Goal: Task Accomplishment & Management: Manage account settings

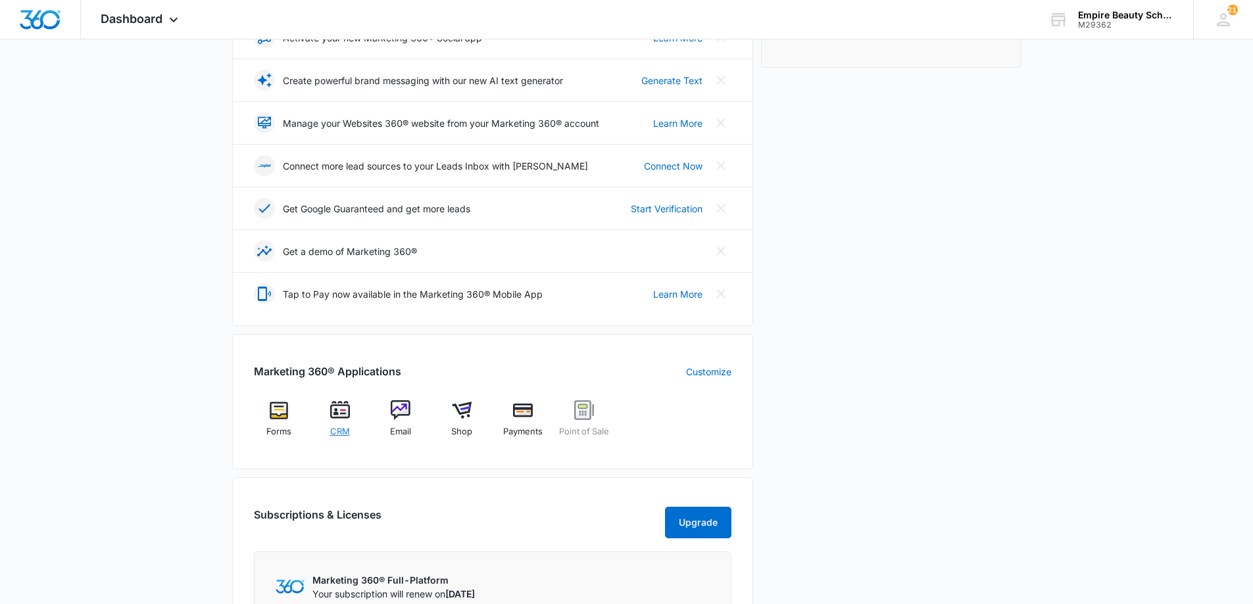
click at [347, 426] on div "CRM" at bounding box center [339, 424] width 51 height 47
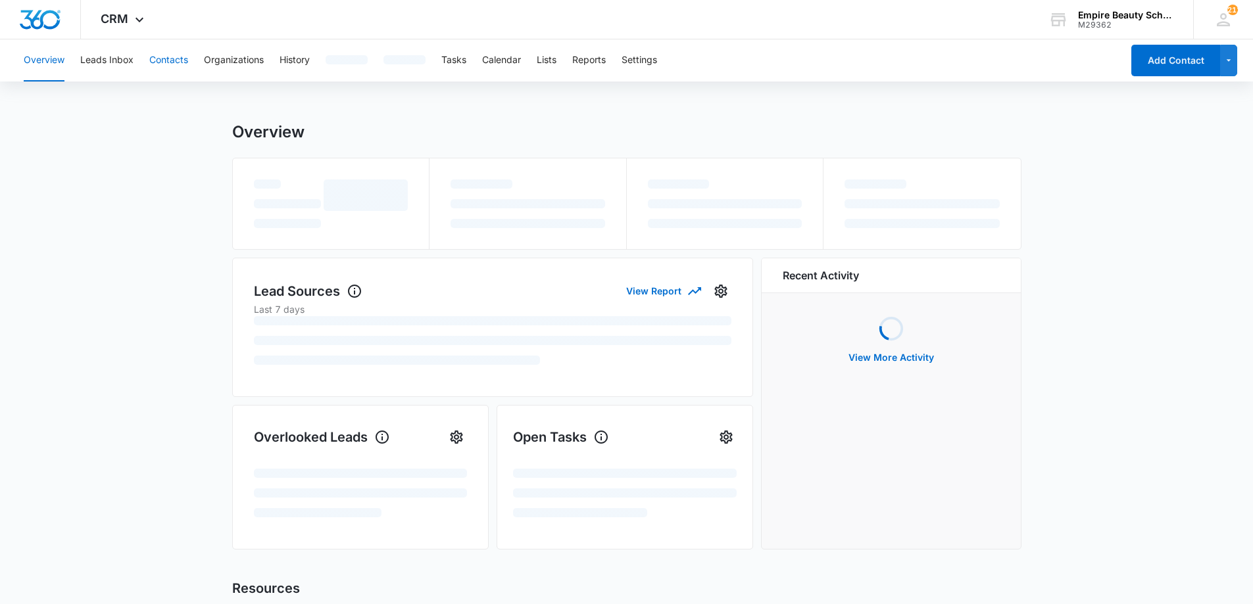
scroll to position [2, 0]
click at [168, 62] on button "Contacts" at bounding box center [168, 60] width 39 height 42
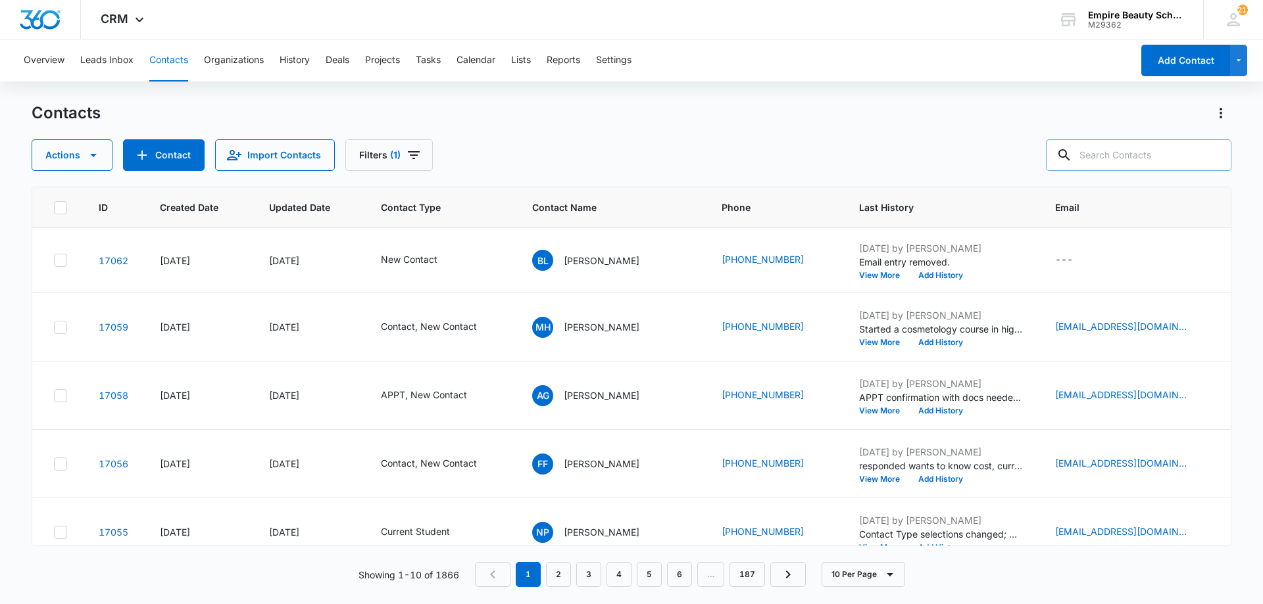
click at [1128, 157] on input "text" at bounding box center [1138, 155] width 185 height 32
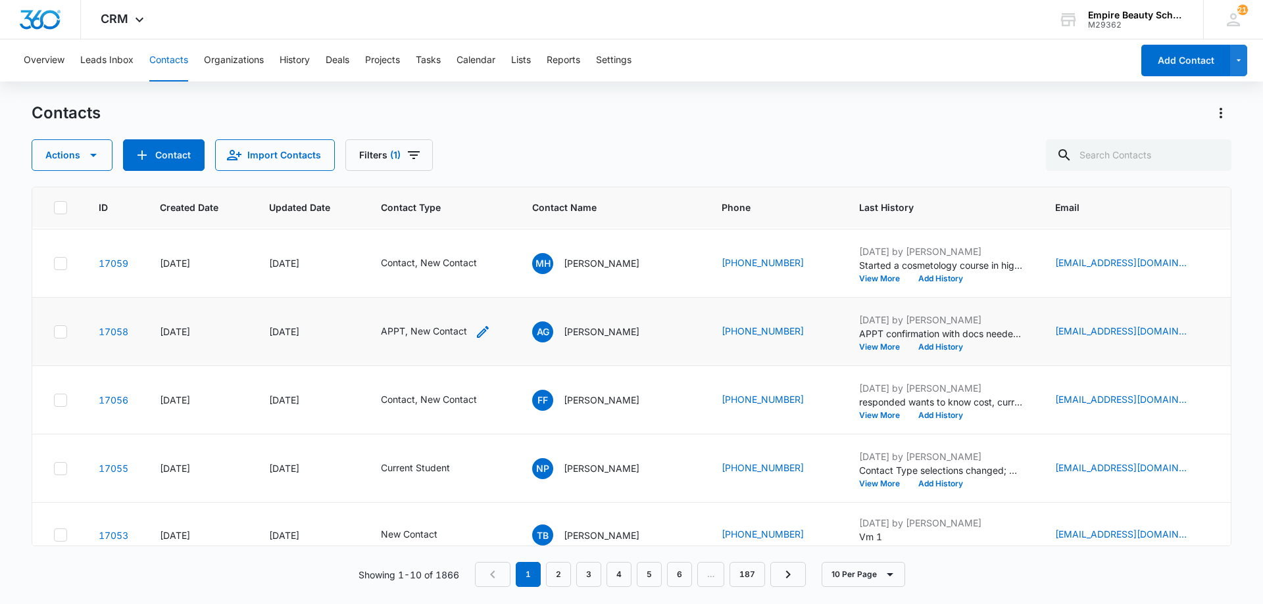
click at [489, 330] on icon "Contact Type - APPT, New Contact - Select to Edit Field" at bounding box center [483, 332] width 16 height 16
click at [464, 249] on icon "Remove APPT" at bounding box center [466, 247] width 9 height 10
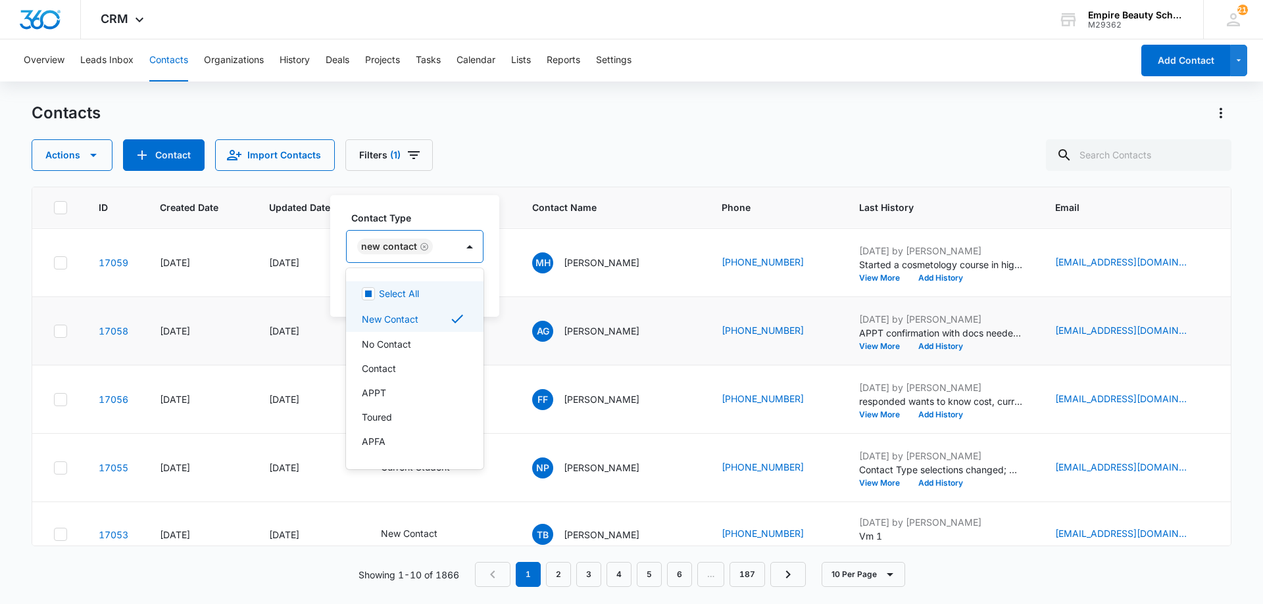
click at [456, 250] on div at bounding box center [469, 247] width 26 height 32
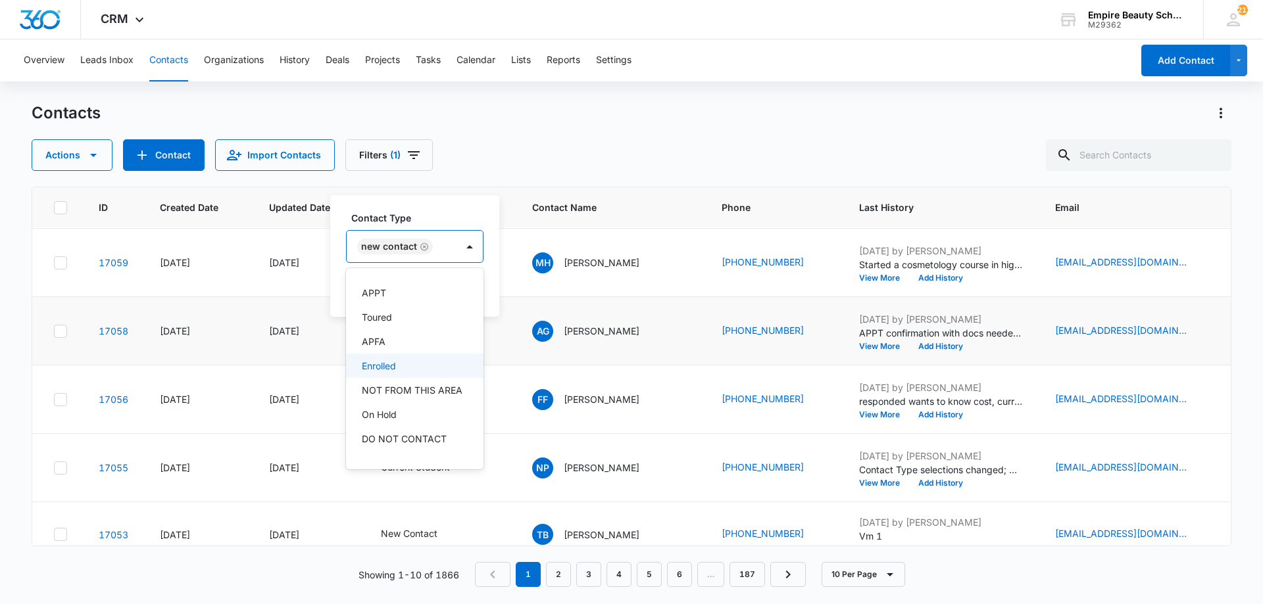
click at [384, 369] on p "Enrolled" at bounding box center [379, 366] width 34 height 14
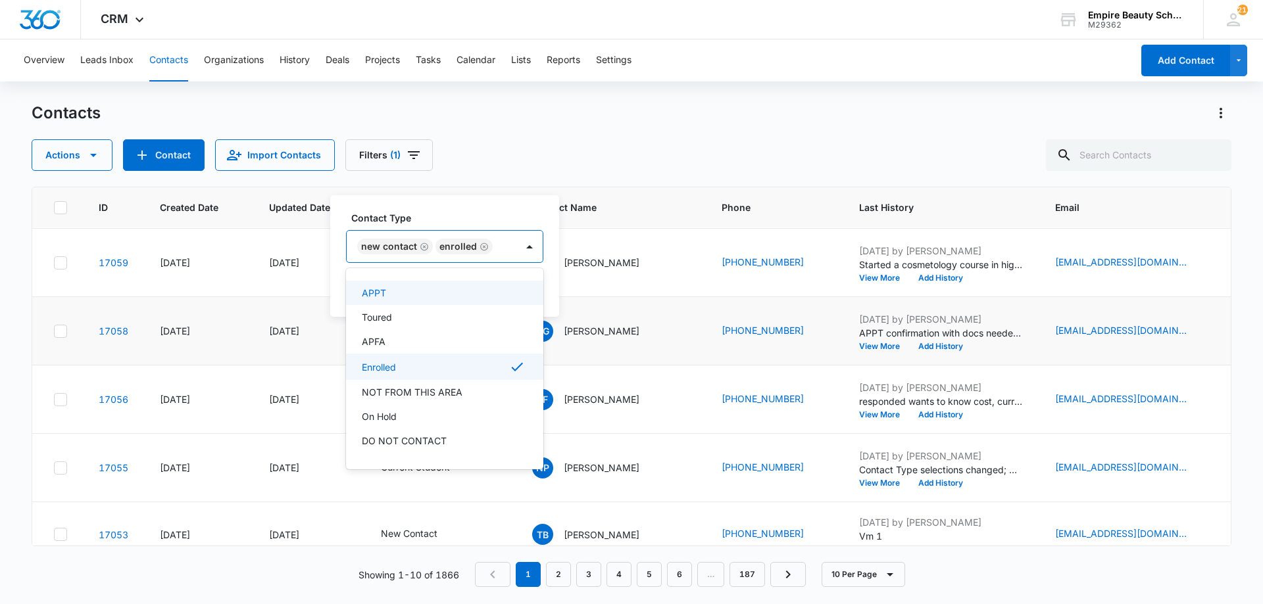
click at [429, 226] on div "Contact Type option Enrolled, selected. 16 results available. Use Up and Down t…" at bounding box center [444, 237] width 197 height 52
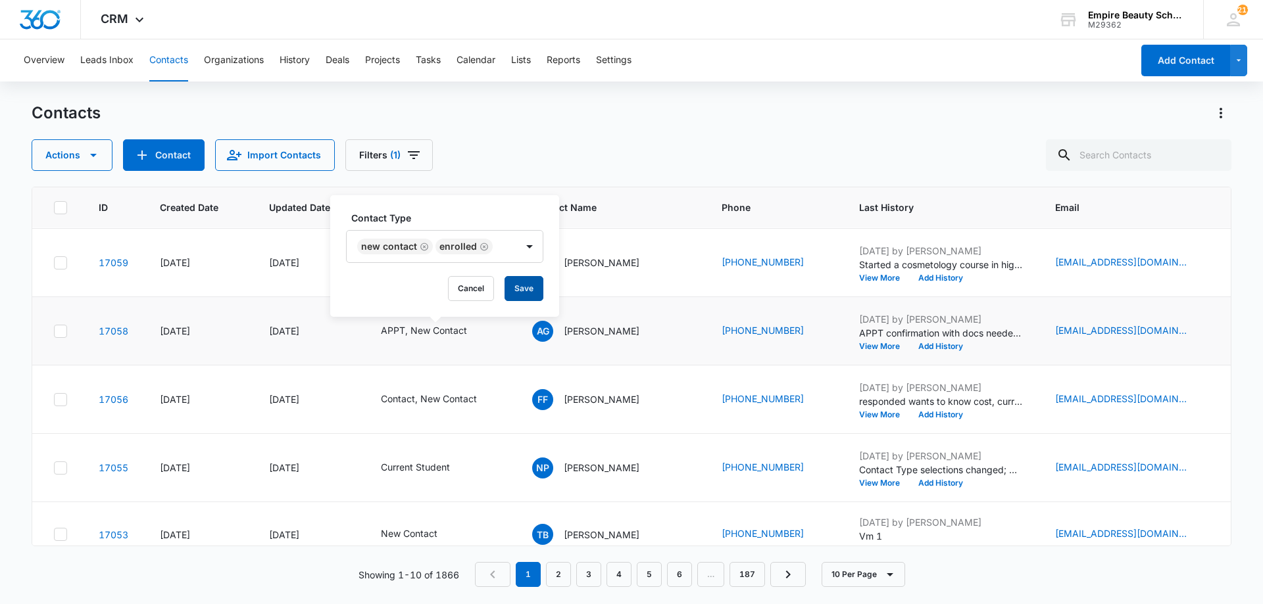
click at [531, 287] on button "Save" at bounding box center [523, 288] width 39 height 25
click at [933, 350] on button "Add History" at bounding box center [940, 347] width 63 height 8
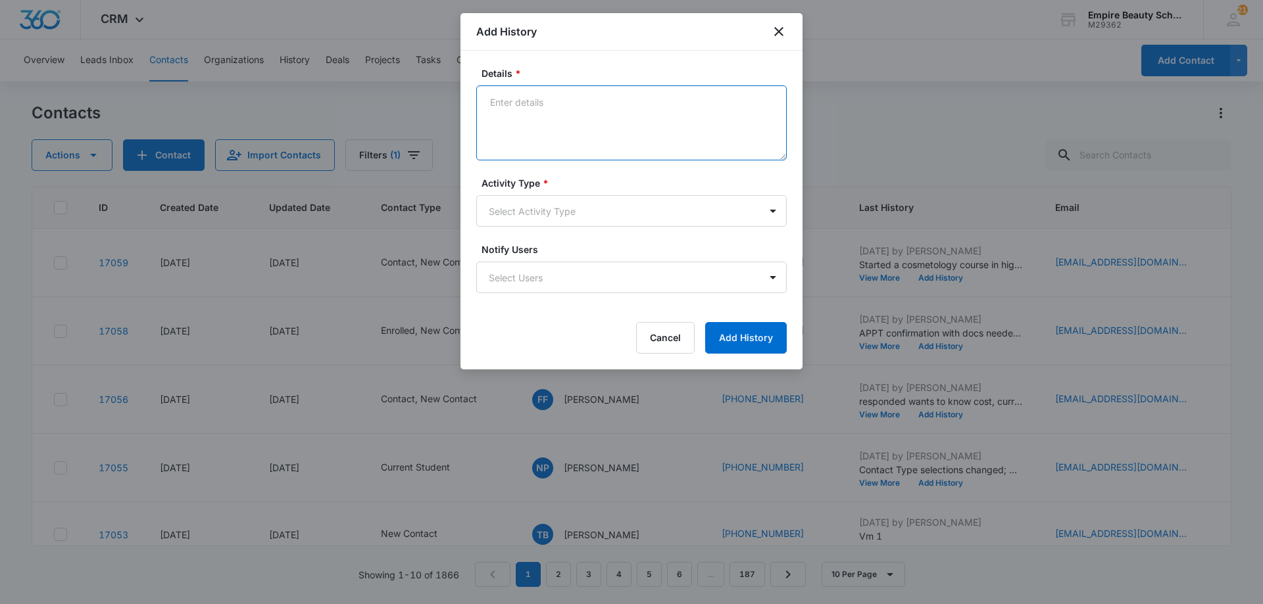
click at [588, 132] on textarea "Details *" at bounding box center [631, 122] width 310 height 75
type textarea "Enrolled in Dec COS 2025"
click at [595, 214] on body "CRM Apps Forms CRM Email Shop Payments POS Files Brand Settings AI Assistant Em…" at bounding box center [631, 302] width 1263 height 604
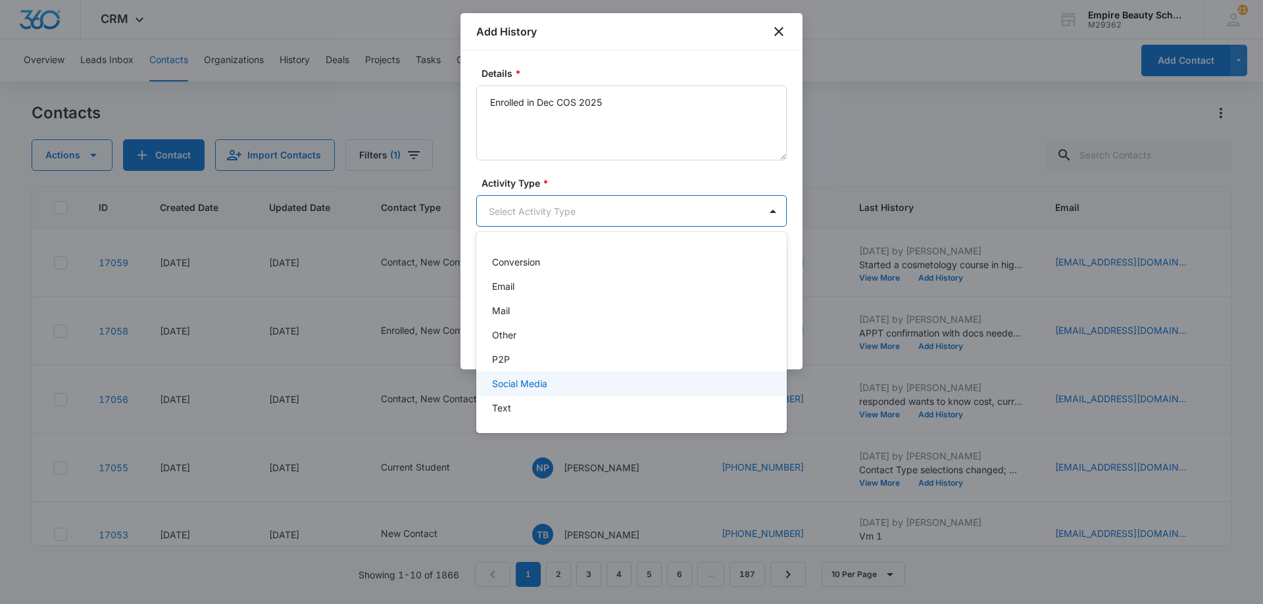
scroll to position [68, 0]
click at [537, 353] on div "P2P" at bounding box center [630, 360] width 276 height 14
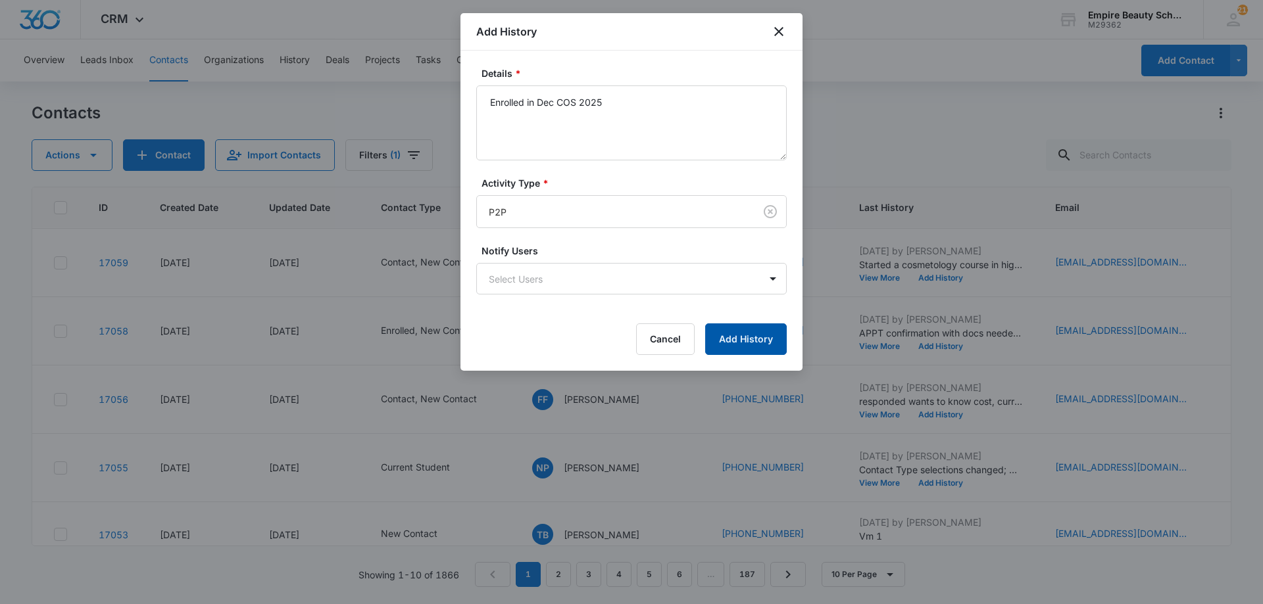
click at [733, 349] on button "Add History" at bounding box center [746, 340] width 82 height 32
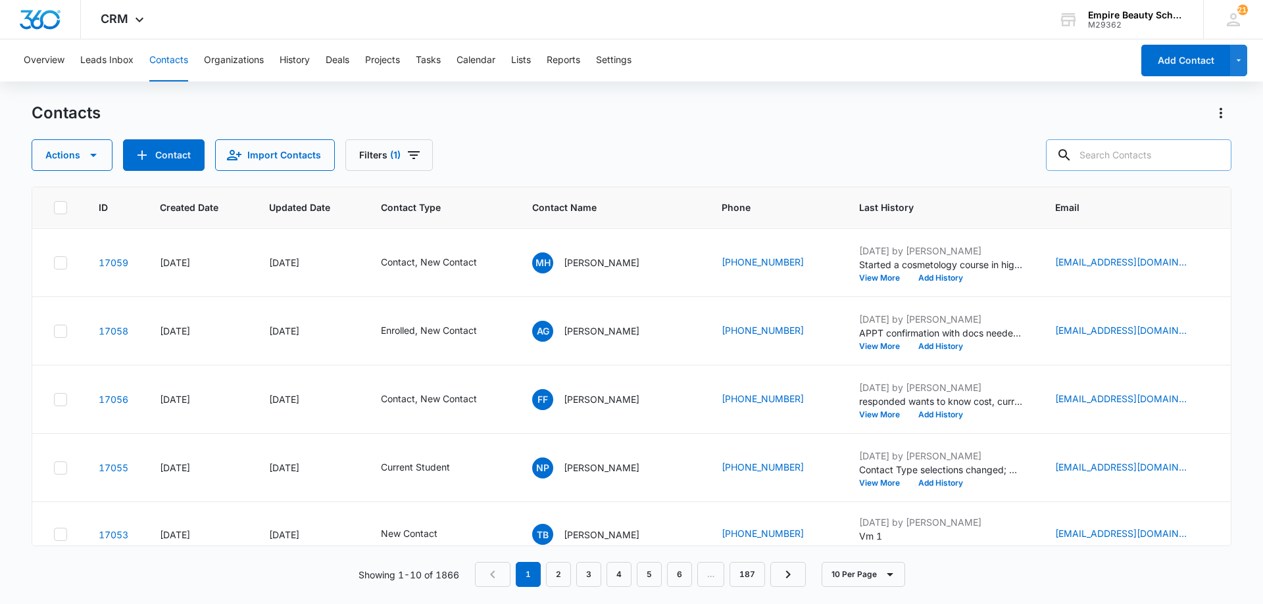
click at [1132, 146] on input "text" at bounding box center [1138, 155] width 185 height 32
type input "jessica wilson"
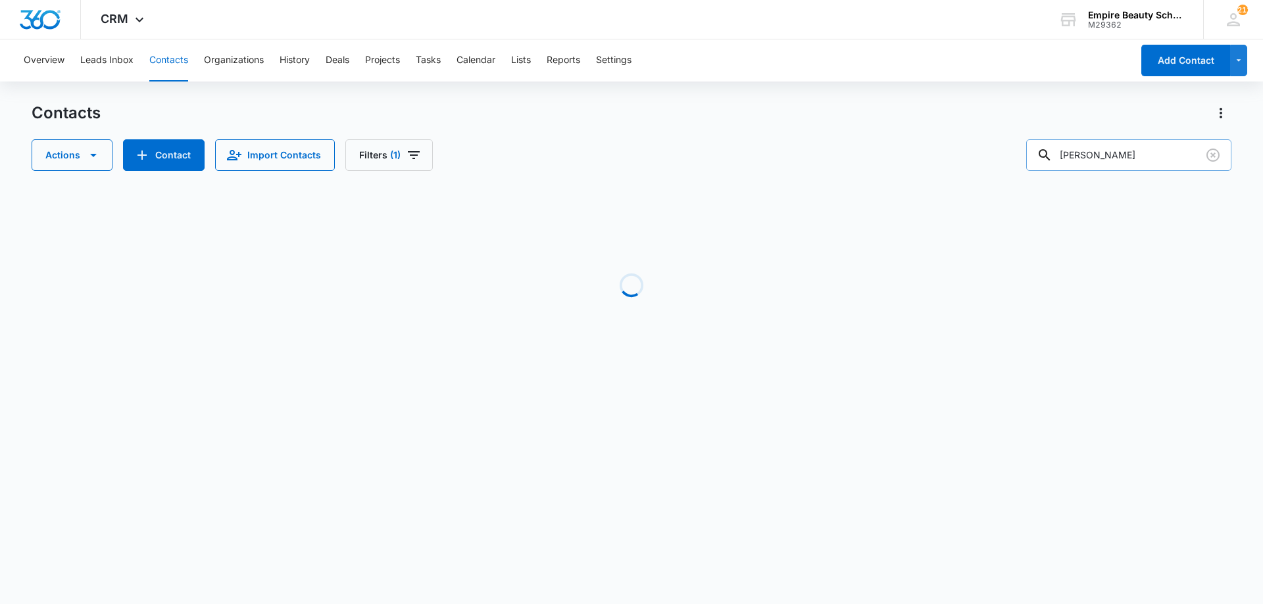
scroll to position [0, 0]
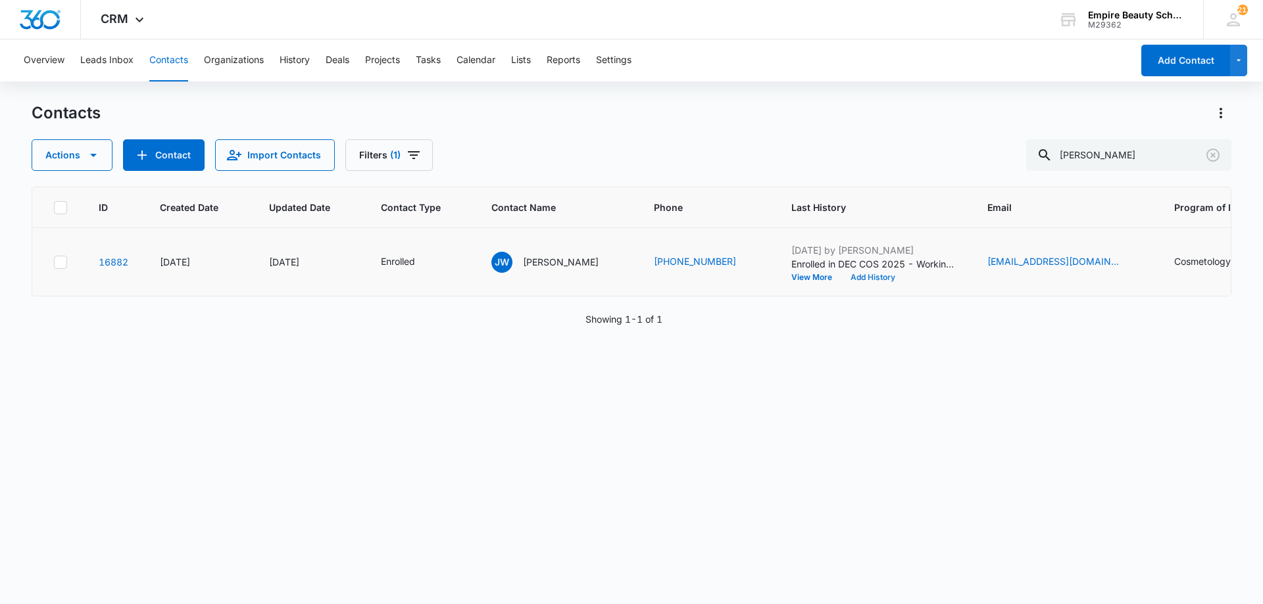
click at [864, 278] on button "Add History" at bounding box center [872, 278] width 63 height 8
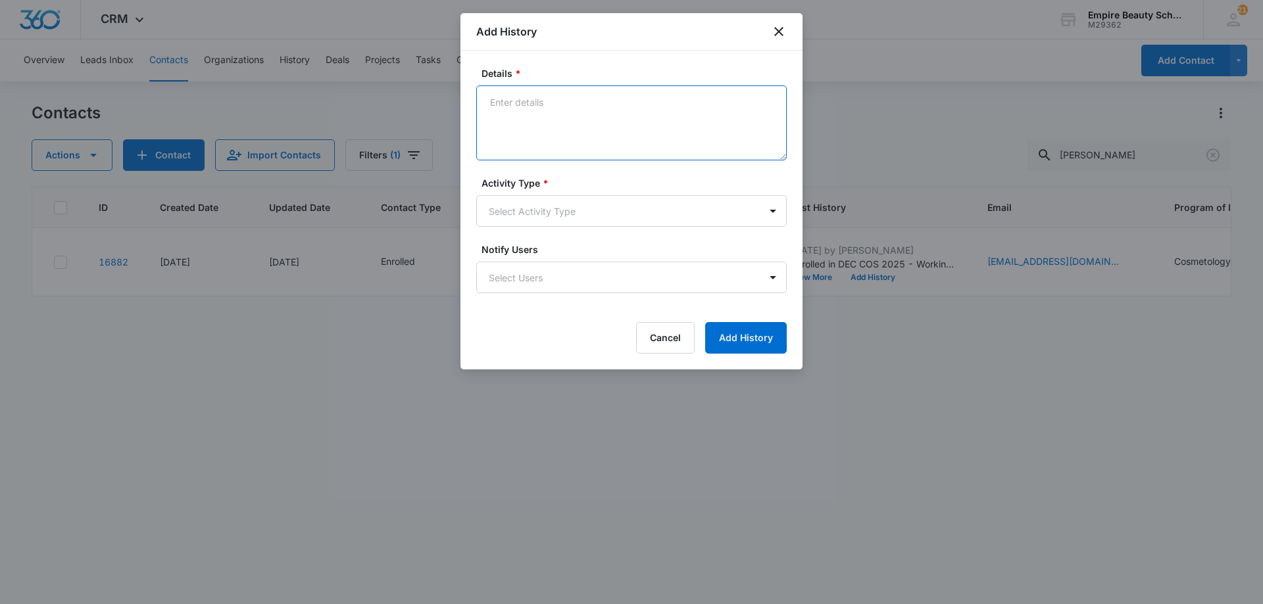
click at [602, 89] on textarea "Details *" at bounding box center [631, 122] width 310 height 75
type textarea "Best day/time for FA APPT?"
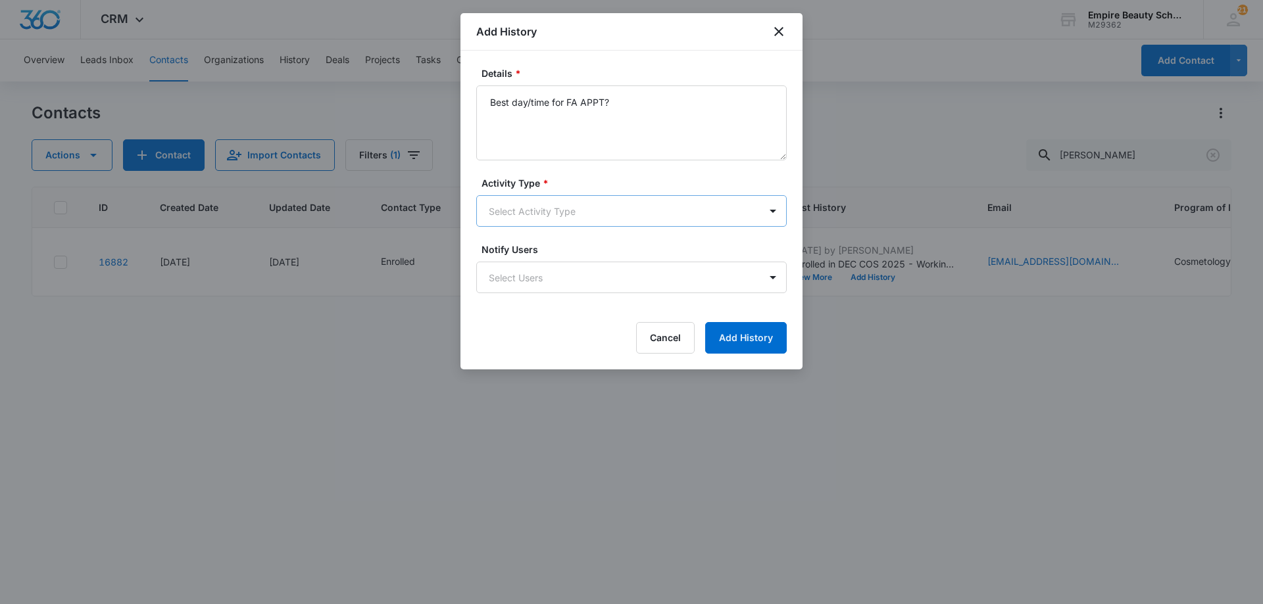
click at [566, 208] on body "CRM Apps Forms CRM Email Shop Payments POS Files Brand Settings AI Assistant Em…" at bounding box center [631, 302] width 1263 height 604
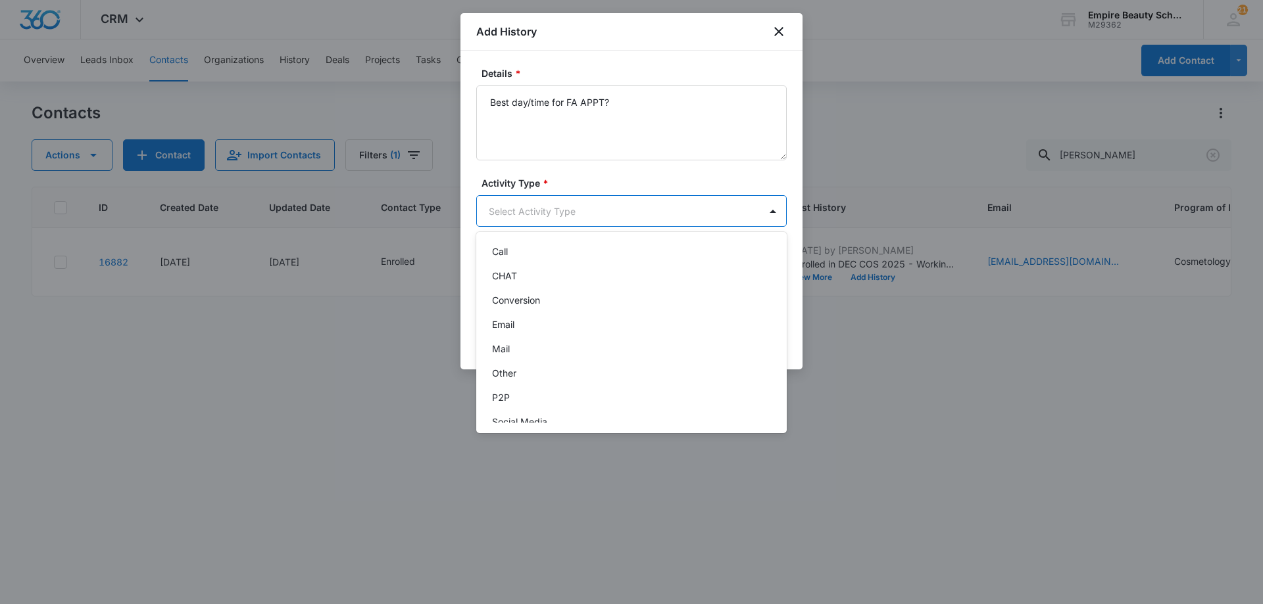
scroll to position [68, 0]
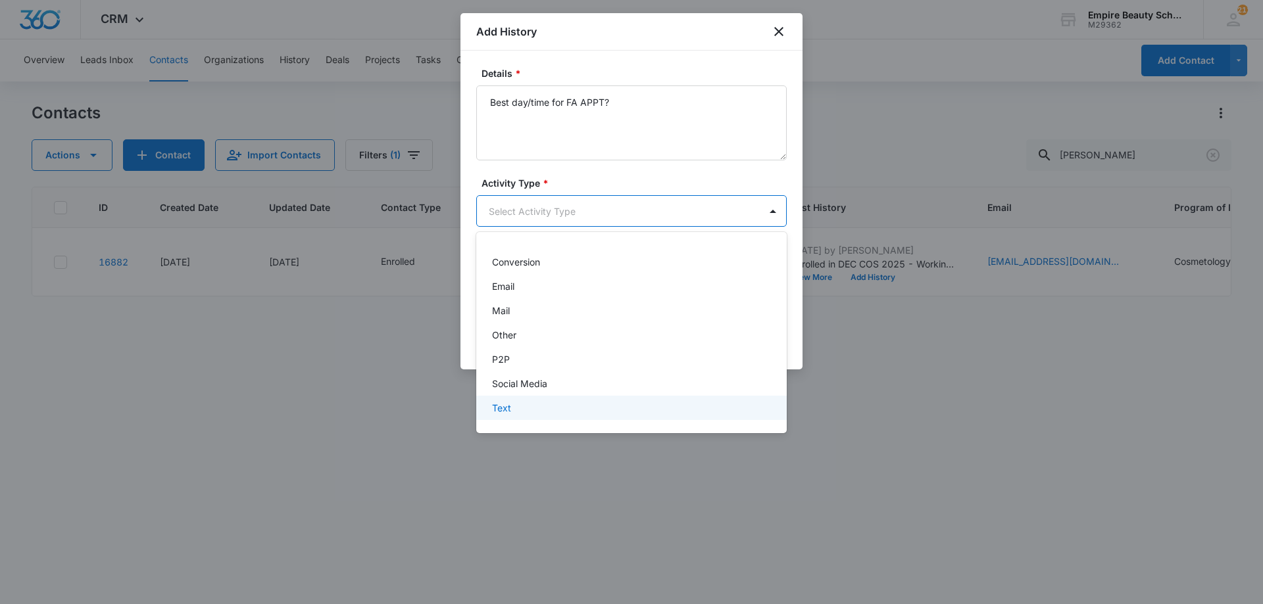
click at [509, 404] on p "Text" at bounding box center [501, 408] width 19 height 14
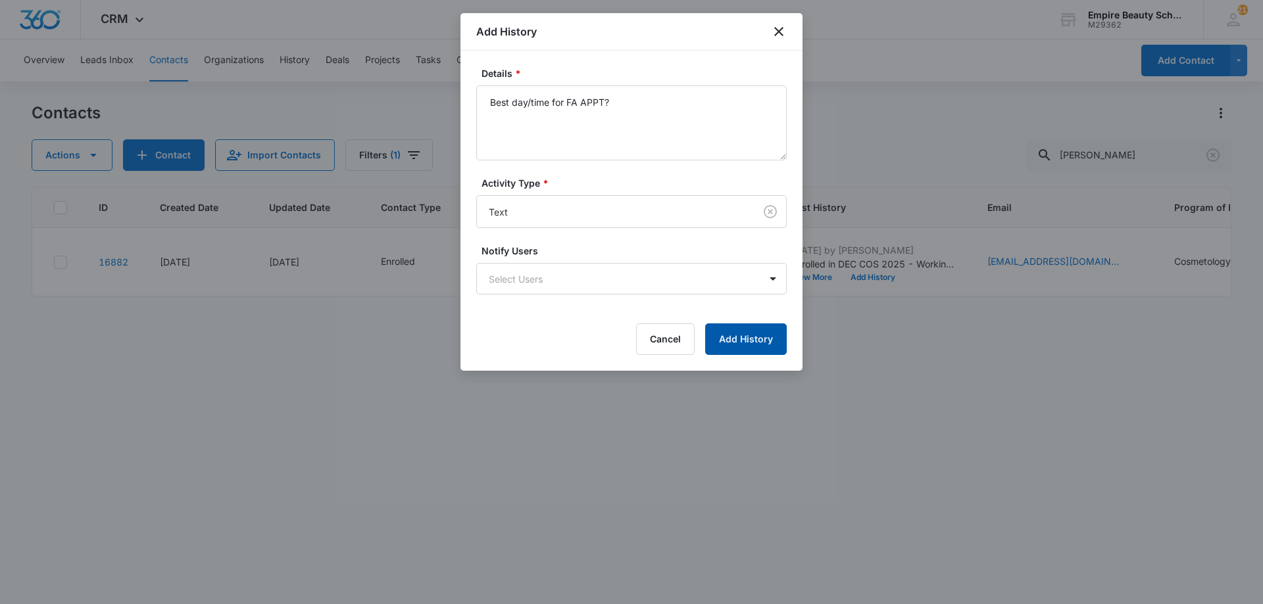
click at [746, 333] on button "Add History" at bounding box center [746, 340] width 82 height 32
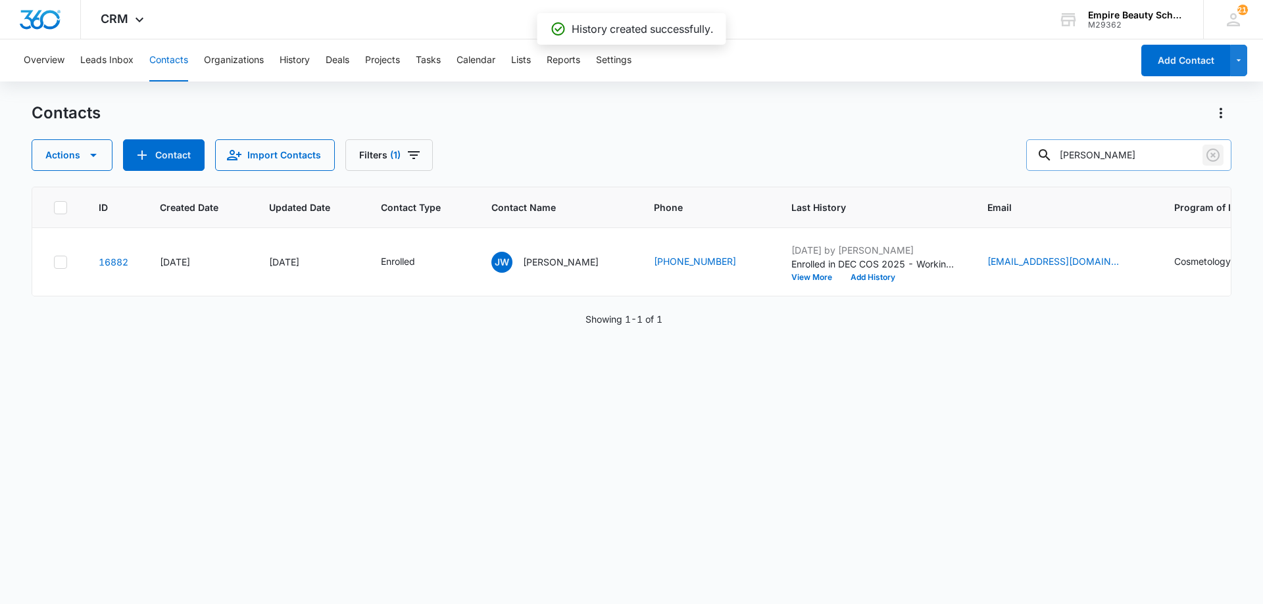
drag, startPoint x: 1207, startPoint y: 152, endPoint x: 1170, endPoint y: 151, distance: 37.5
click at [1208, 153] on icon "Clear" at bounding box center [1213, 155] width 16 height 16
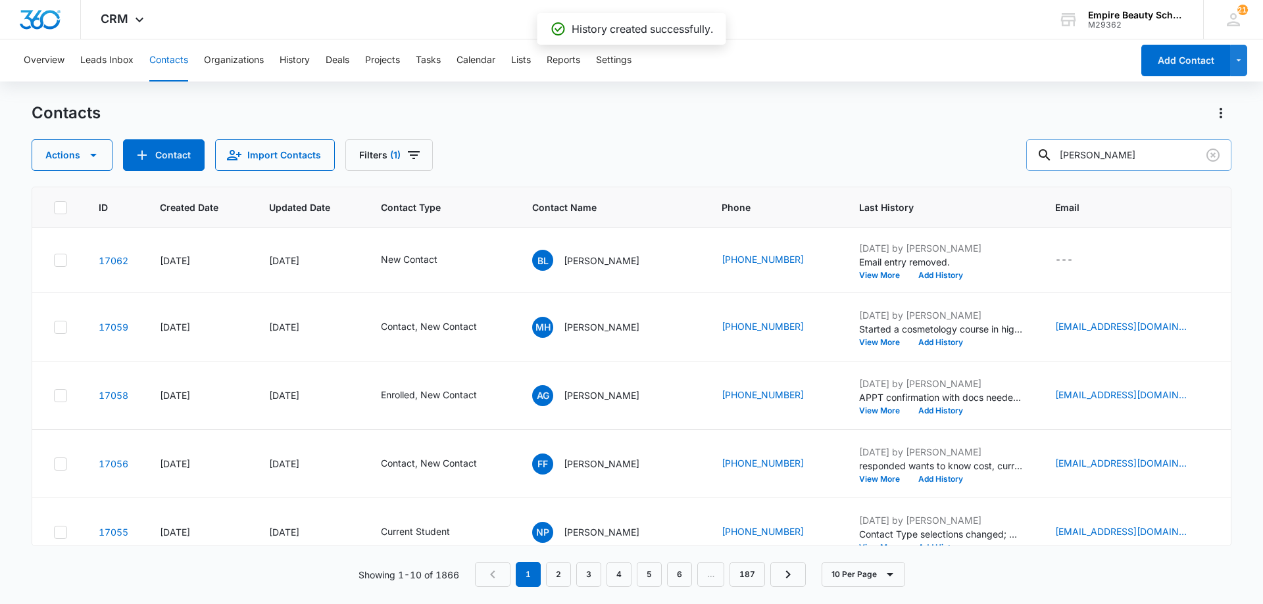
type input "lazzar"
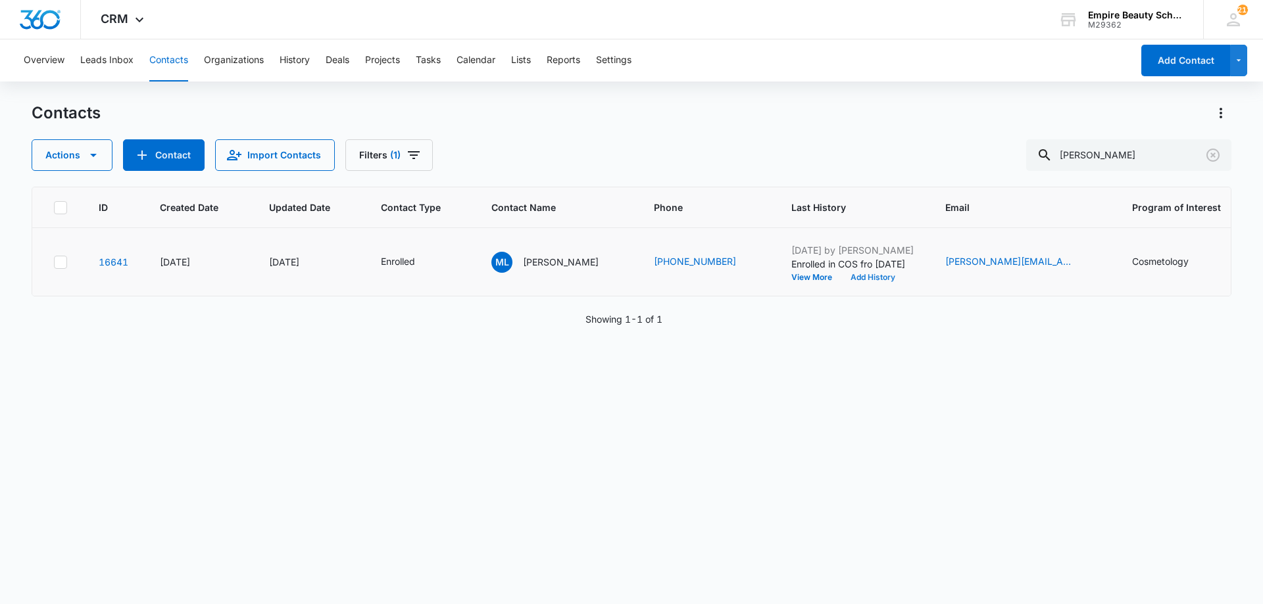
click at [859, 280] on button "Add History" at bounding box center [872, 278] width 63 height 8
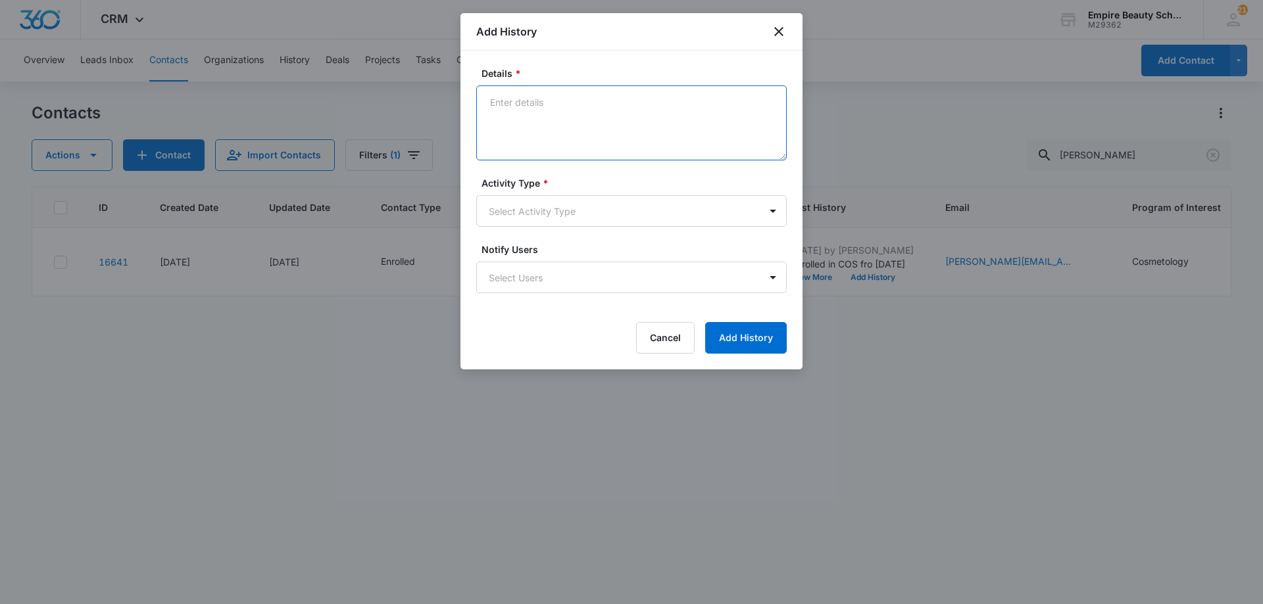
paste textarea "Taking an advance course like Lash Extensions, Advanced Makeup or Master Barber…"
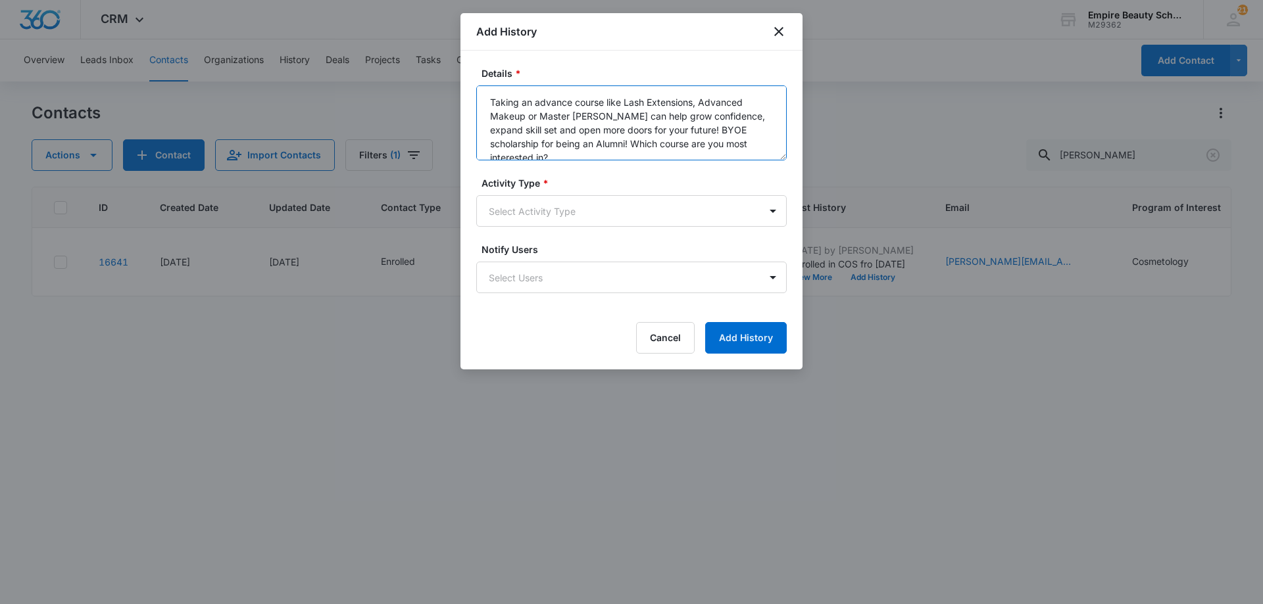
click at [590, 151] on textarea "Taking an advance course like Lash Extensions, Advanced Makeup or Master Barber…" at bounding box center [631, 122] width 310 height 75
click at [590, 149] on textarea "Taking an advance course like Lash Extensions, Advanced Makeup or Master Barber…" at bounding box center [631, 122] width 310 height 75
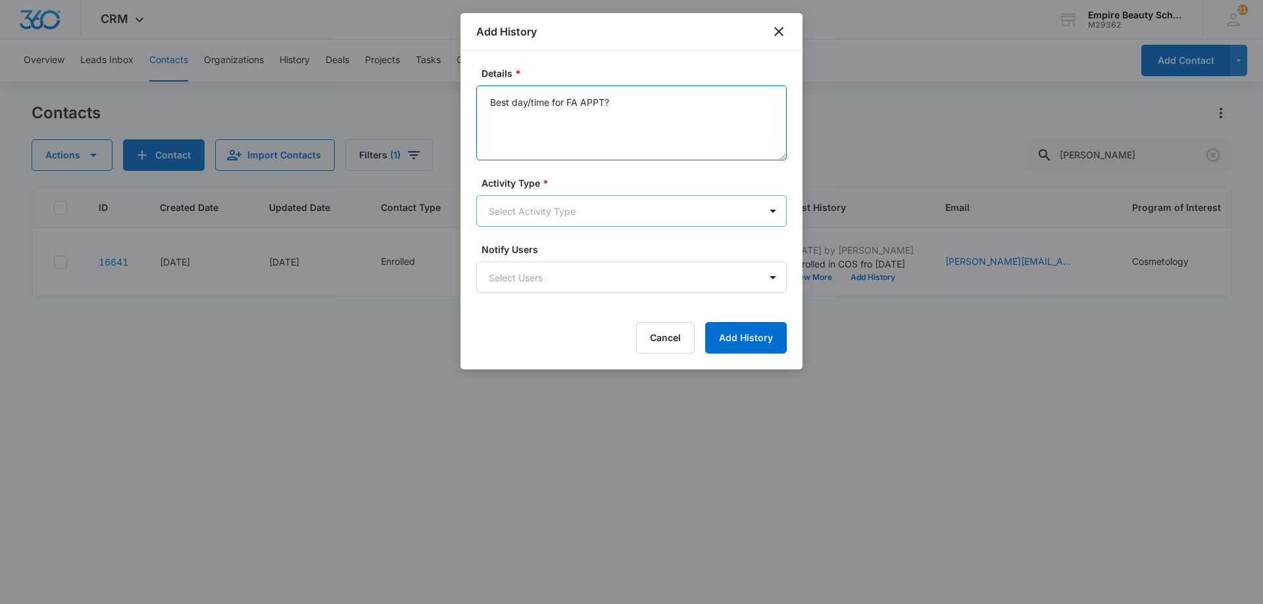
type textarea "Best day/time for FA APPT?"
click at [609, 207] on body "CRM Apps Forms CRM Email Shop Payments POS Files Brand Settings AI Assistant Em…" at bounding box center [631, 302] width 1263 height 604
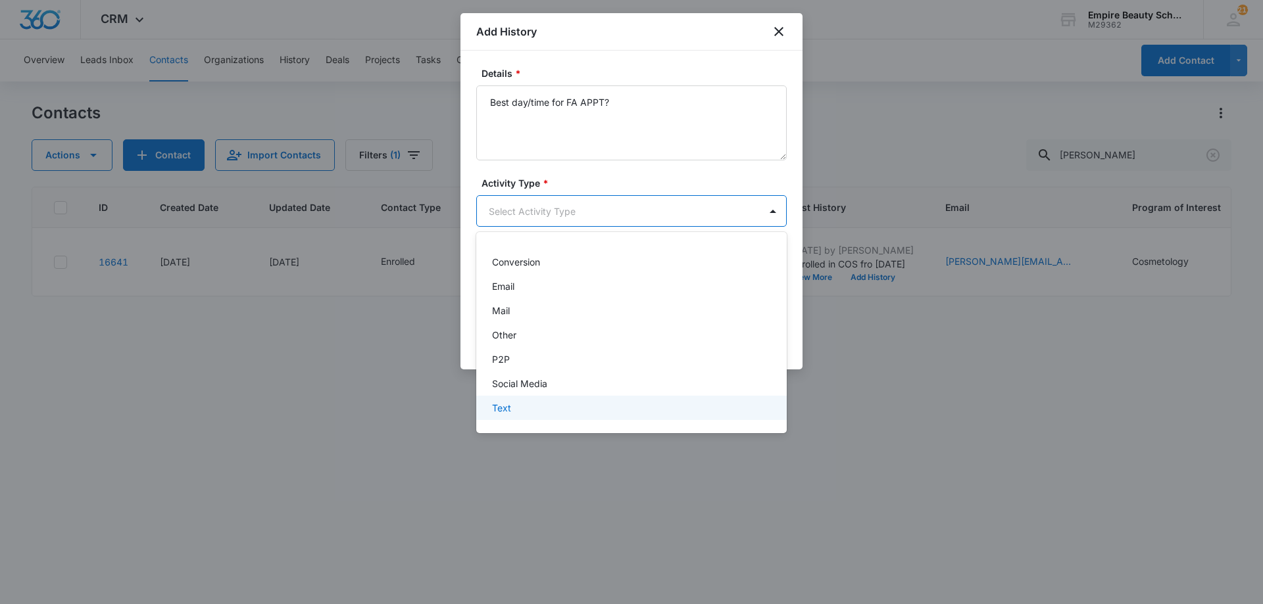
click at [526, 404] on div "Text" at bounding box center [630, 408] width 276 height 14
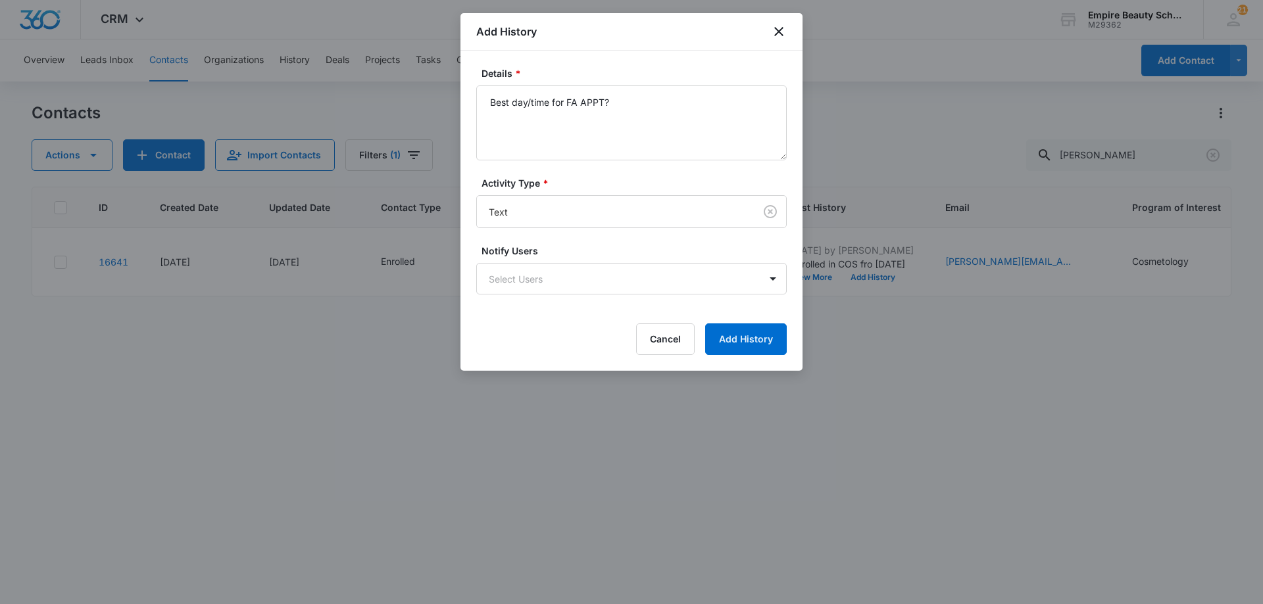
click at [697, 335] on div "Cancel Add History" at bounding box center [631, 340] width 310 height 32
click at [785, 351] on button "Add History" at bounding box center [746, 340] width 82 height 32
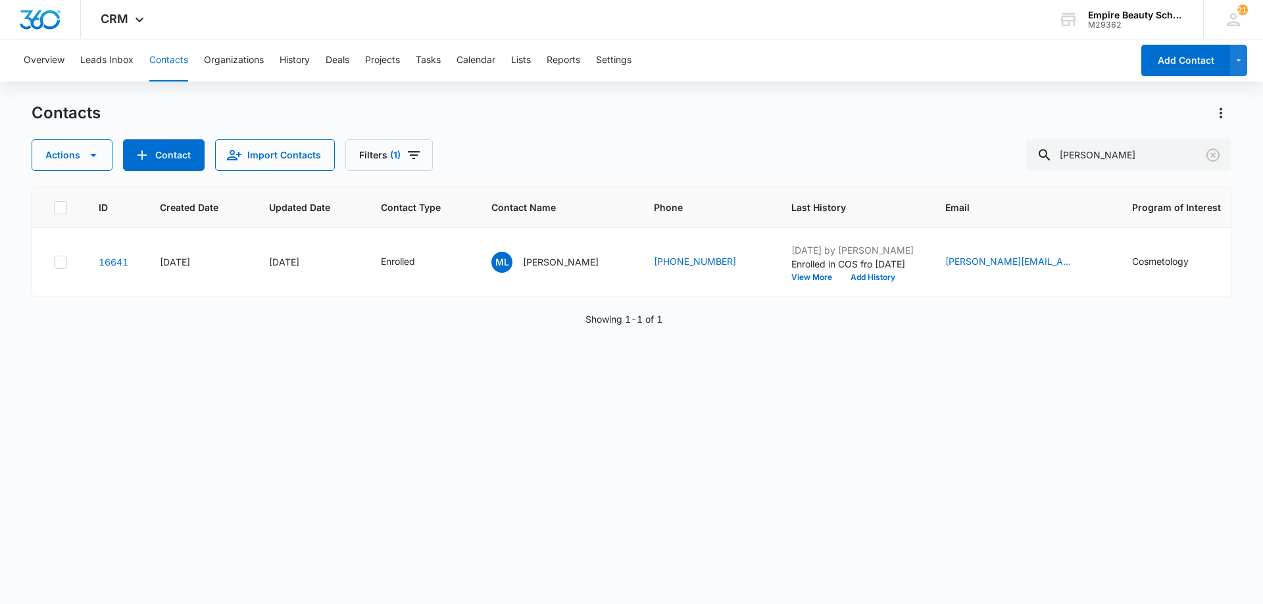
click at [1211, 153] on icon "Clear" at bounding box center [1213, 155] width 16 height 16
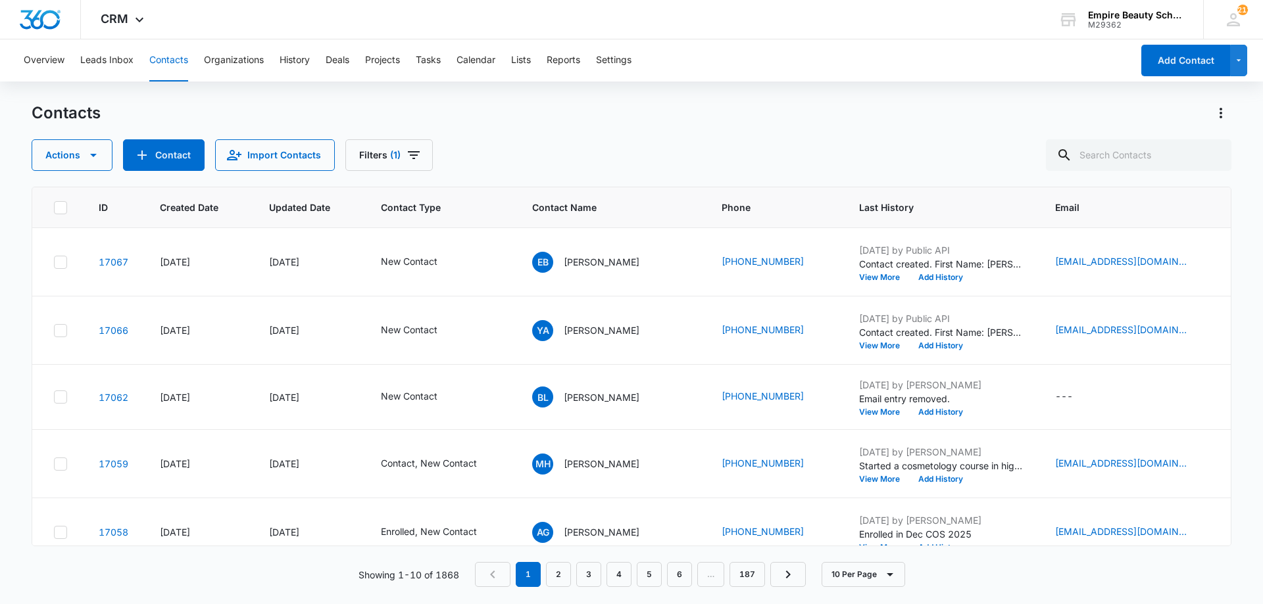
click at [527, 99] on div "Overview Leads Inbox Contacts Organizations History Deals Projects Tasks Calend…" at bounding box center [631, 321] width 1263 height 564
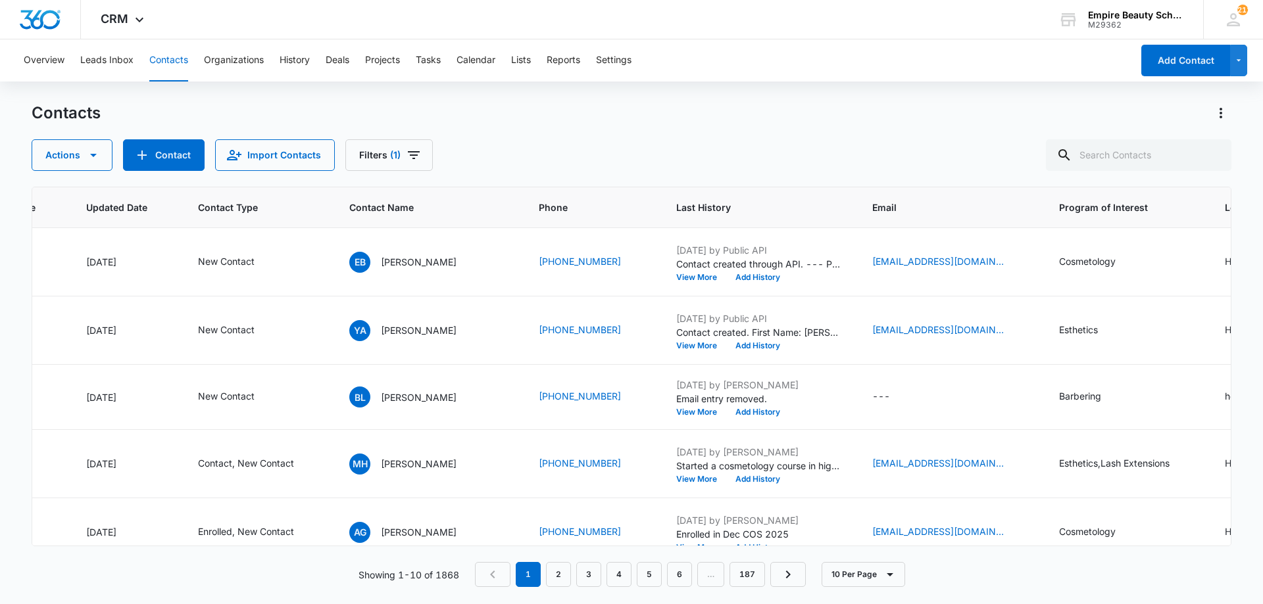
scroll to position [0, 212]
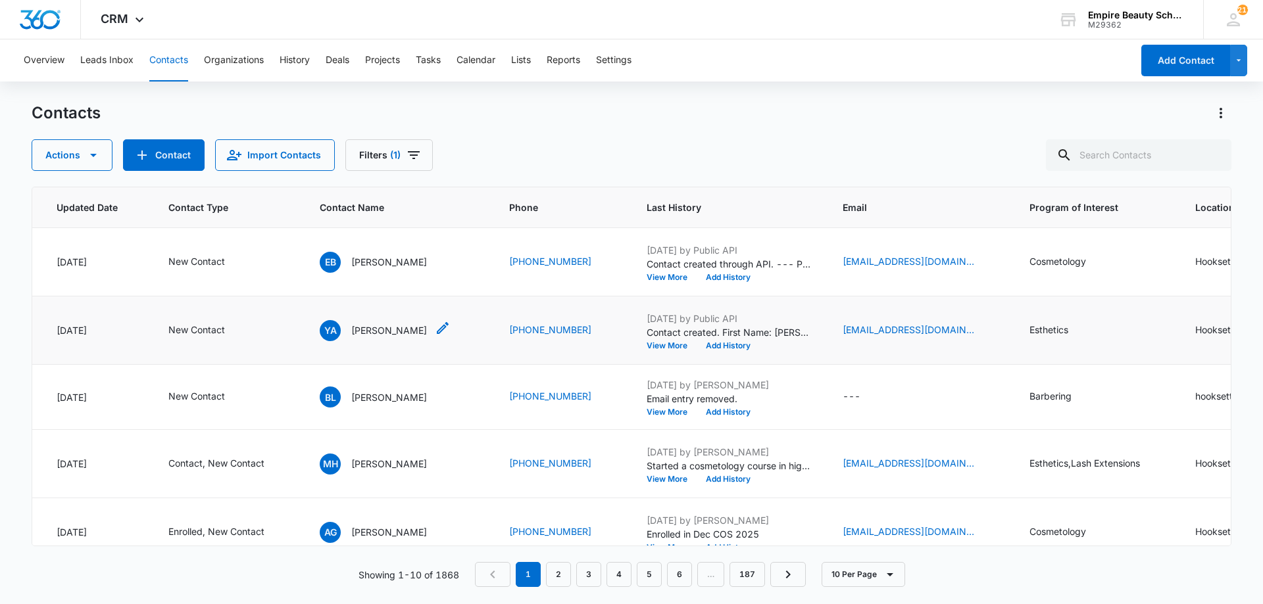
click at [435, 329] on icon "Contact Name - Yris Abreu - Select to Edit Field" at bounding box center [443, 328] width 16 height 16
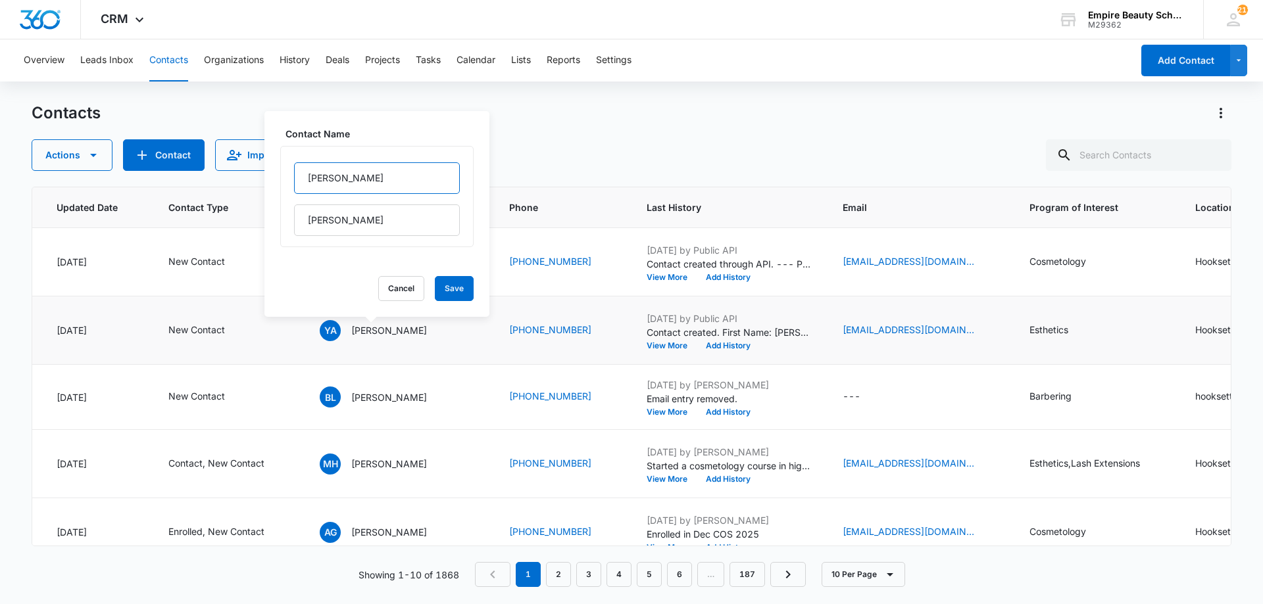
drag, startPoint x: 329, startPoint y: 176, endPoint x: 293, endPoint y: 171, distance: 35.8
click at [293, 171] on div "[PERSON_NAME]" at bounding box center [376, 196] width 193 height 101
click at [393, 274] on div "Contact Name Yris Abreu Cancel Save" at bounding box center [376, 214] width 225 height 206
click at [391, 285] on button "Cancel" at bounding box center [401, 288] width 46 height 25
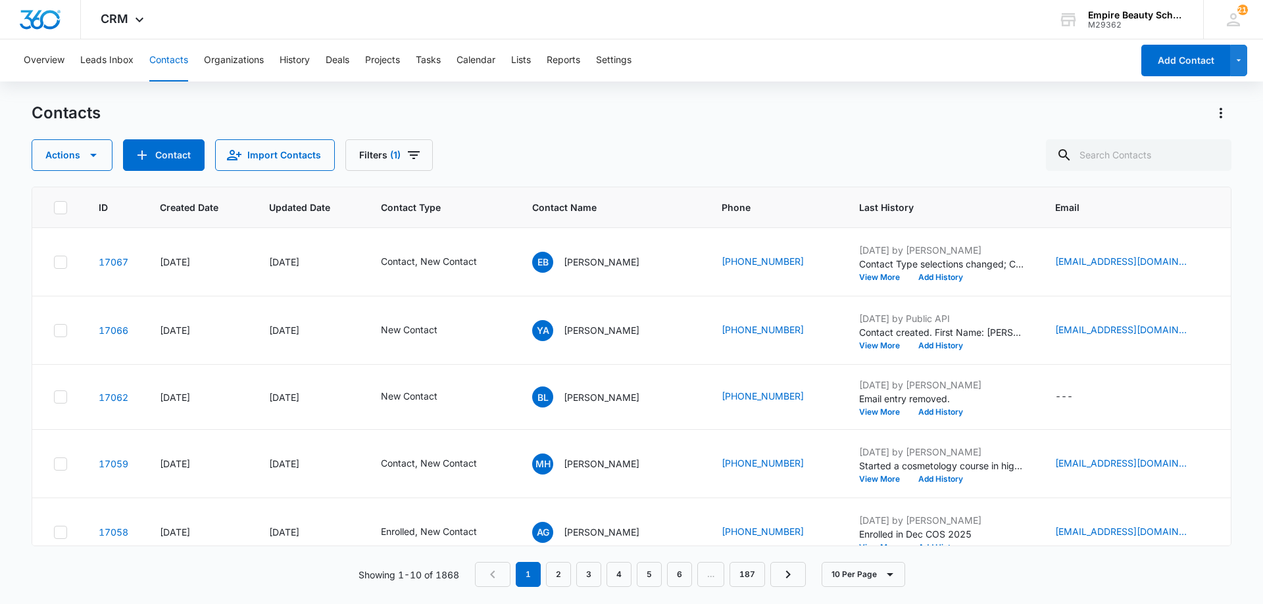
scroll to position [0, 227]
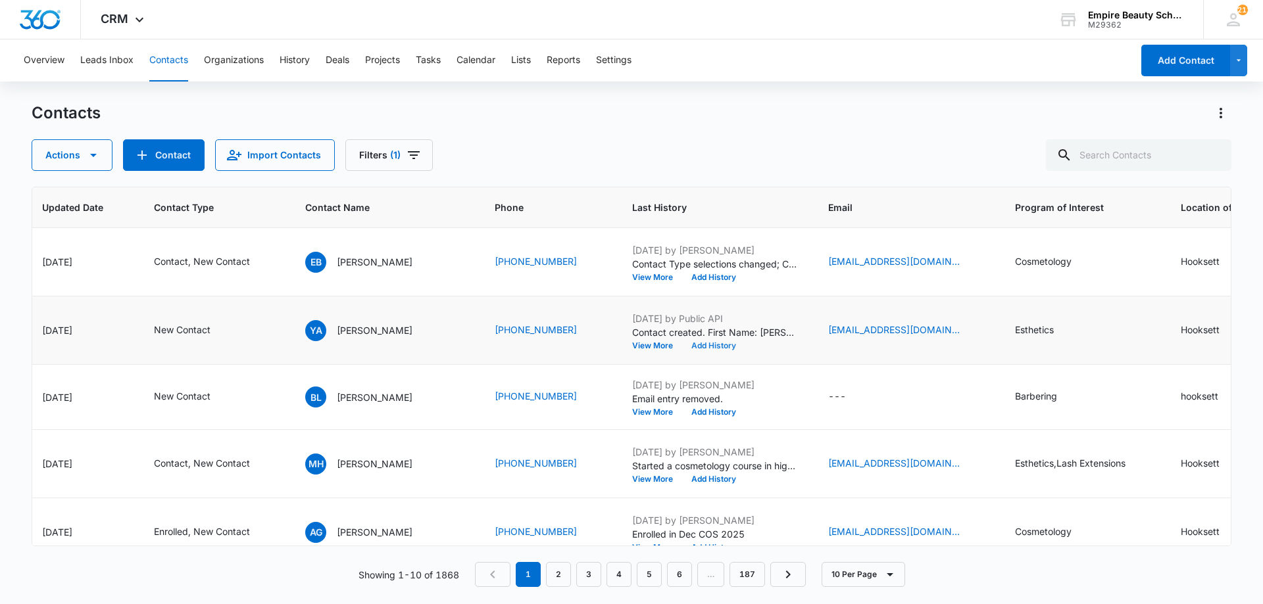
click at [716, 350] on button "Add History" at bounding box center [713, 346] width 63 height 8
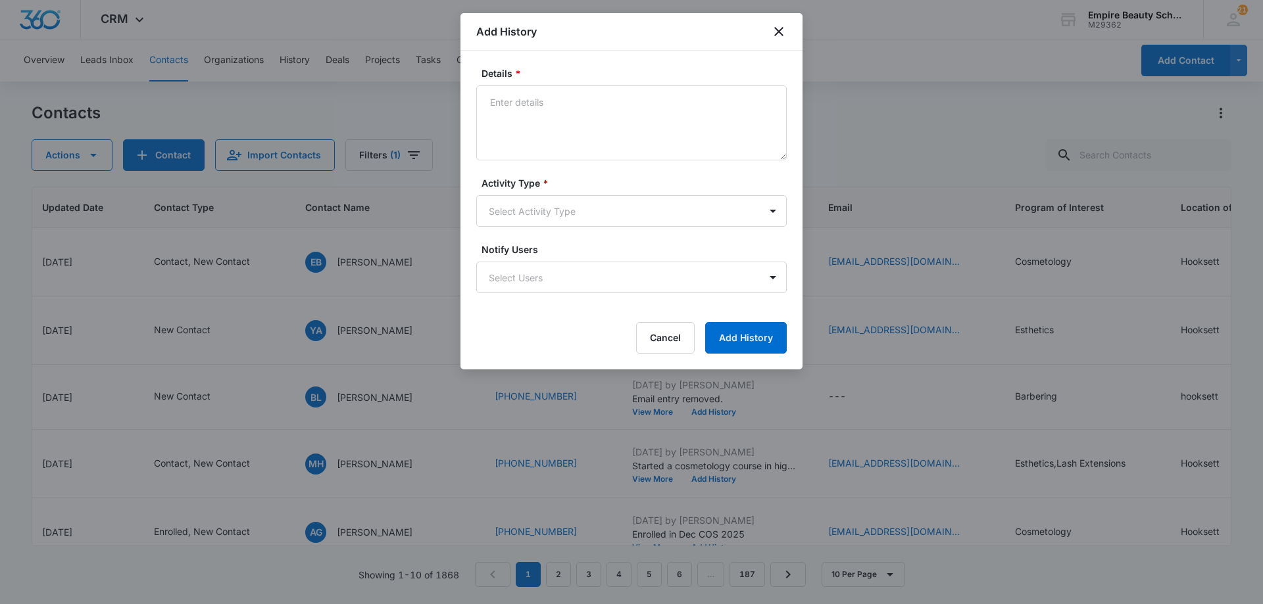
click at [566, 128] on textarea "Details *" at bounding box center [631, 122] width 310 height 75
type textarea "VM 1"
click at [497, 202] on body "CRM Apps Forms CRM Email Shop Payments POS Files Brand Settings AI Assistant Em…" at bounding box center [631, 302] width 1263 height 604
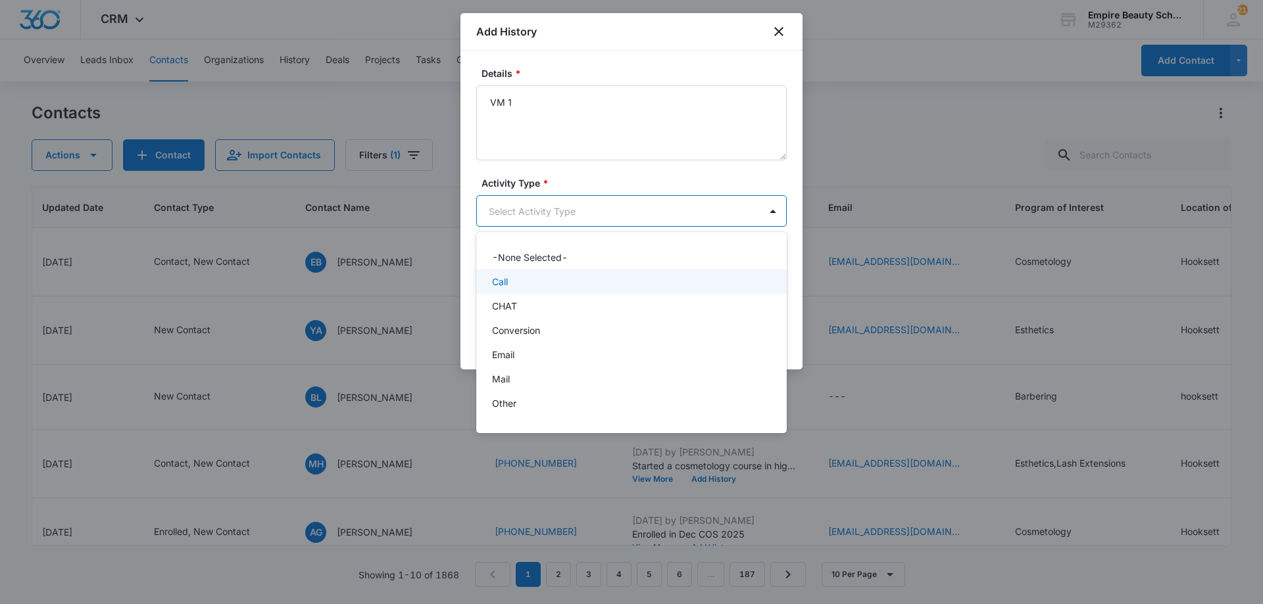
click at [535, 283] on div "Call" at bounding box center [630, 282] width 276 height 14
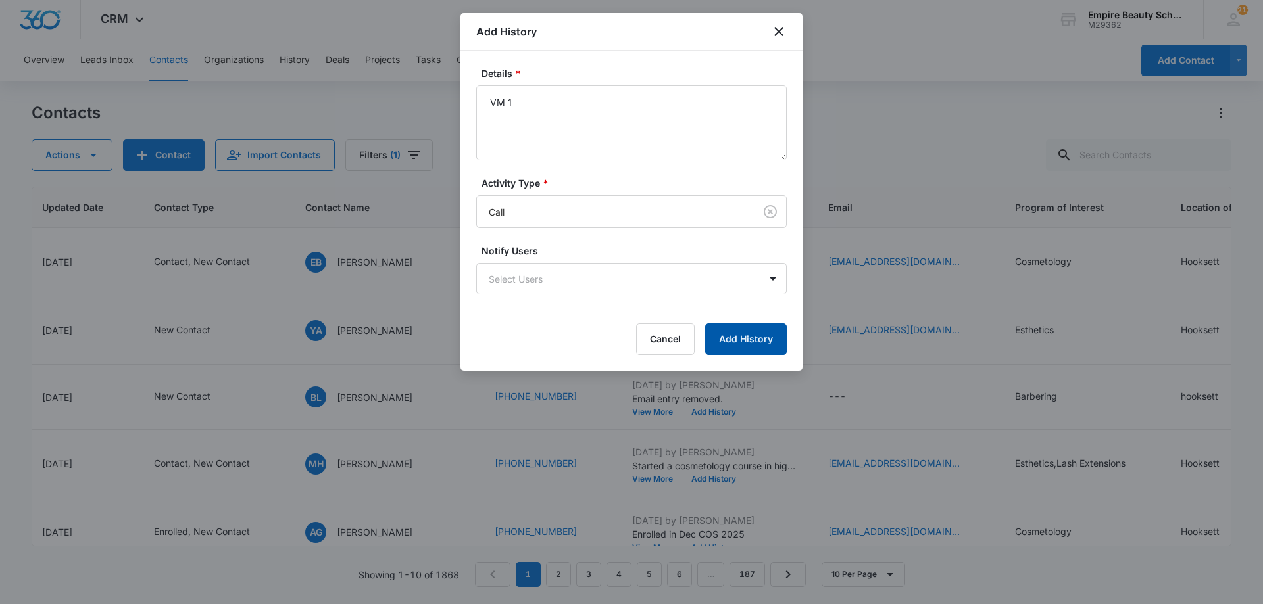
click at [754, 331] on button "Add History" at bounding box center [746, 340] width 82 height 32
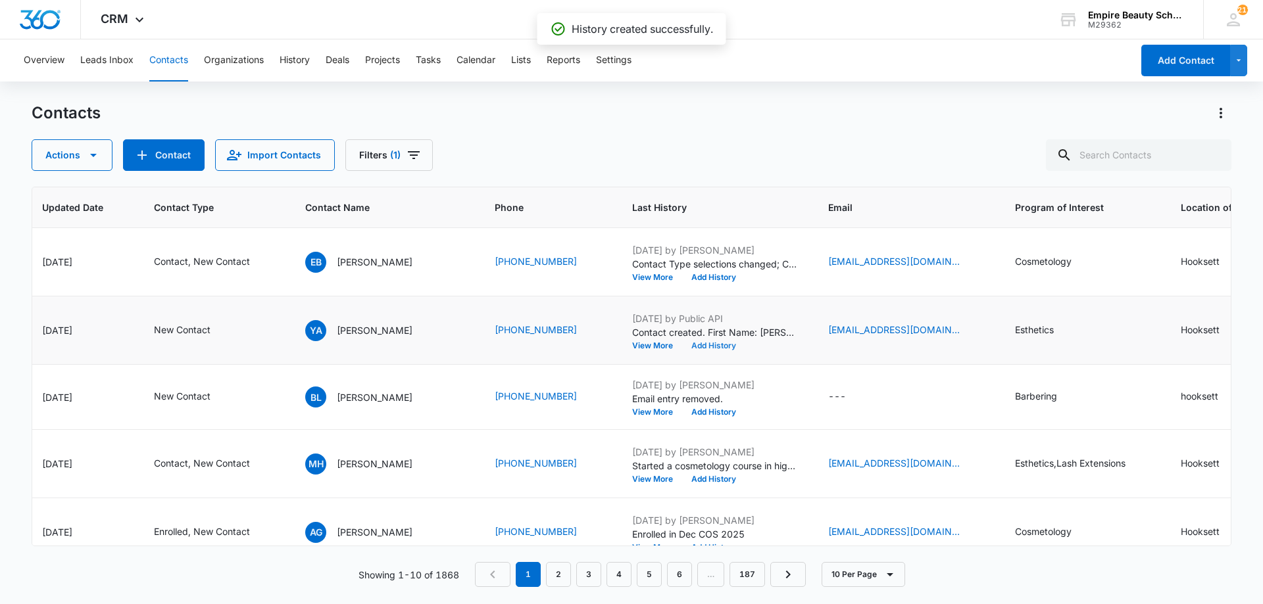
click at [737, 346] on button "Add History" at bounding box center [713, 346] width 63 height 8
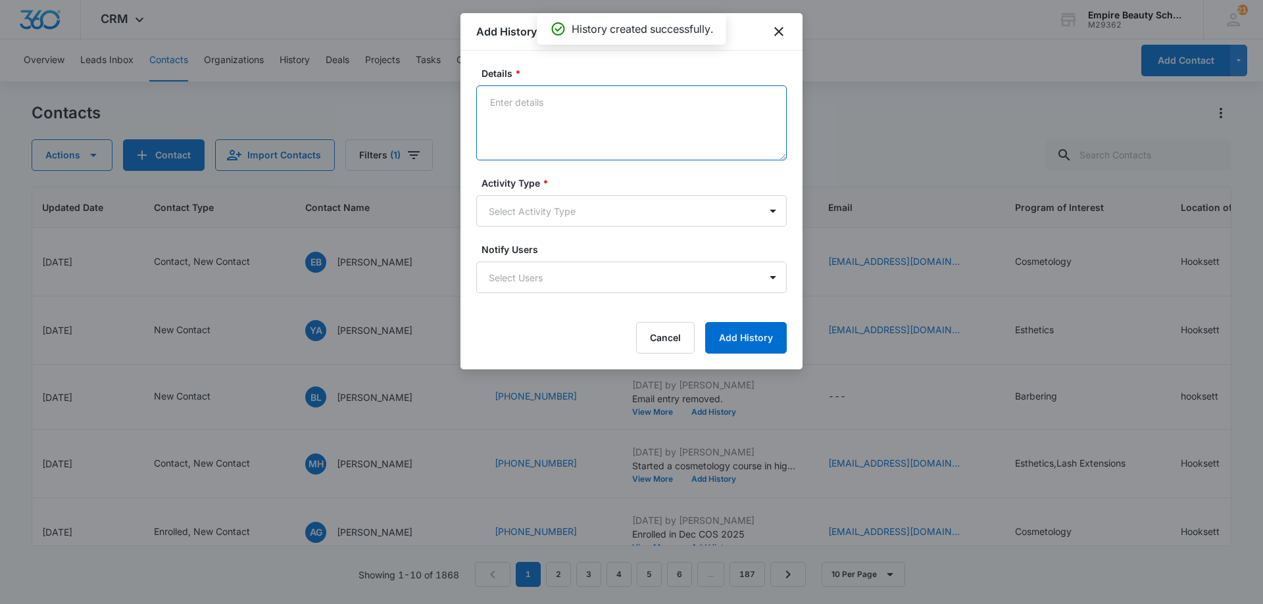
click at [602, 142] on textarea "Details *" at bounding box center [631, 122] width 310 height 75
type textarea "Text 1"
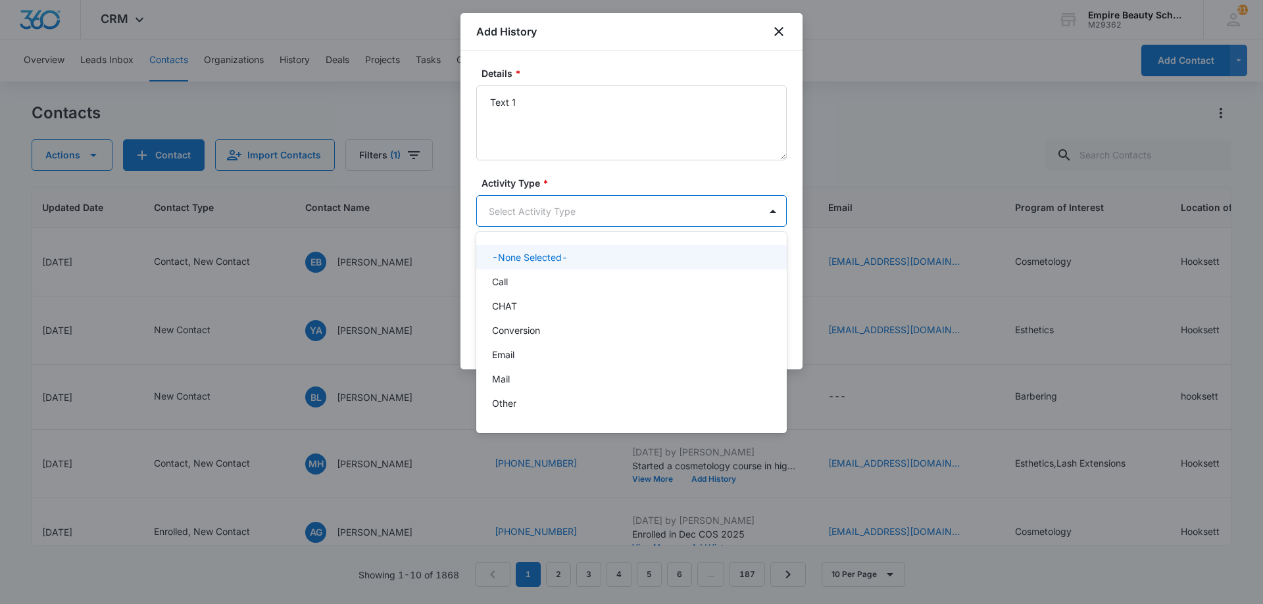
drag, startPoint x: 541, startPoint y: 208, endPoint x: 535, endPoint y: 293, distance: 85.1
click at [541, 211] on body "CRM Apps Forms CRM Email Shop Payments POS Files Brand Settings AI Assistant Em…" at bounding box center [631, 302] width 1263 height 604
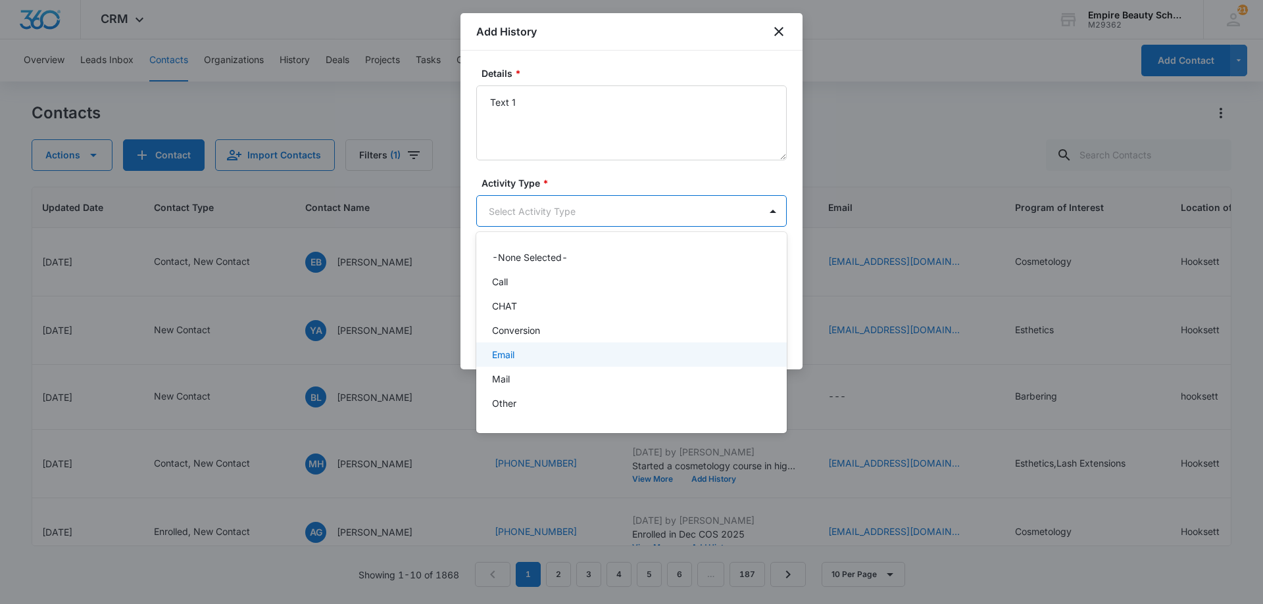
scroll to position [68, 0]
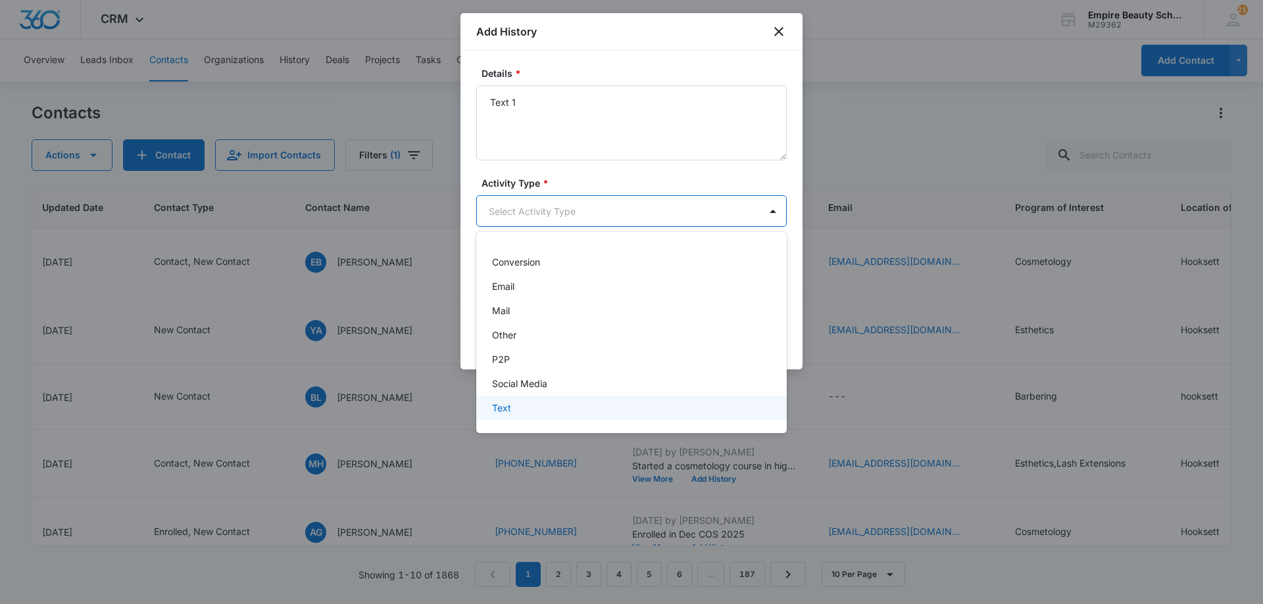
click at [515, 408] on div "Text" at bounding box center [630, 408] width 276 height 14
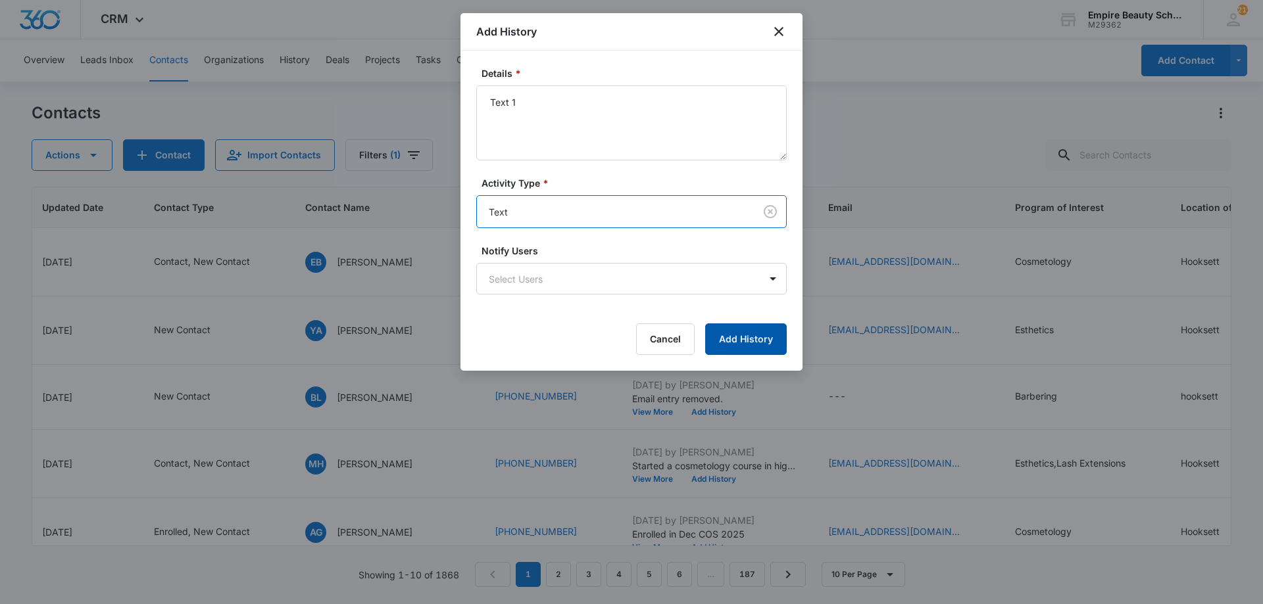
click at [734, 337] on button "Add History" at bounding box center [746, 340] width 82 height 32
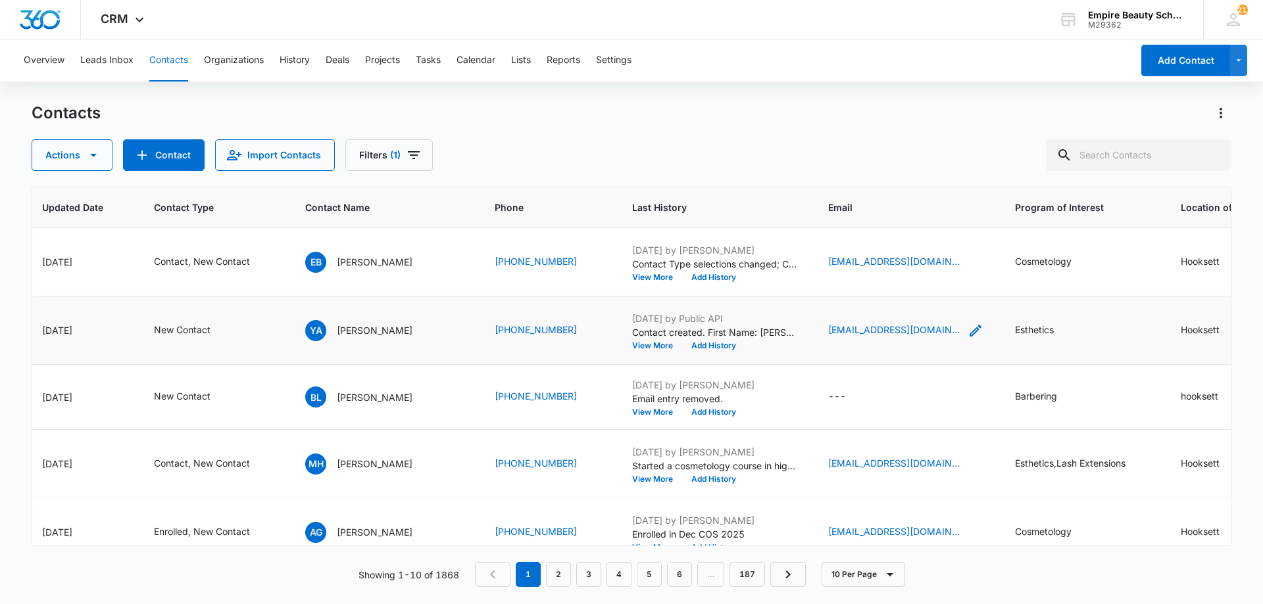
click at [967, 330] on icon "Email - yrisabreu0909@gmail.com - Select to Edit Field" at bounding box center [975, 331] width 16 height 16
click at [862, 251] on input "[EMAIL_ADDRESS][DOMAIN_NAME]" at bounding box center [904, 247] width 166 height 32
click at [862, 252] on input "[EMAIL_ADDRESS][DOMAIN_NAME]" at bounding box center [904, 247] width 166 height 32
click at [863, 253] on input "[EMAIL_ADDRESS][DOMAIN_NAME]" at bounding box center [904, 247] width 166 height 32
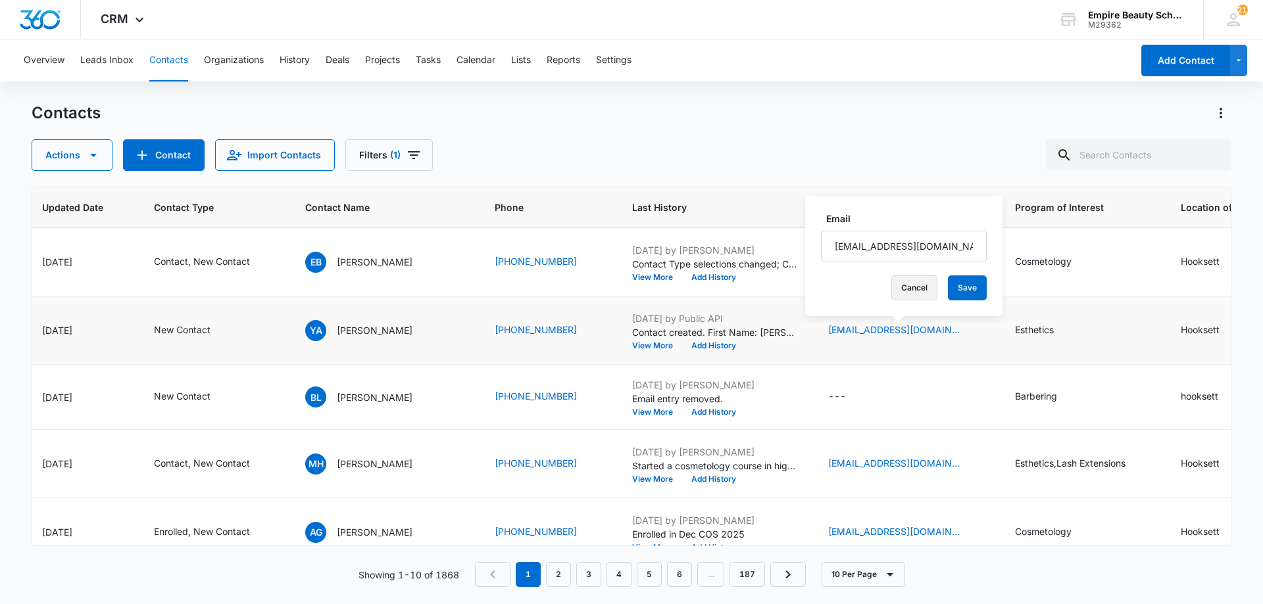
click at [891, 279] on button "Cancel" at bounding box center [914, 288] width 46 height 25
click at [725, 342] on button "Add History" at bounding box center [713, 346] width 63 height 8
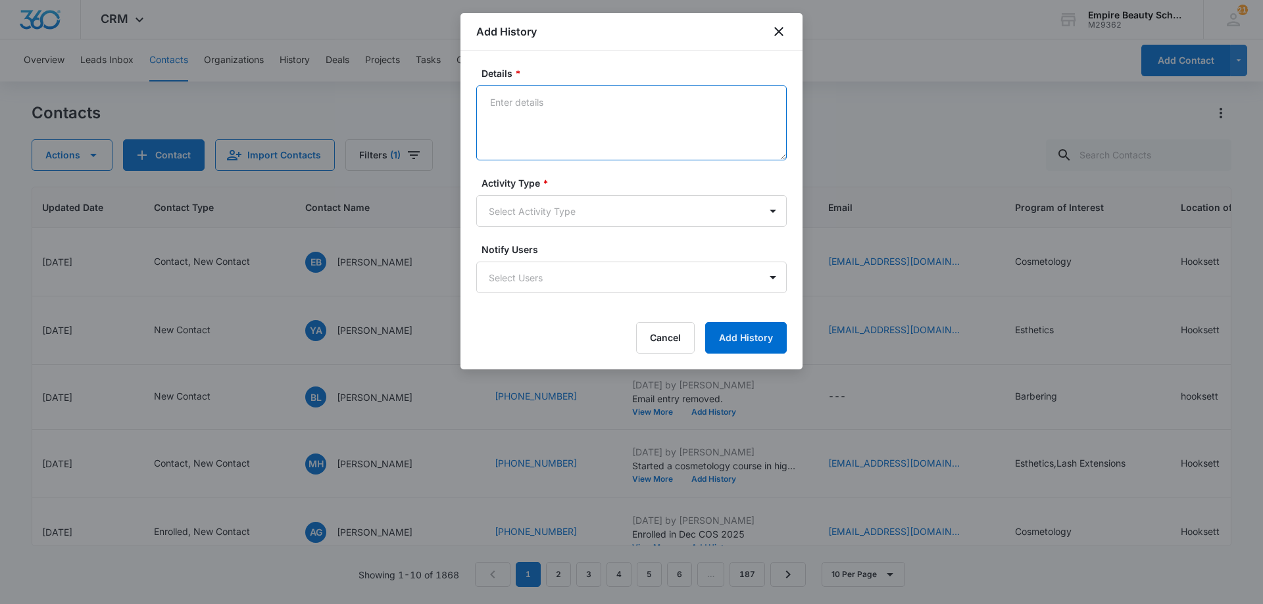
click at [522, 111] on textarea "Details *" at bounding box center [631, 122] width 310 height 75
type textarea "Email 1"
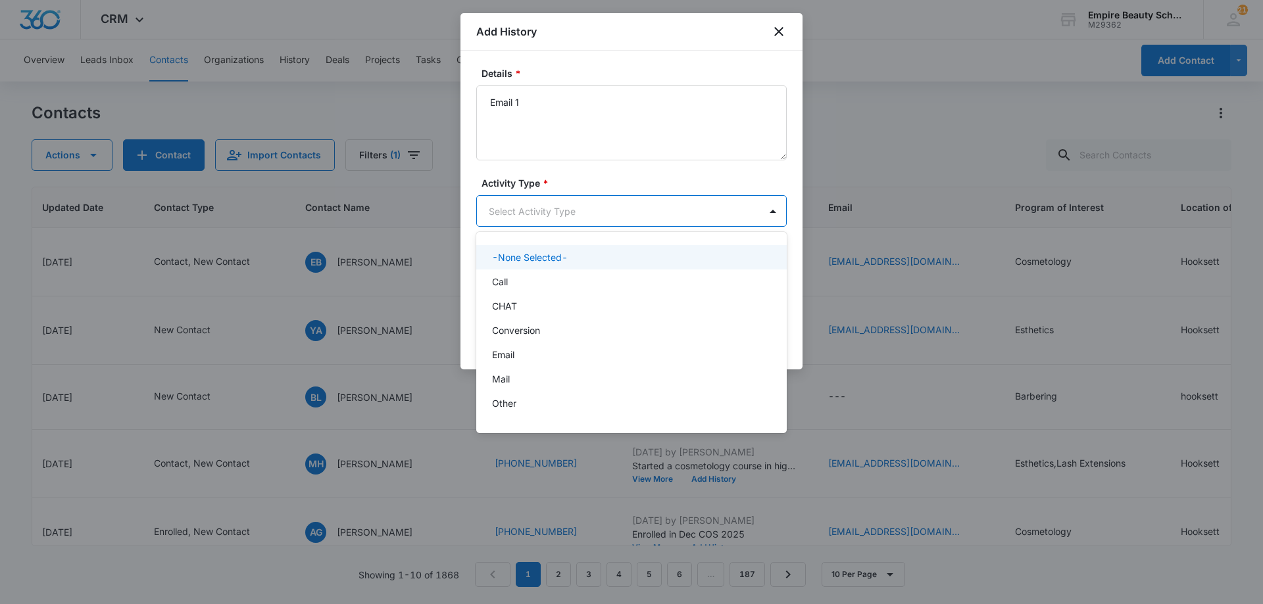
click at [541, 216] on body "CRM Apps Forms CRM Email Shop Payments POS Files Brand Settings AI Assistant Em…" at bounding box center [631, 302] width 1263 height 604
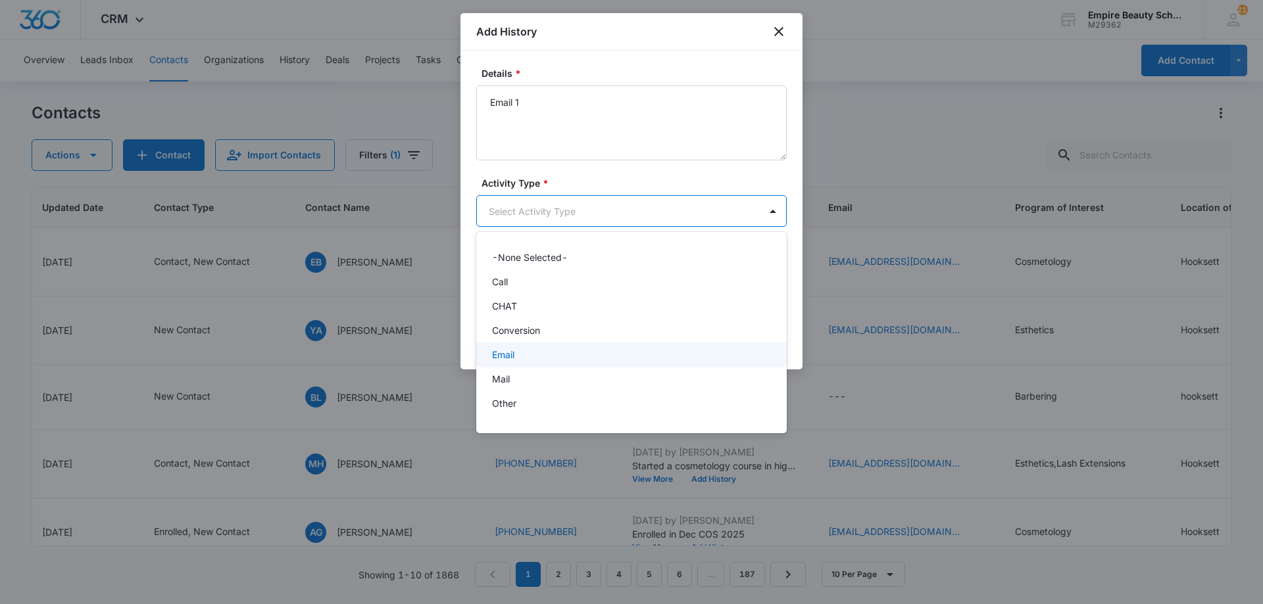
click at [533, 355] on div "Email" at bounding box center [630, 355] width 276 height 14
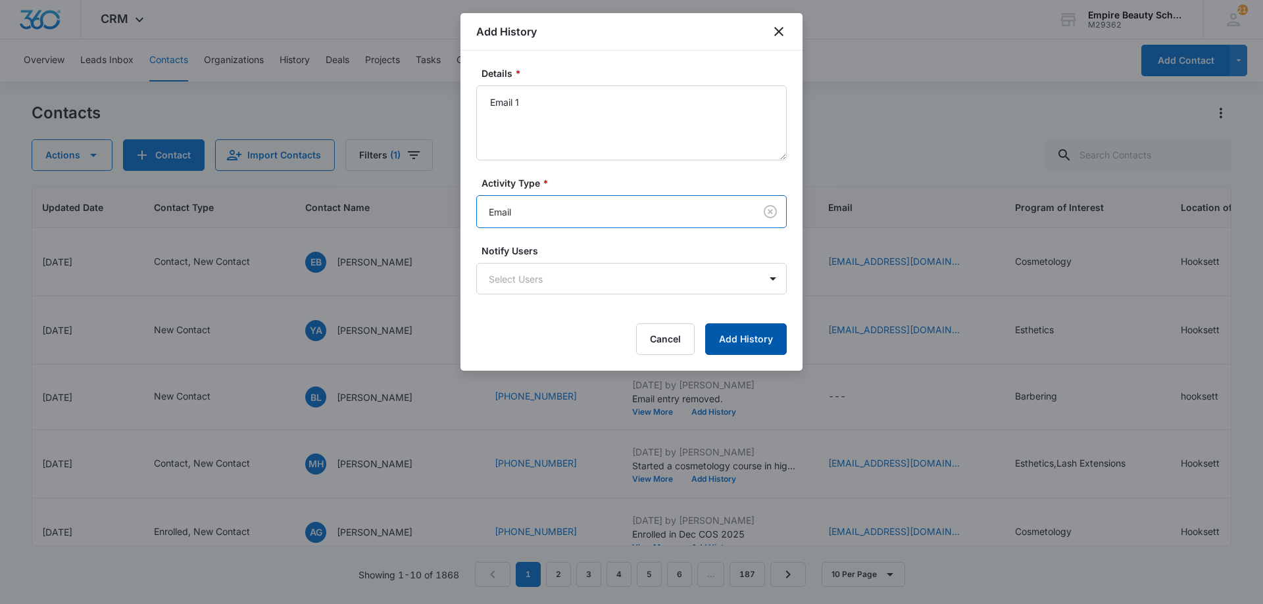
click at [747, 334] on button "Add History" at bounding box center [746, 340] width 82 height 32
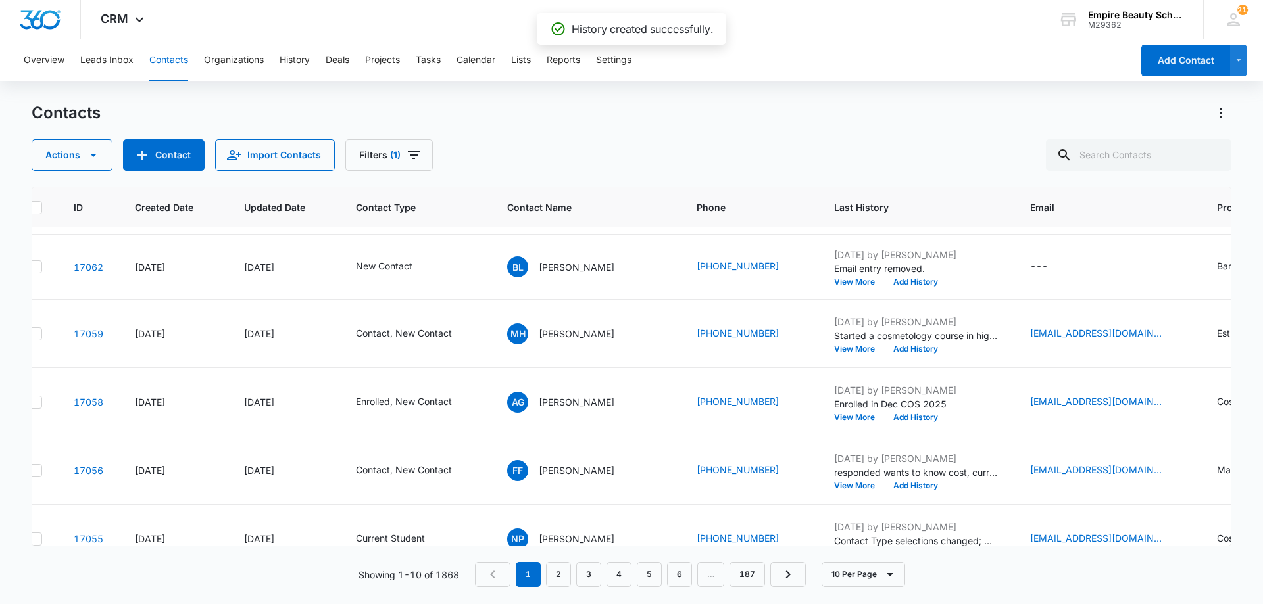
scroll to position [130, 262]
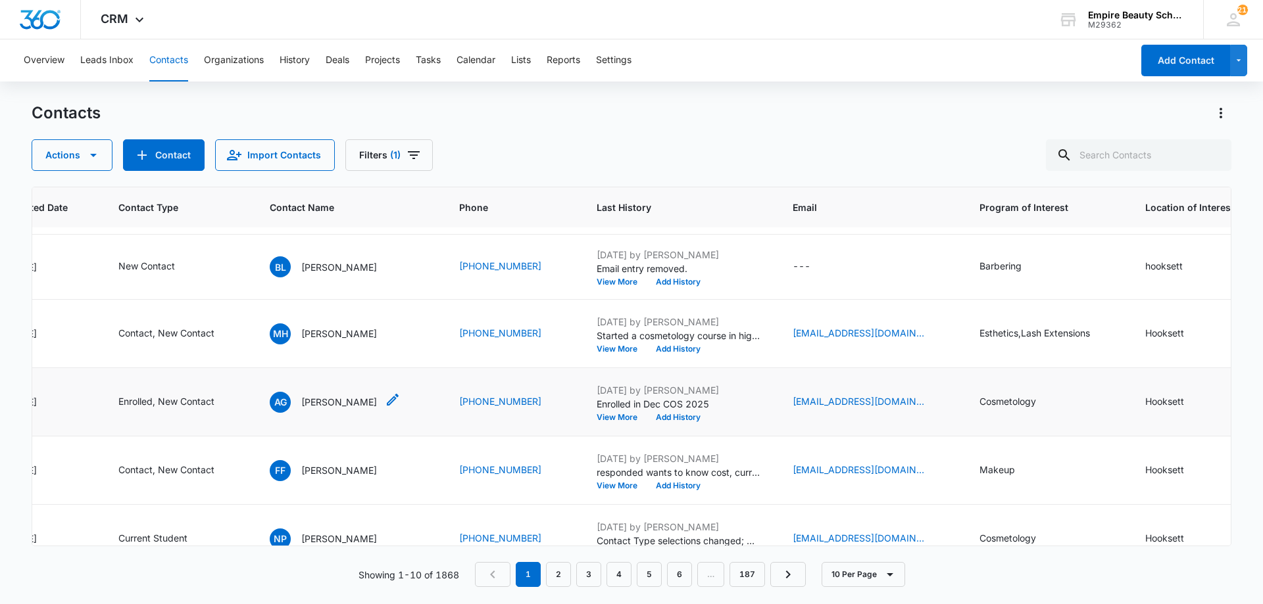
click at [347, 402] on p "[PERSON_NAME]" at bounding box center [339, 402] width 76 height 14
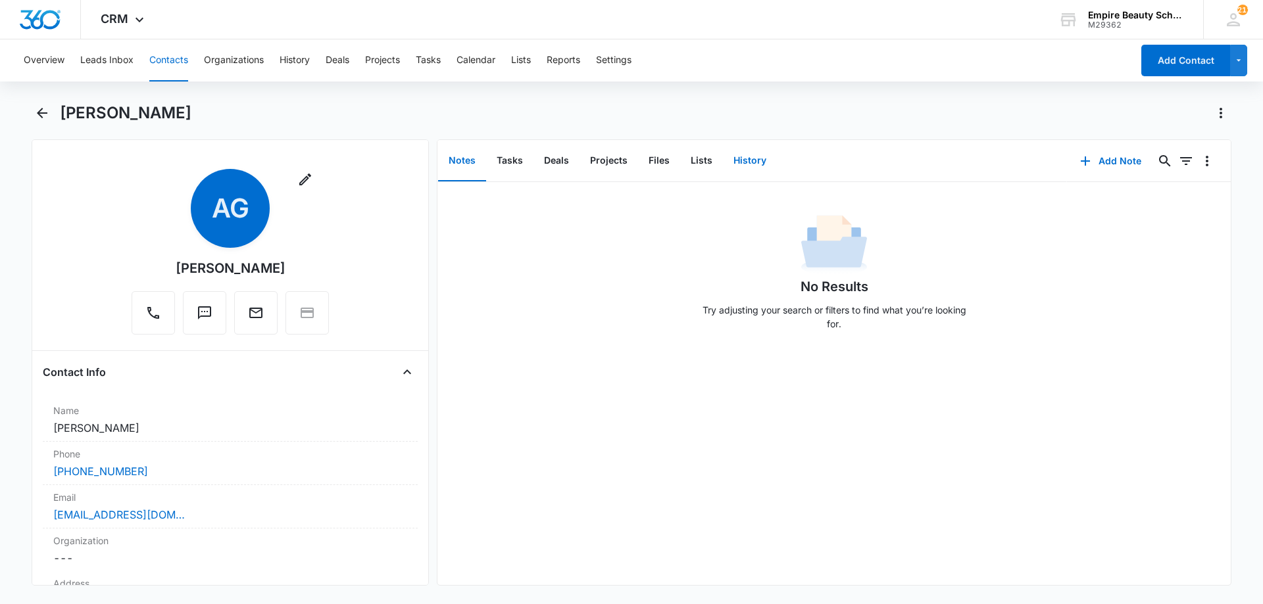
click at [742, 157] on button "History" at bounding box center [750, 161] width 54 height 41
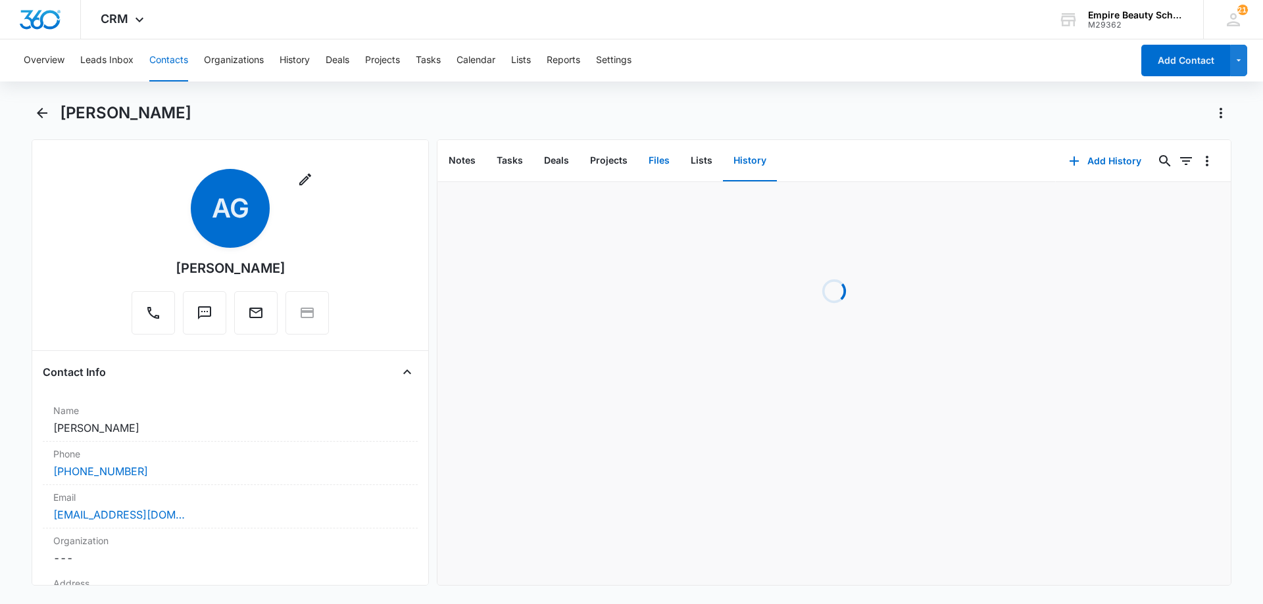
click at [652, 168] on button "Files" at bounding box center [659, 161] width 42 height 41
click at [1140, 157] on button "Add File" at bounding box center [1156, 161] width 82 height 32
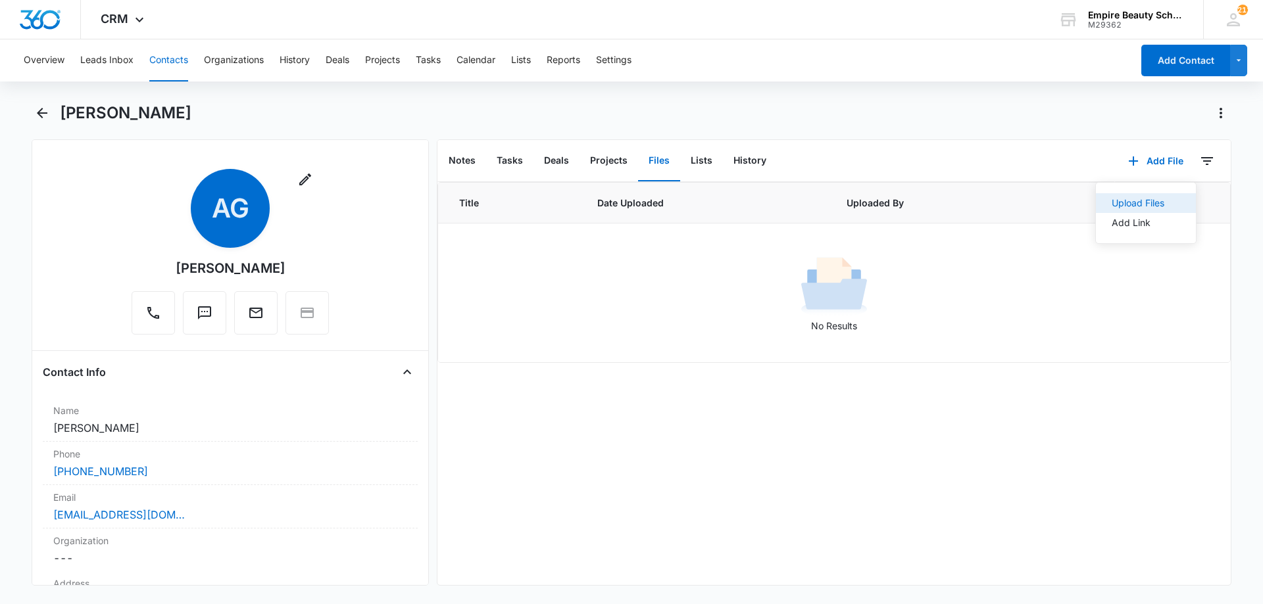
click at [1115, 204] on div "Upload Files" at bounding box center [1137, 203] width 53 height 9
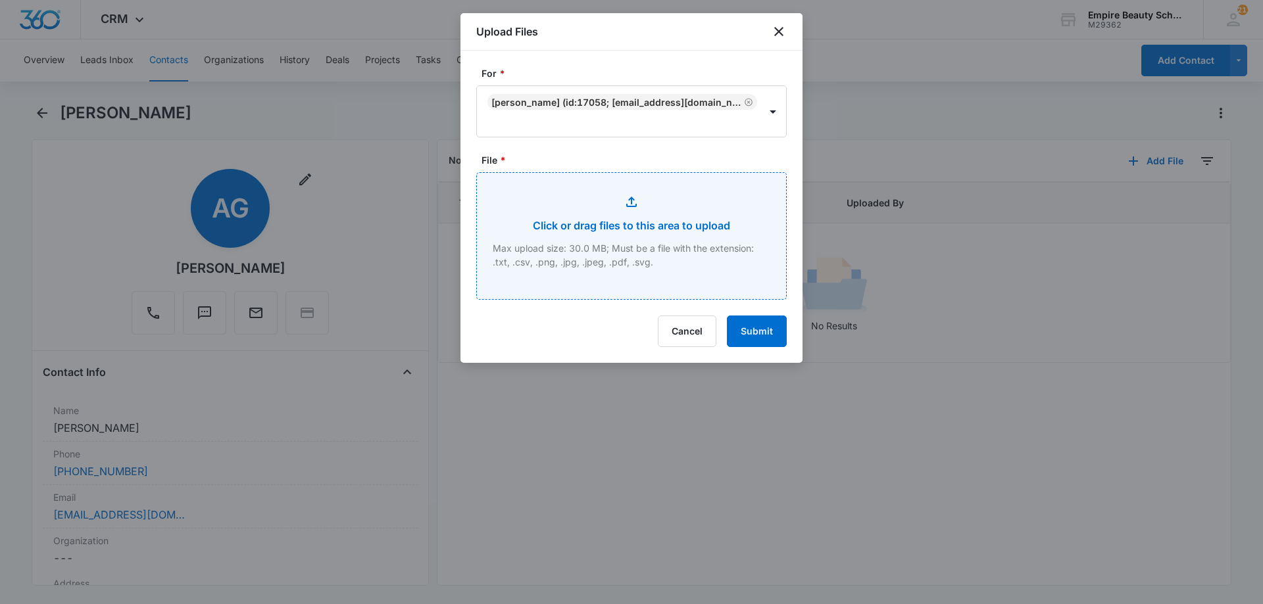
click at [652, 219] on input "File *" at bounding box center [631, 236] width 309 height 126
type input "C:\fakepath\[PERSON_NAME] DEC COS 2025.pdf"
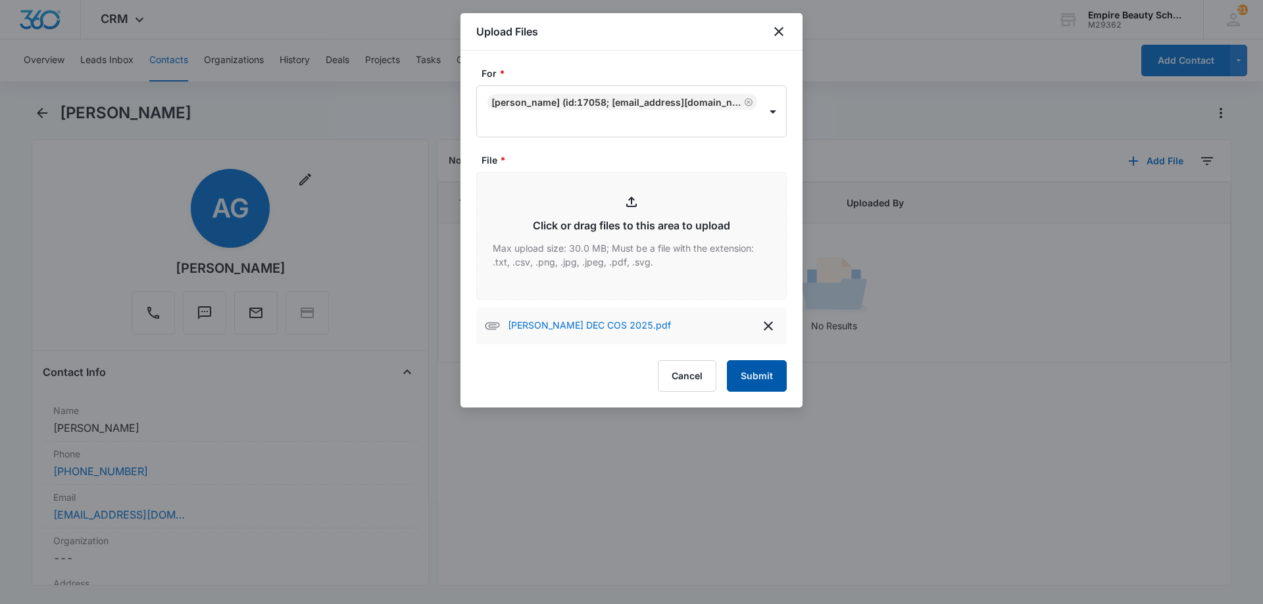
click at [762, 370] on button "Submit" at bounding box center [757, 376] width 60 height 32
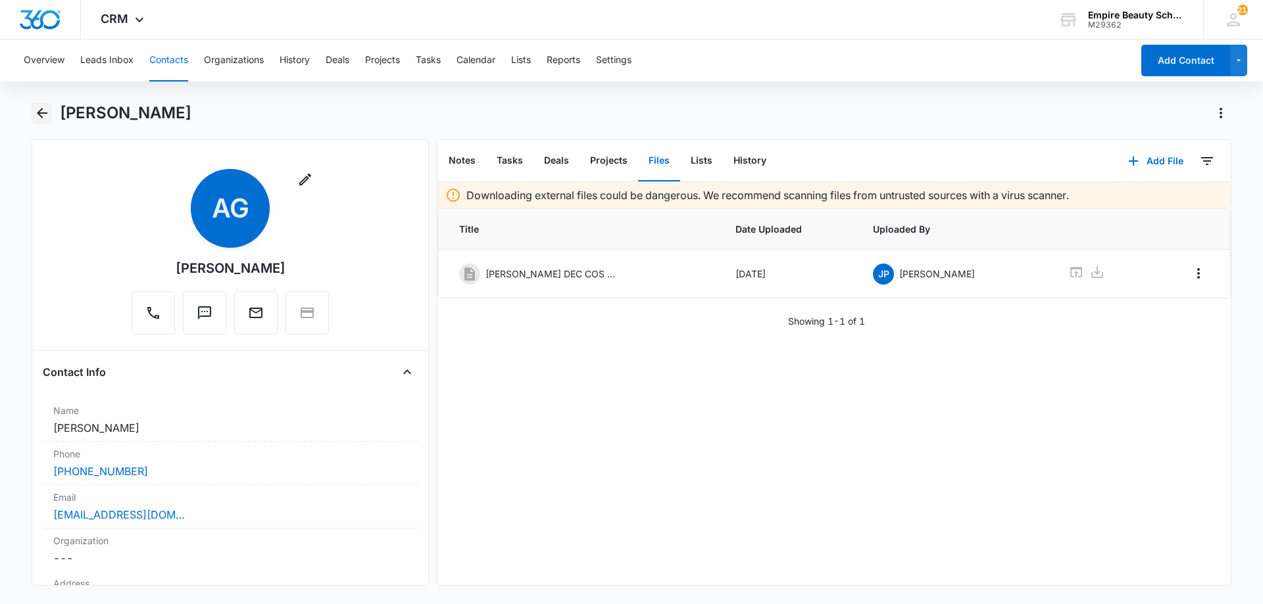
click at [48, 113] on icon "Back" at bounding box center [42, 113] width 16 height 16
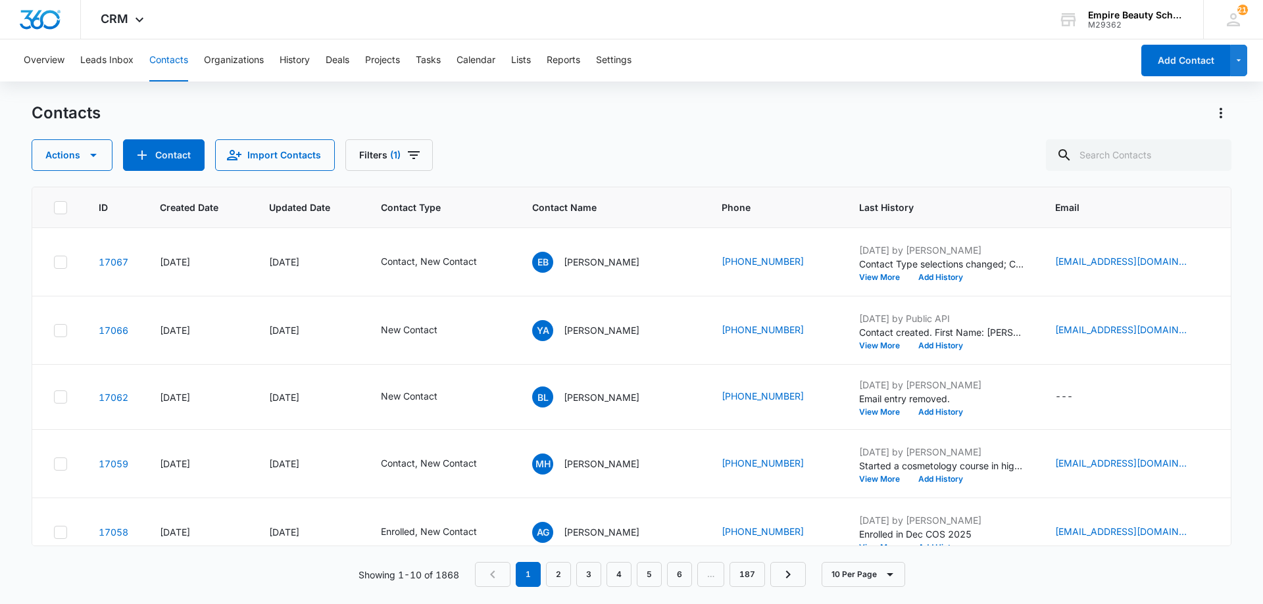
scroll to position [130, 0]
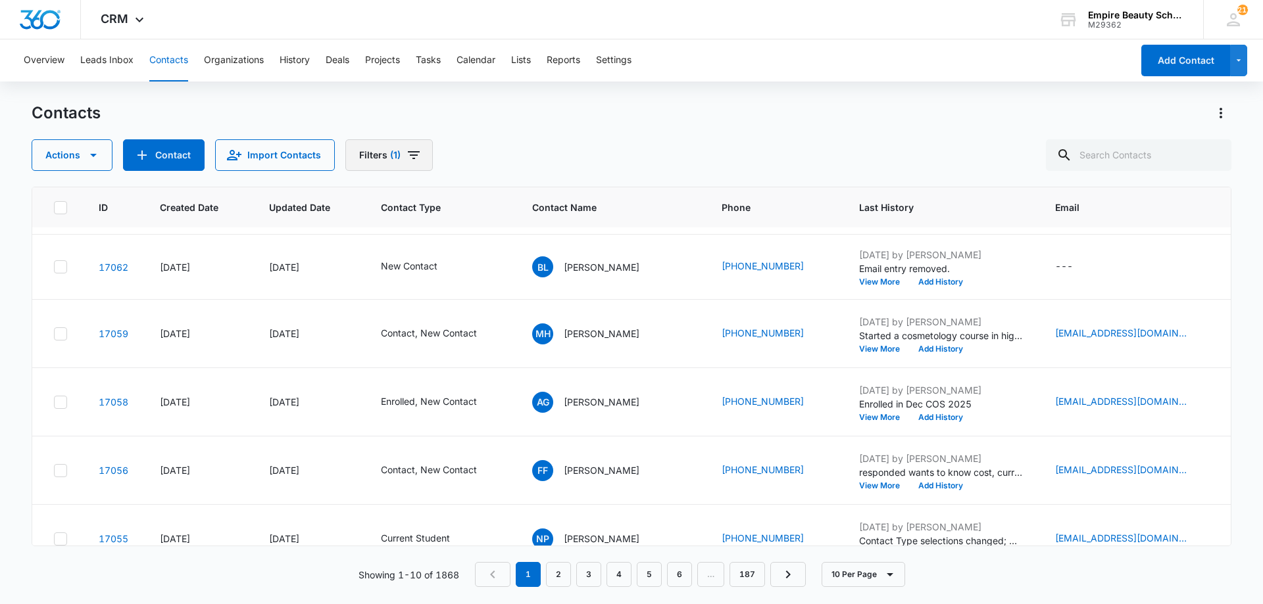
click at [380, 157] on button "Filters (1)" at bounding box center [388, 155] width 87 height 32
click at [446, 376] on icon "Clear" at bounding box center [444, 375] width 10 height 10
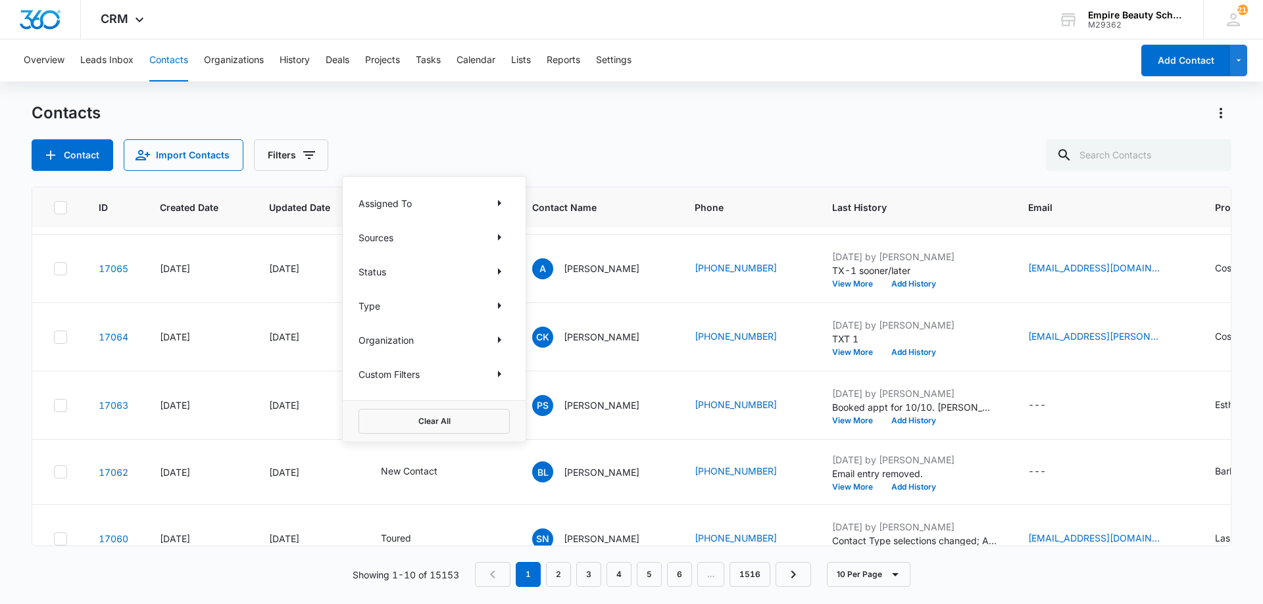
scroll to position [0, 0]
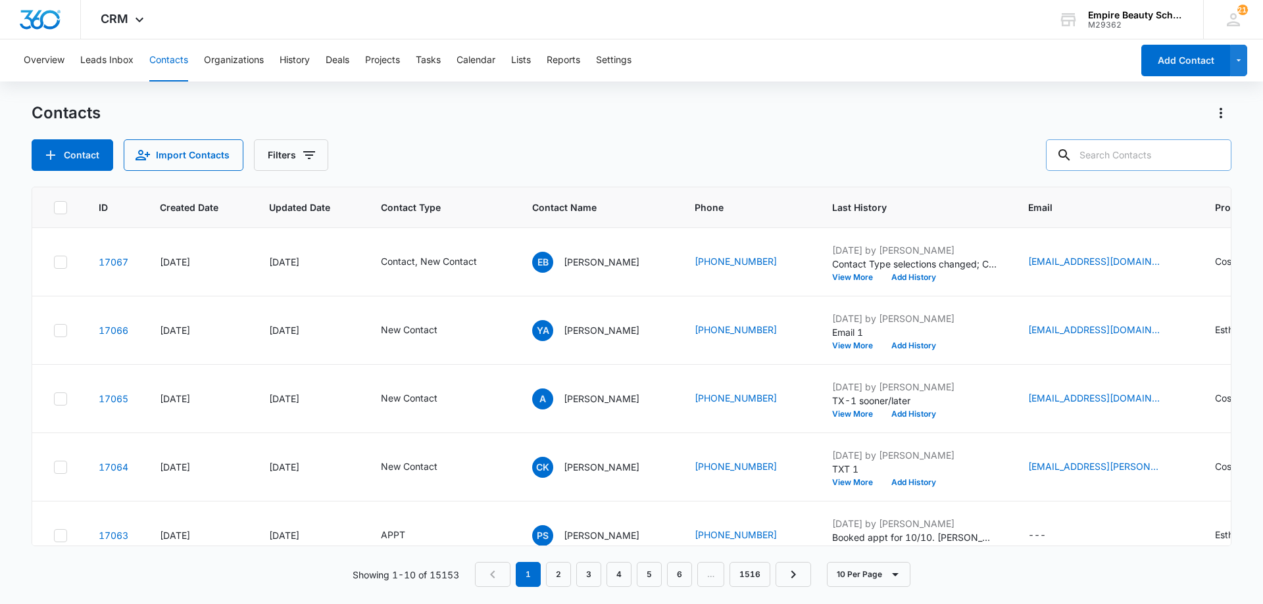
click at [1141, 158] on input "text" at bounding box center [1138, 155] width 185 height 32
paste input "Start a new and rewarding career in the Beauty Industry with Empire Beauty Scho…"
type input "Start a new and rewarding career in the Beauty Industry with Empire Beauty Scho…"
click at [1131, 158] on input "Start a new and rewarding career in the Beauty Industry with Empire Beauty Scho…" at bounding box center [1128, 155] width 205 height 32
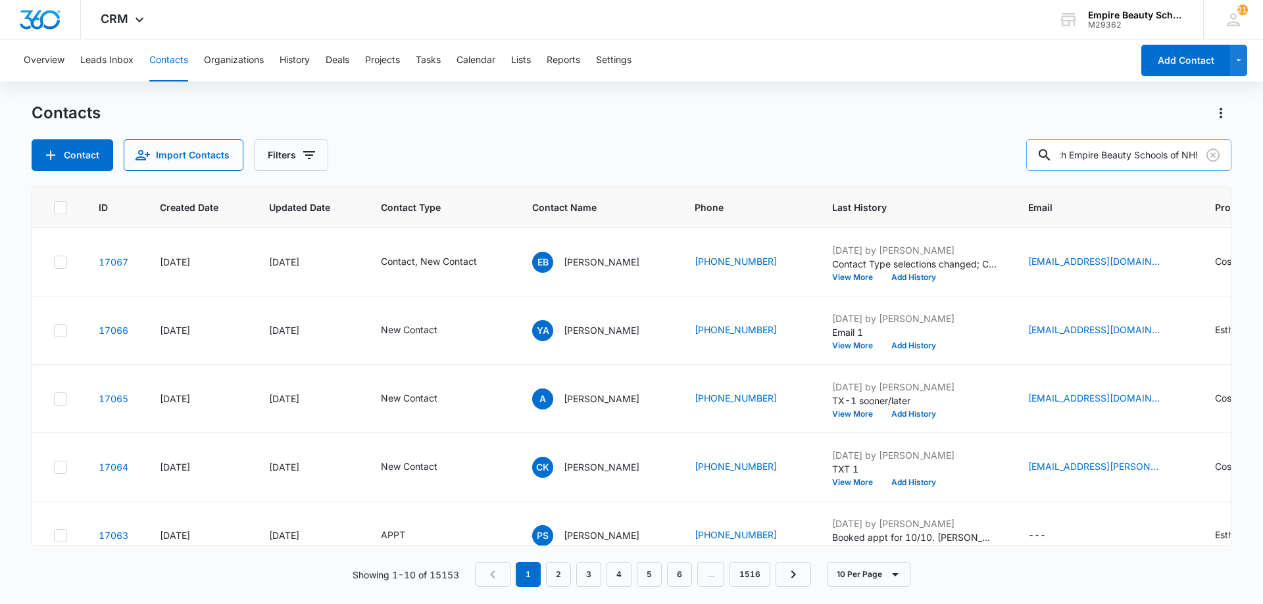
click at [1131, 158] on input "Start a new and rewarding career in the Beauty Industry with Empire Beauty Scho…" at bounding box center [1128, 155] width 205 height 32
type input "scarly"
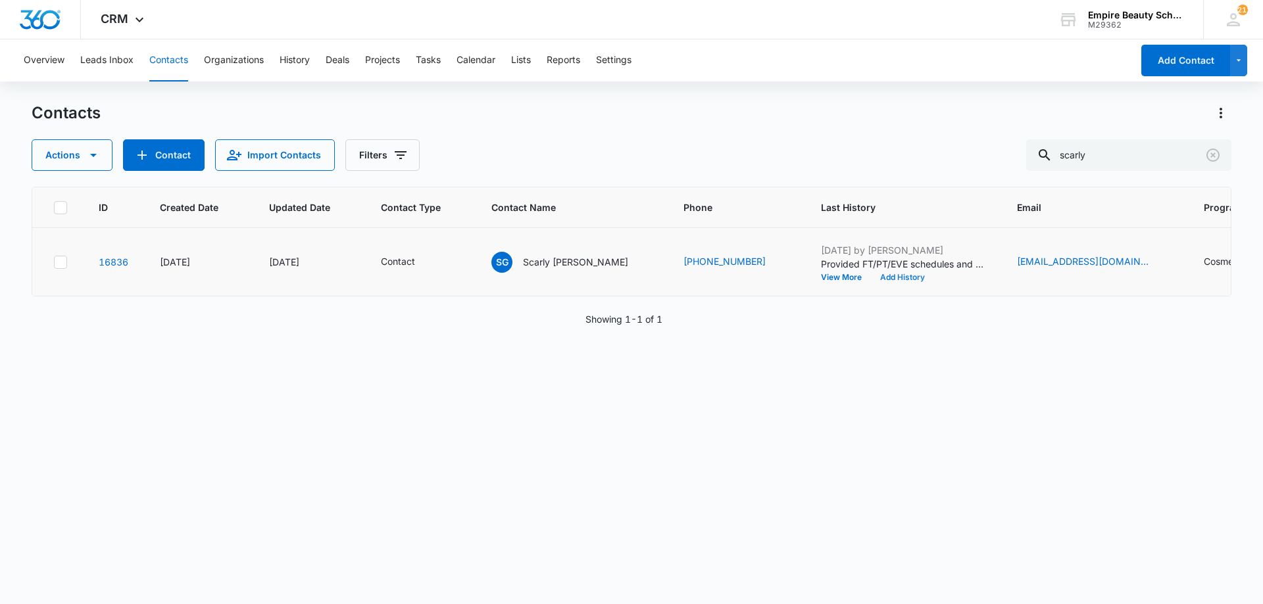
click at [871, 278] on button "Add History" at bounding box center [902, 278] width 63 height 8
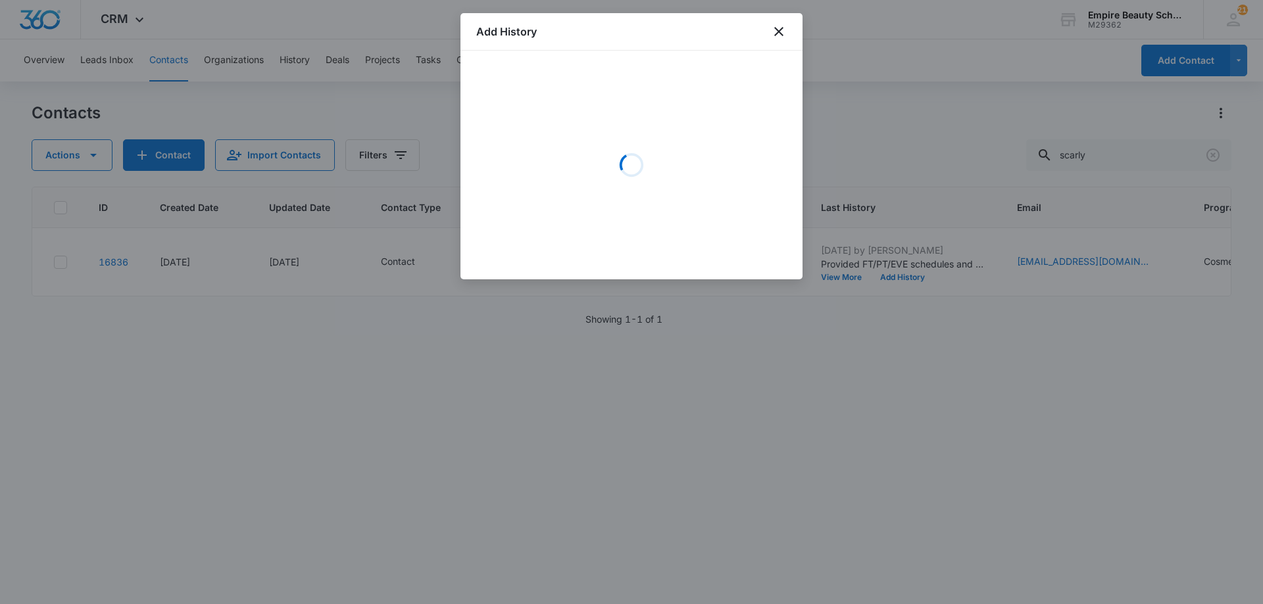
click at [581, 132] on div "Loading" at bounding box center [631, 164] width 310 height 197
click at [568, 128] on div "Loading" at bounding box center [631, 164] width 310 height 197
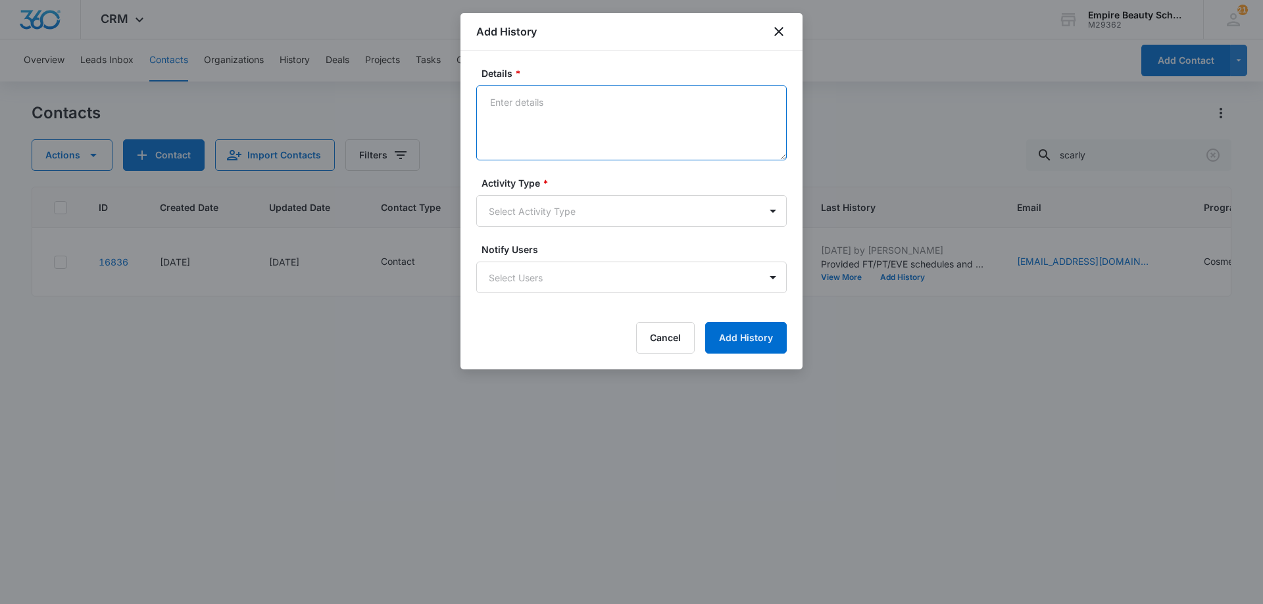
click at [567, 119] on textarea "Details *" at bounding box center [631, 122] width 310 height 75
drag, startPoint x: 648, startPoint y: 99, endPoint x: 667, endPoint y: 166, distance: 69.1
click at [648, 99] on textarea "Details *" at bounding box center [631, 122] width 310 height 75
click at [589, 110] on textarea "Details *" at bounding box center [631, 122] width 310 height 75
click at [589, 109] on textarea "Details *" at bounding box center [631, 122] width 310 height 75
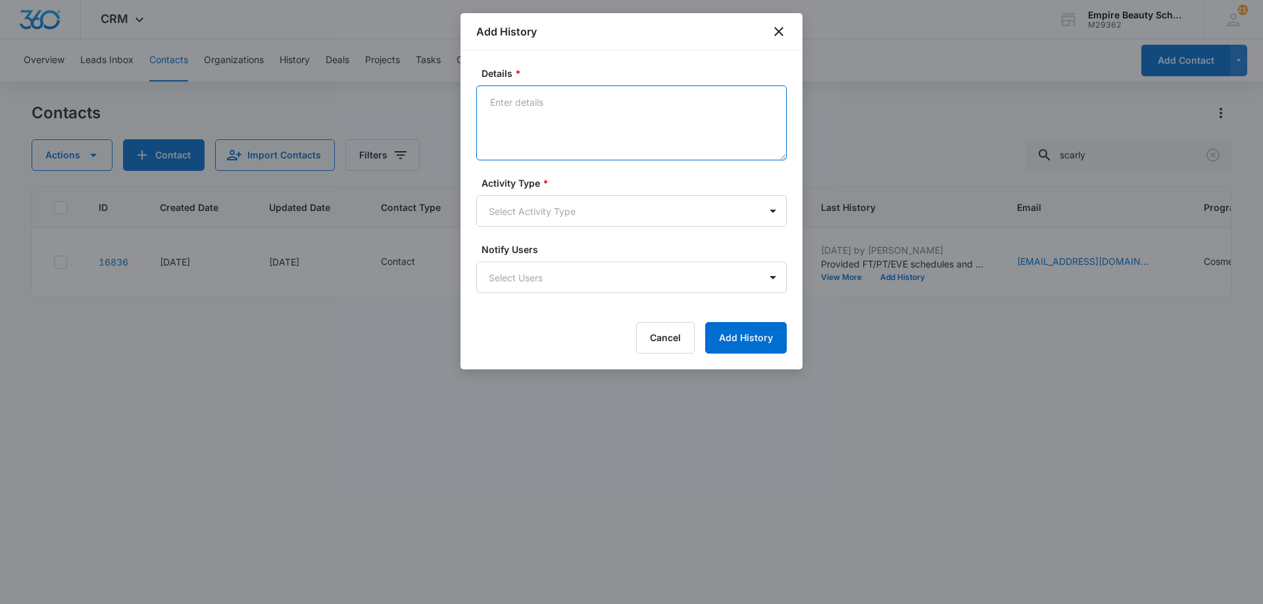
click at [598, 95] on textarea "Details *" at bounding box center [631, 122] width 310 height 75
drag, startPoint x: 566, startPoint y: 116, endPoint x: 577, endPoint y: 107, distance: 14.1
click at [577, 107] on textarea "Details *" at bounding box center [631, 122] width 310 height 75
click at [533, 115] on textarea "Details *" at bounding box center [631, 122] width 310 height 75
click at [566, 126] on textarea "Details *" at bounding box center [631, 122] width 310 height 75
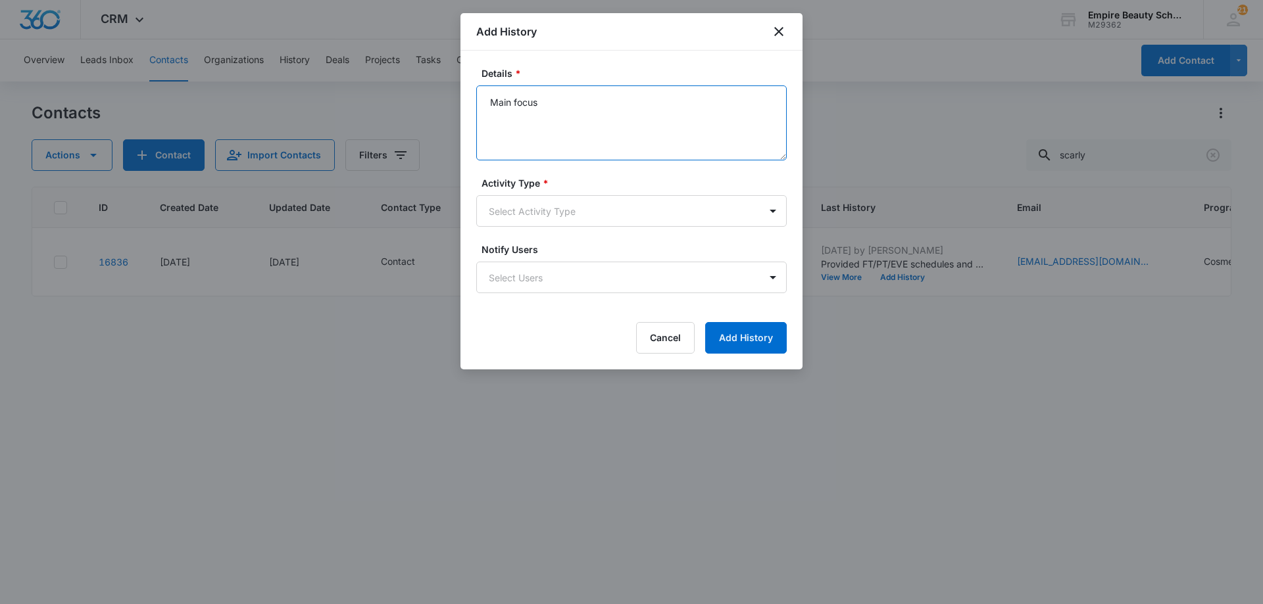
click at [584, 95] on textarea "Main focus" at bounding box center [631, 122] width 310 height 75
click at [579, 138] on textarea "Main focus" at bounding box center [631, 122] width 310 height 75
type textarea "Main focus is makeup - Let her know we"
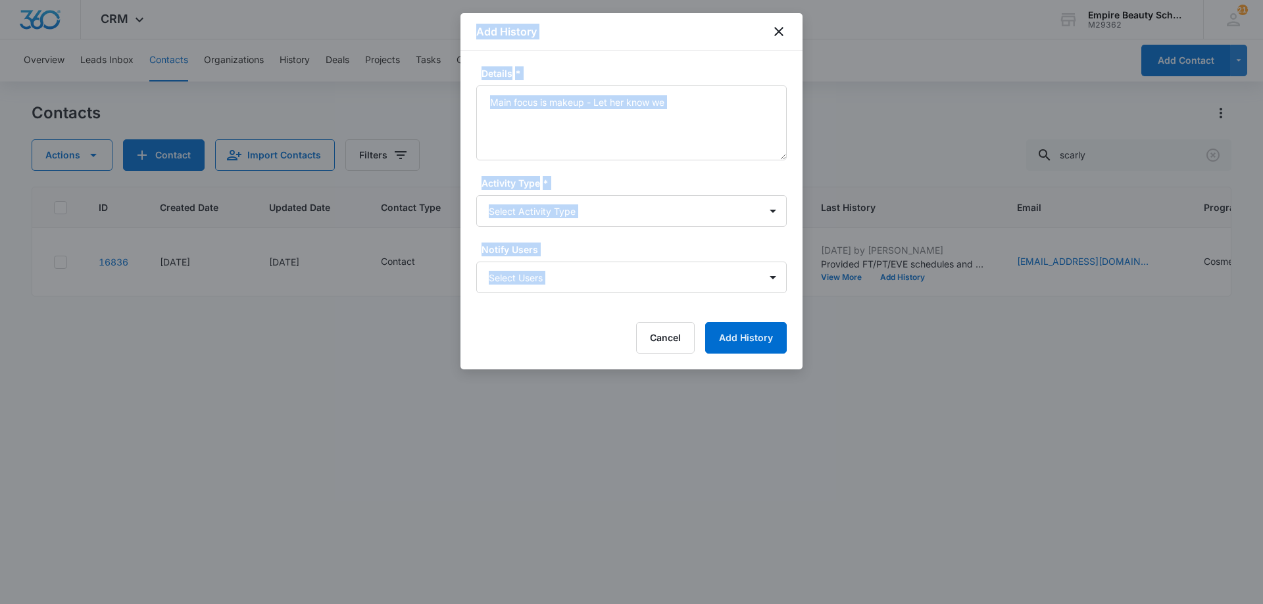
drag, startPoint x: 614, startPoint y: 389, endPoint x: 712, endPoint y: 463, distance: 123.5
click at [712, 463] on body "CRM Apps Forms CRM Email Shop Payments POS Files Brand Settings AI Assistant Em…" at bounding box center [631, 302] width 1263 height 604
click at [444, 493] on div at bounding box center [631, 302] width 1263 height 604
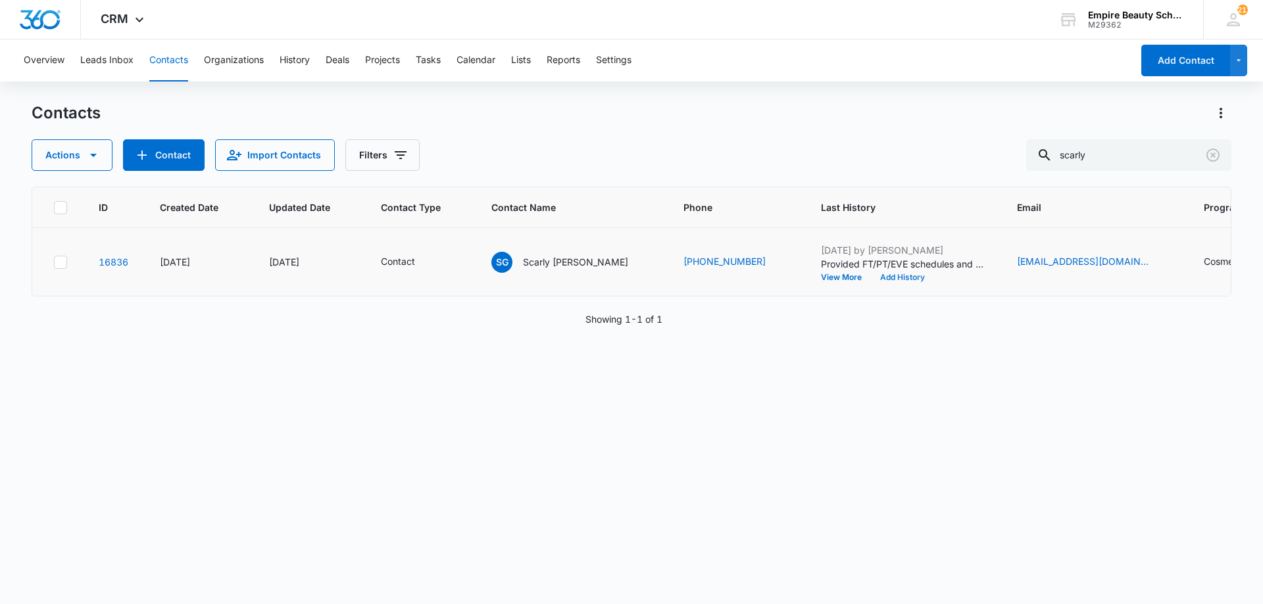
click at [871, 276] on button "Add History" at bounding box center [902, 278] width 63 height 8
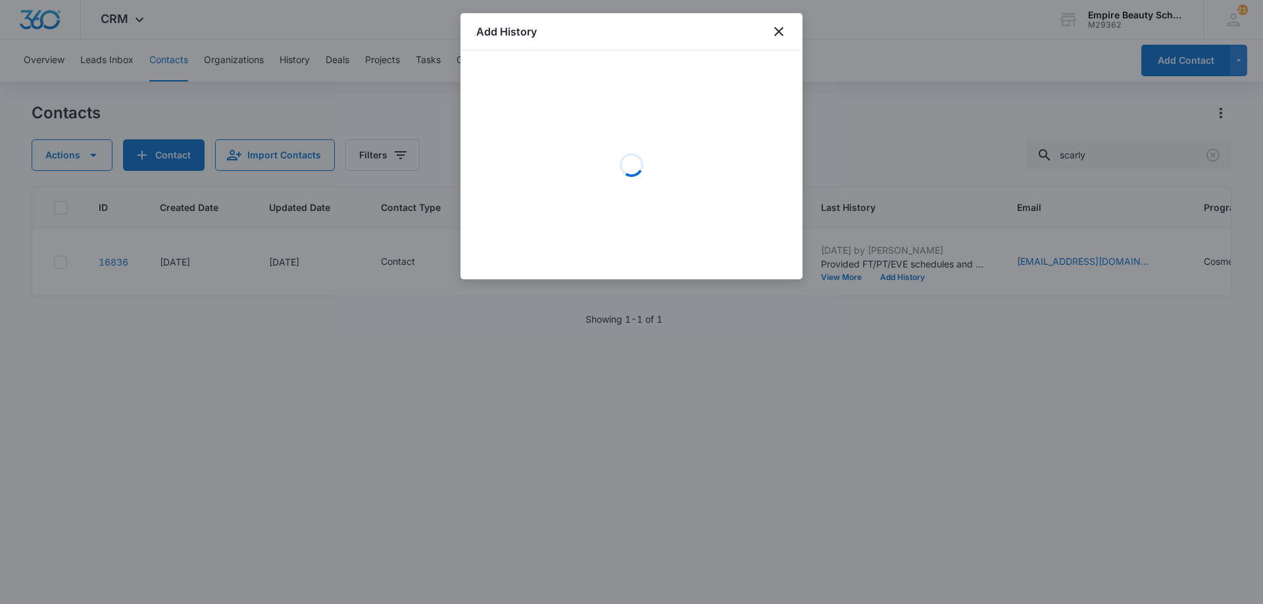
drag, startPoint x: 387, startPoint y: 74, endPoint x: 360, endPoint y: 34, distance: 48.5
click at [385, 70] on div at bounding box center [631, 302] width 1263 height 604
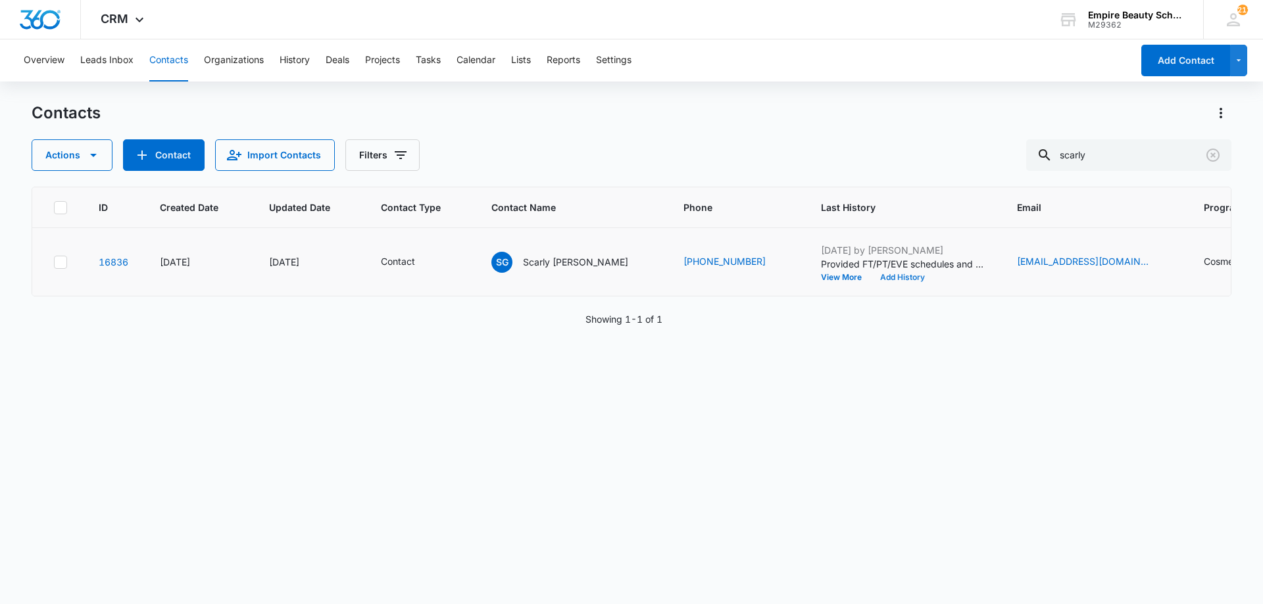
click at [871, 281] on button "Add History" at bounding box center [902, 278] width 63 height 8
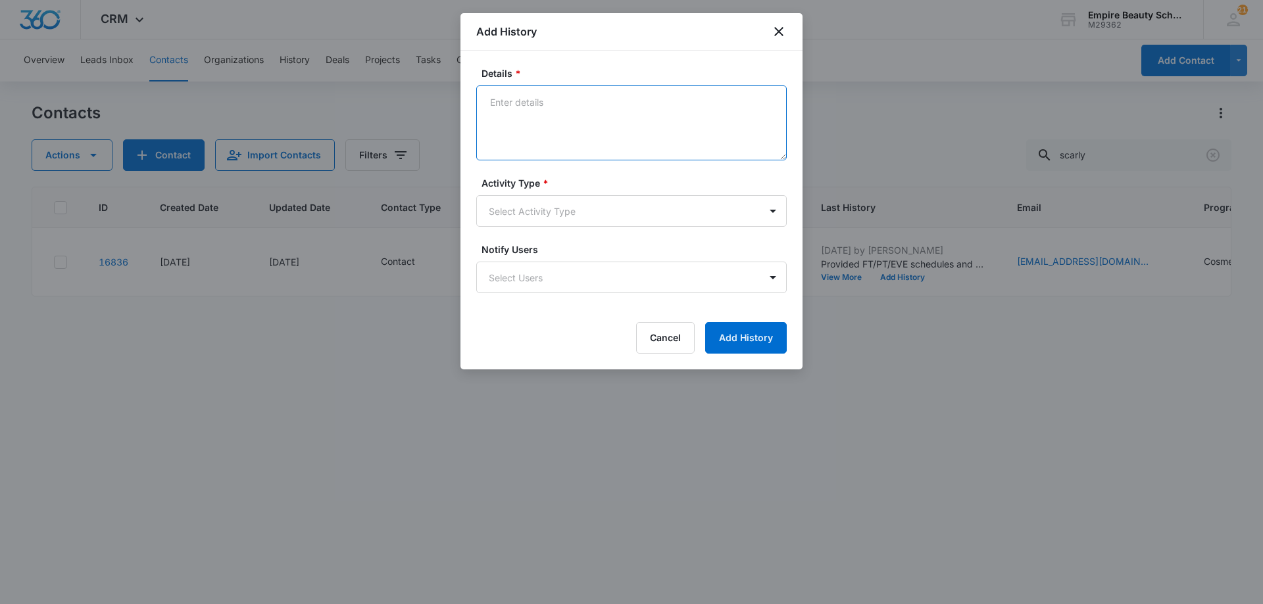
click at [620, 93] on textarea "Details *" at bounding box center [631, 122] width 310 height 75
type textarea "Interested in Makeup only - Let her know we would require a license in COS/EST …"
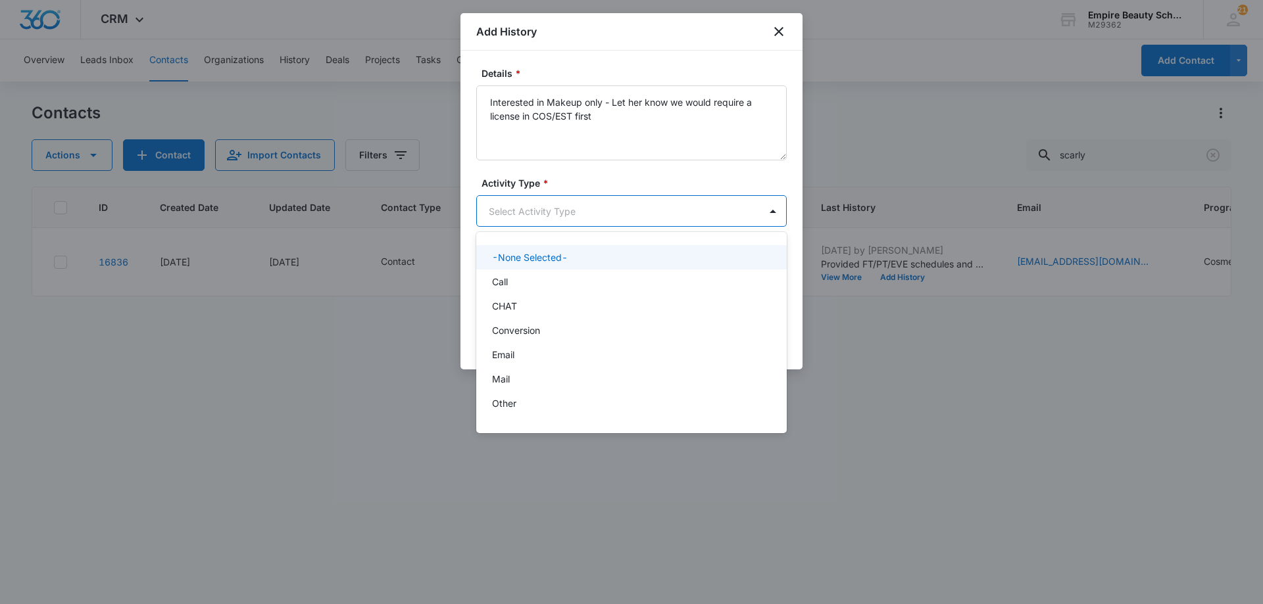
click at [550, 216] on body "CRM Apps Forms CRM Email Shop Payments POS Files Brand Settings AI Assistant Em…" at bounding box center [631, 302] width 1263 height 604
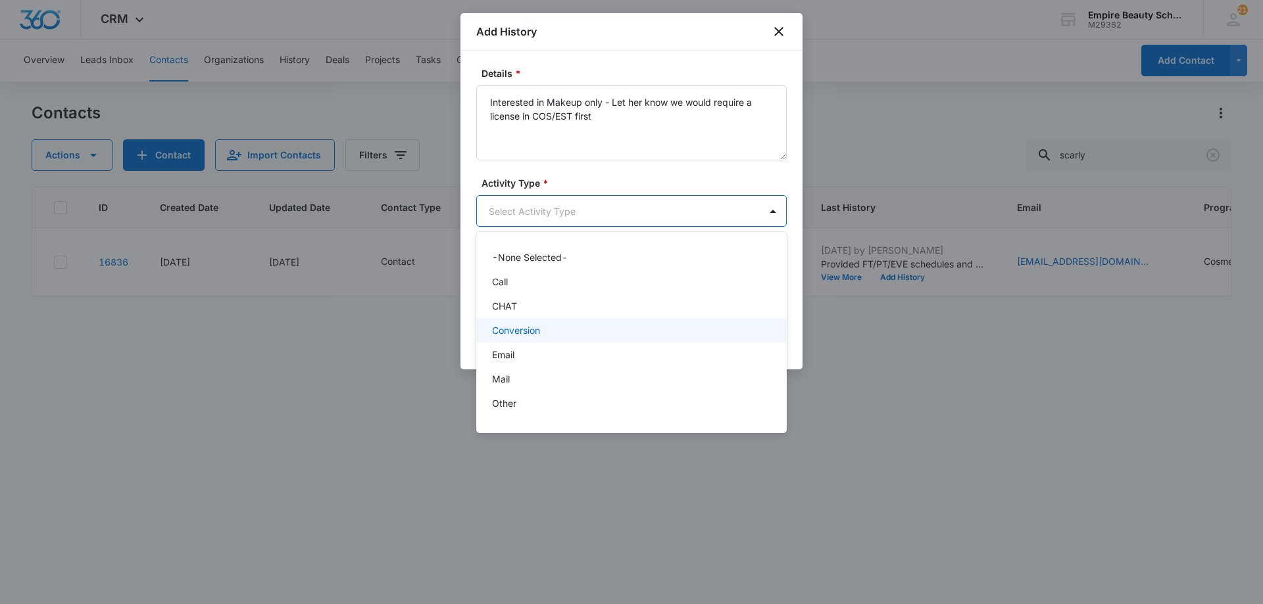
scroll to position [68, 0]
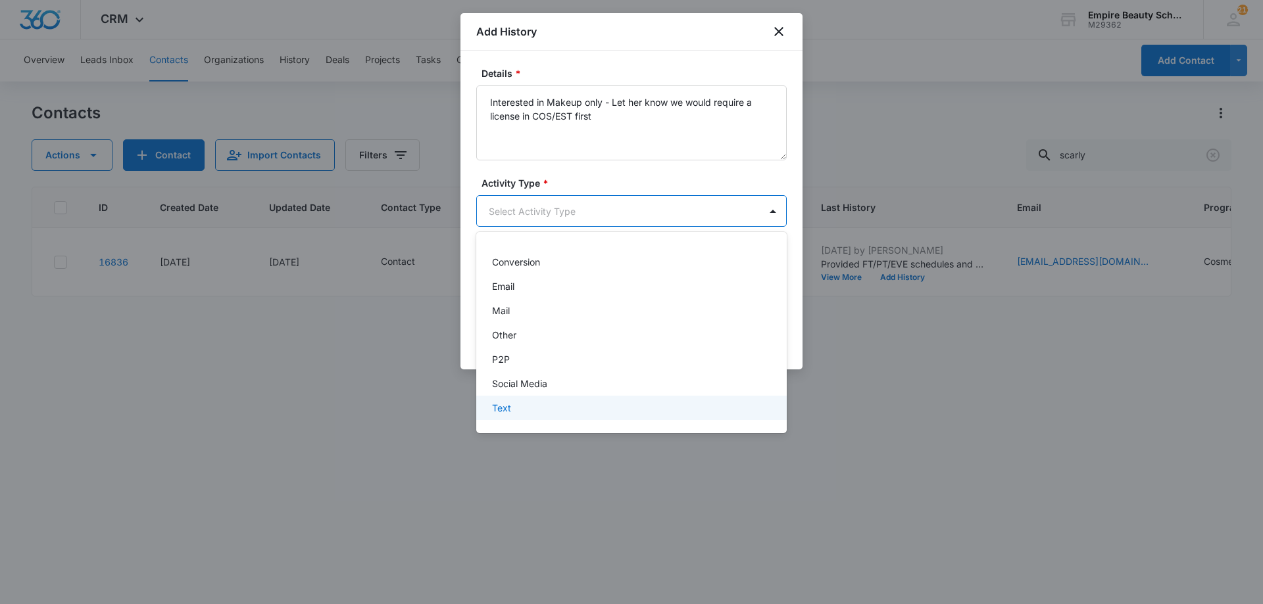
click at [525, 411] on div "Text" at bounding box center [630, 408] width 276 height 14
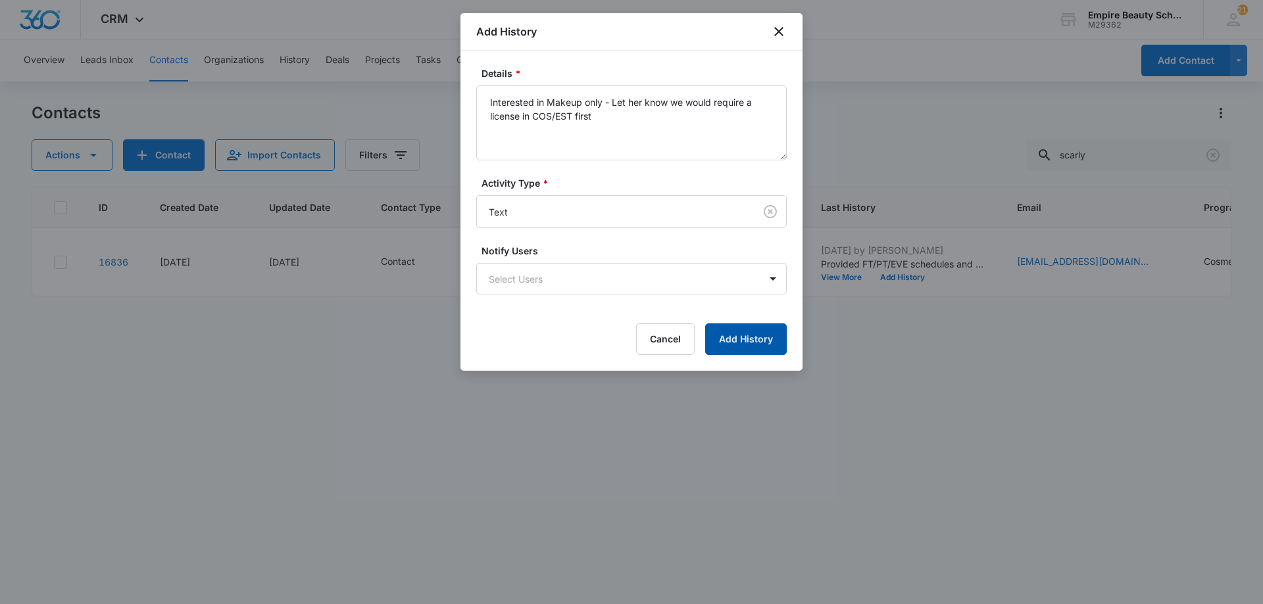
click at [756, 332] on button "Add History" at bounding box center [746, 340] width 82 height 32
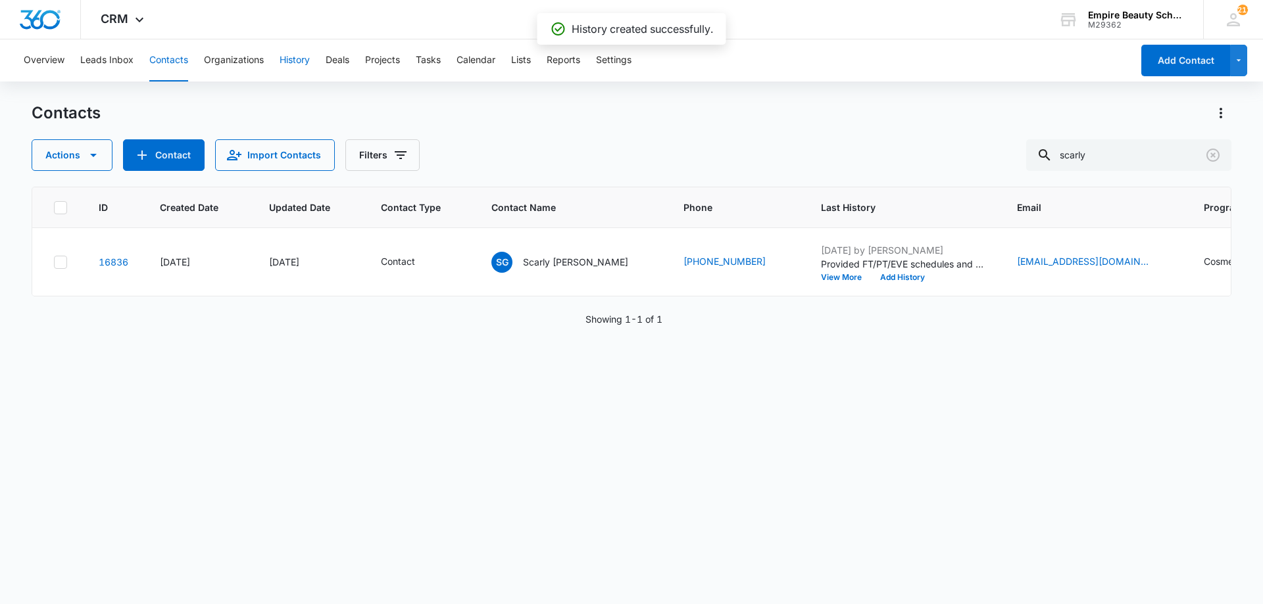
click at [305, 59] on button "History" at bounding box center [295, 60] width 30 height 42
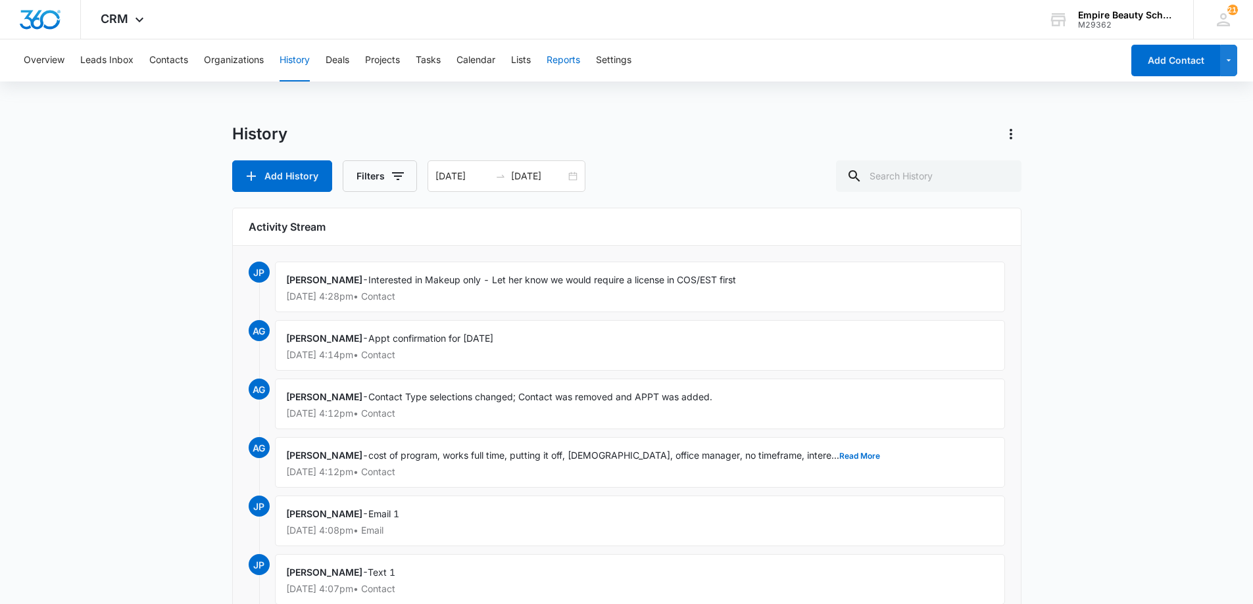
click at [552, 52] on button "Reports" at bounding box center [564, 60] width 34 height 42
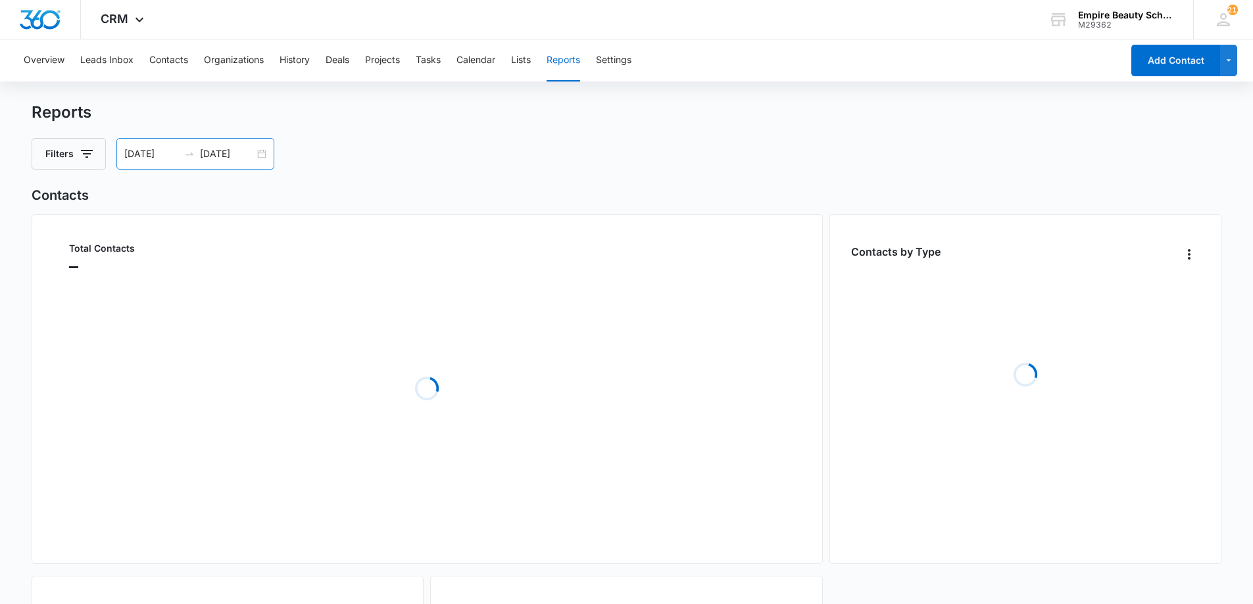
click at [262, 150] on div "09/08/2025 10/08/2025" at bounding box center [195, 154] width 158 height 32
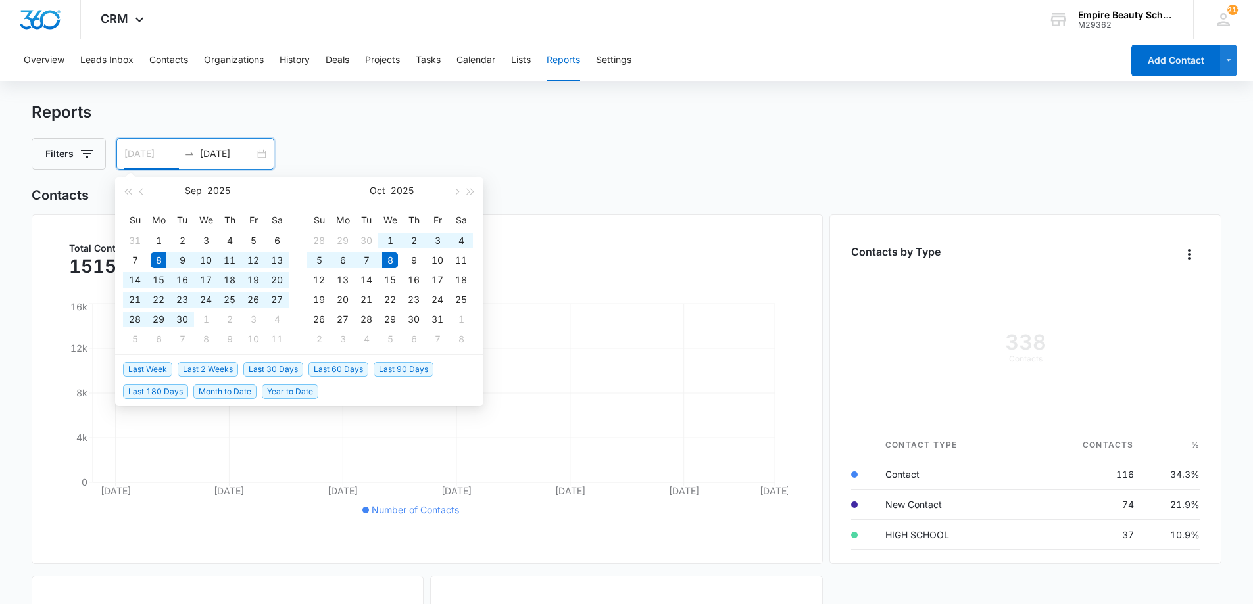
type input "10/08/2025"
click at [387, 261] on div "8" at bounding box center [390, 261] width 16 height 16
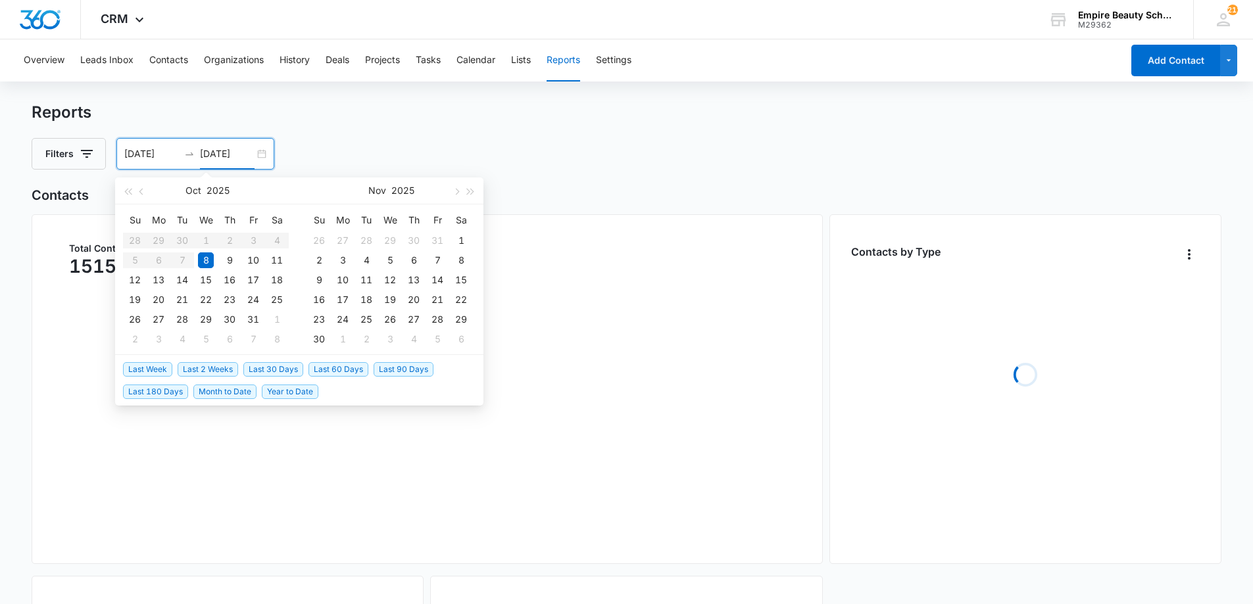
type input "10/08/2025"
click at [209, 260] on div "8" at bounding box center [206, 261] width 16 height 16
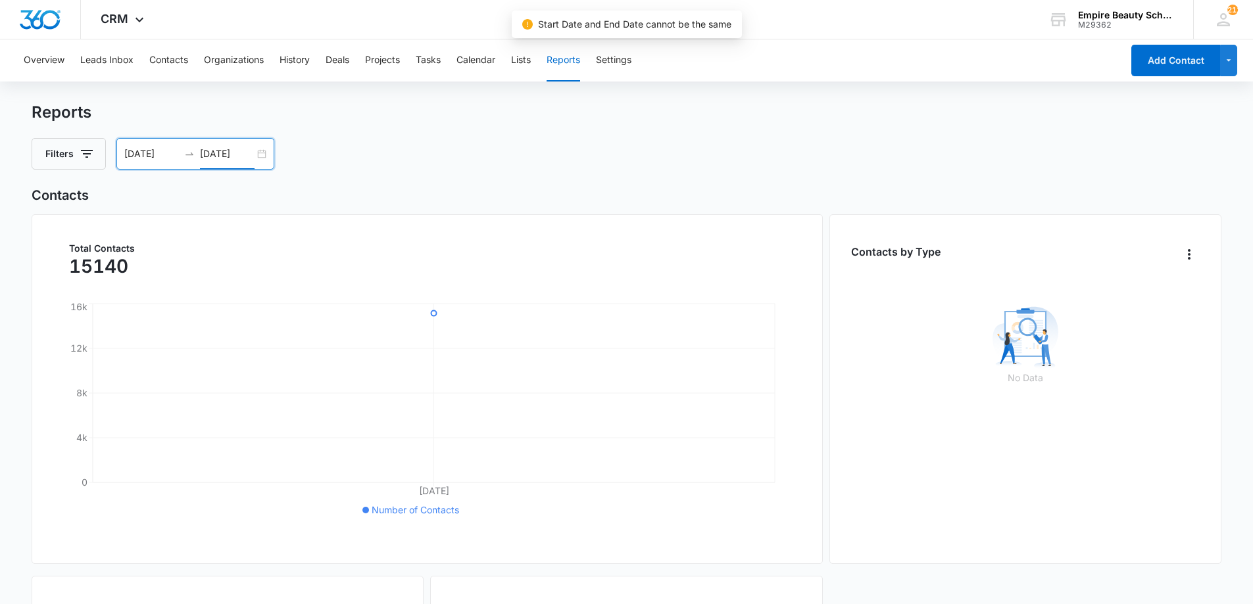
click at [262, 154] on div "10/08/2025 10/08/2025" at bounding box center [195, 154] width 158 height 32
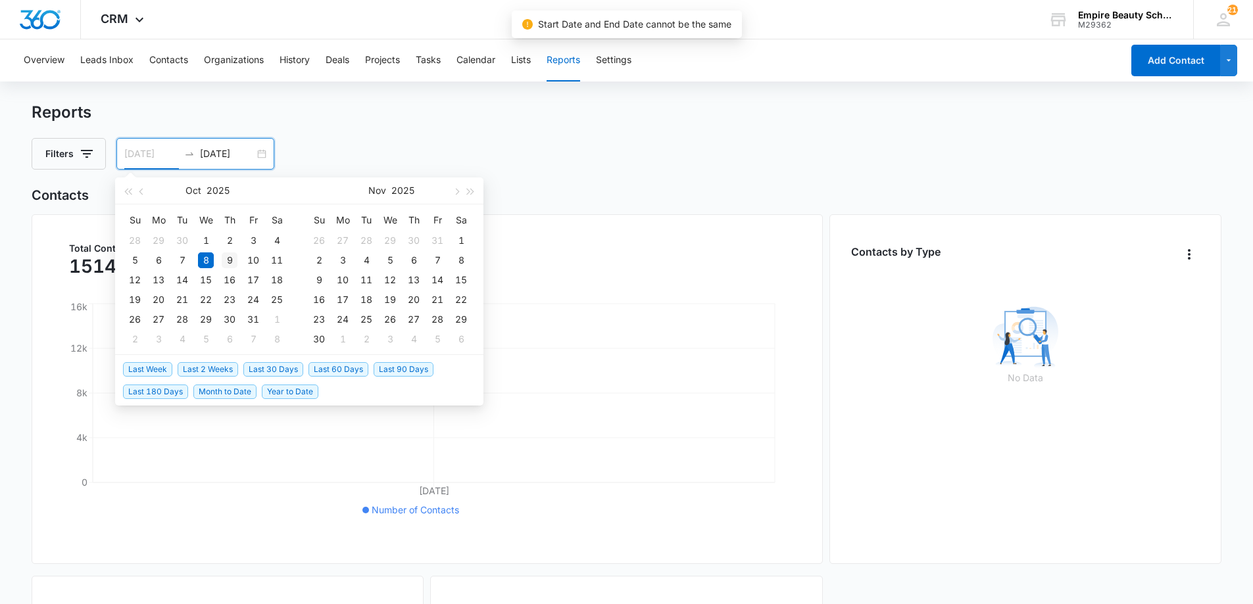
type input "10/09/2025"
click at [233, 258] on div "9" at bounding box center [230, 261] width 16 height 16
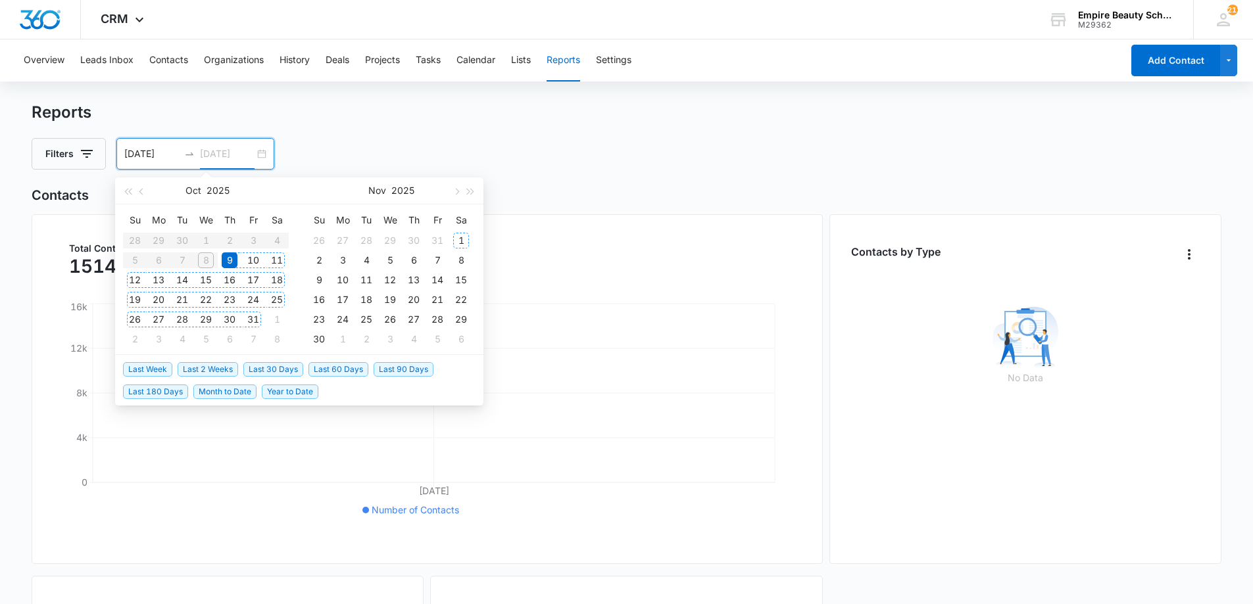
type input "10/26/2025"
click at [206, 261] on table "Su Mo Tu We Th Fr Sa 28 29 30 1 2 3 4 5 6 7 8 9 10 11 12 13 14 15 16 17 18 19 2…" at bounding box center [206, 279] width 166 height 139
click at [264, 164] on div "10/09/2025" at bounding box center [195, 154] width 158 height 32
click at [136, 158] on input "10/09/2025" at bounding box center [151, 154] width 55 height 14
type input "10/08/2025"
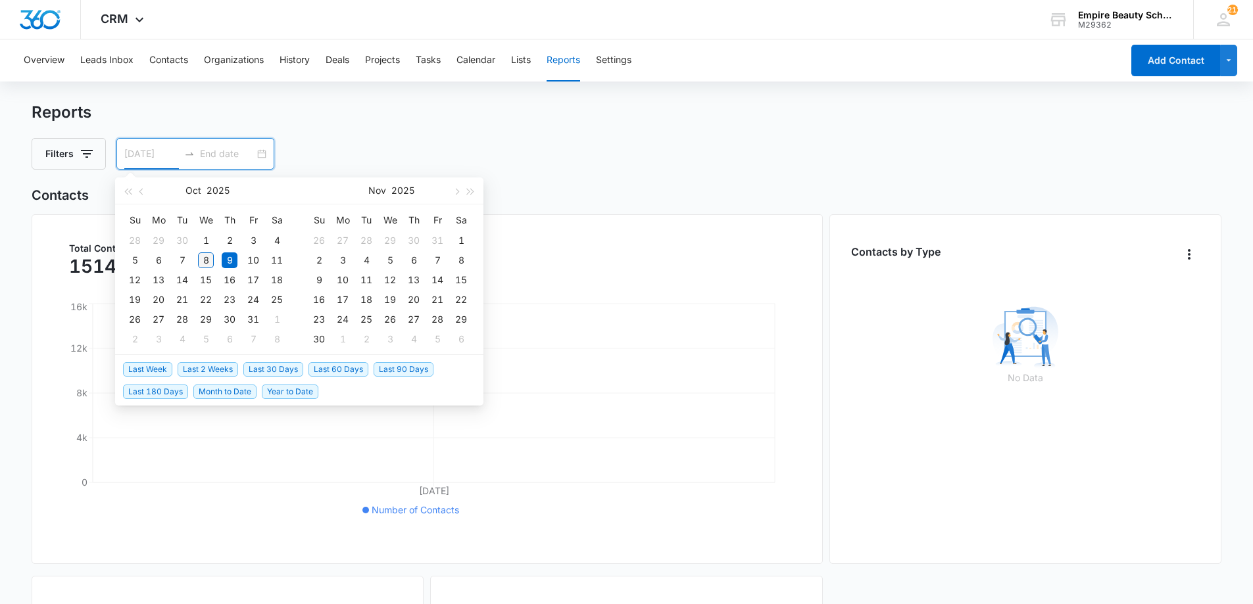
click at [208, 255] on div "8" at bounding box center [206, 261] width 16 height 16
type input "10/09/2025"
click at [230, 261] on div "9" at bounding box center [230, 261] width 16 height 16
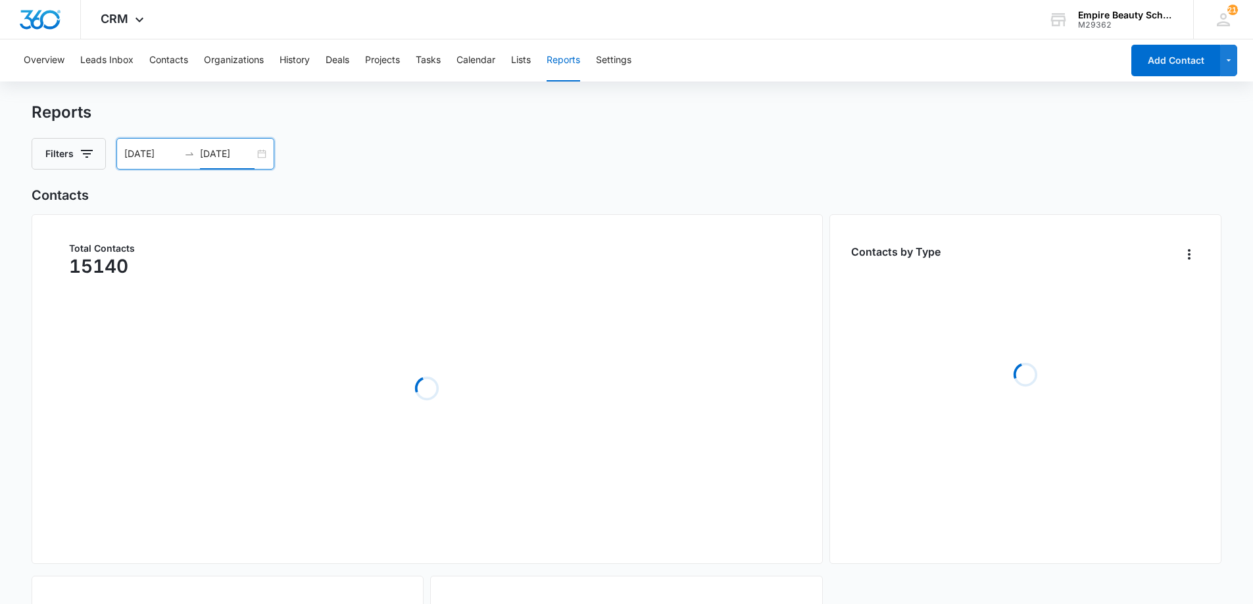
click at [331, 128] on div "Reports Filters 10/08/2025 10/09/2025 Oct 2025 Su Mo Tu We Th Fr Sa 28 29 30 1 …" at bounding box center [627, 136] width 1190 height 67
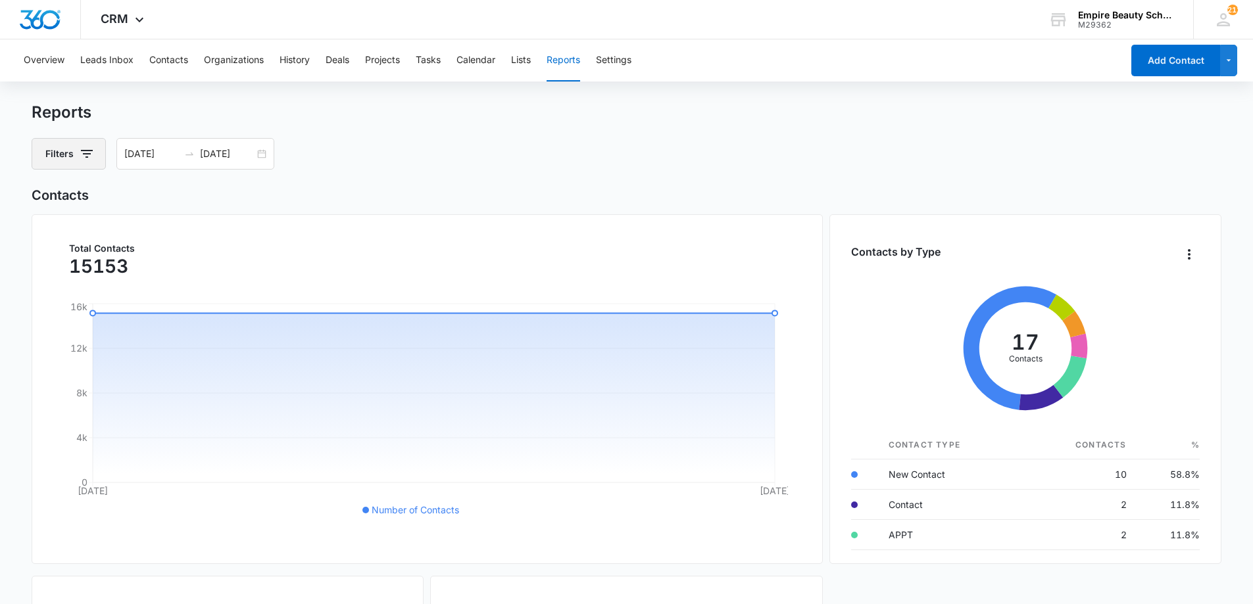
click at [81, 155] on icon "button" at bounding box center [87, 154] width 16 height 16
click at [181, 269] on icon "Show Contact Type filters" at bounding box center [189, 270] width 16 height 16
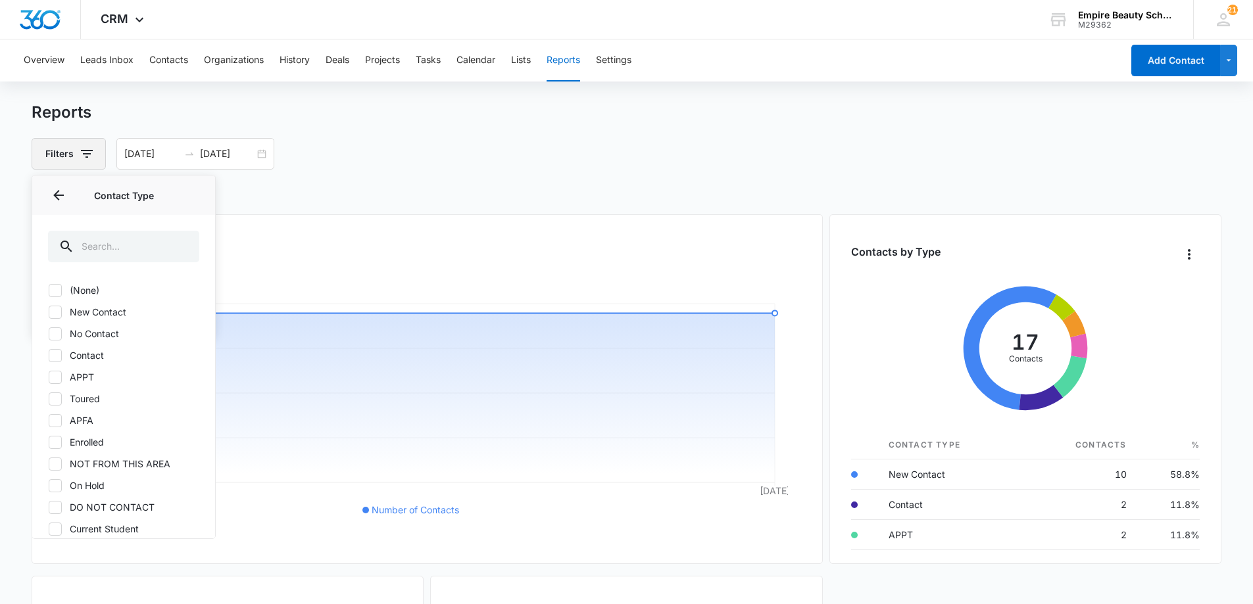
click at [63, 153] on button "Filters" at bounding box center [69, 154] width 74 height 32
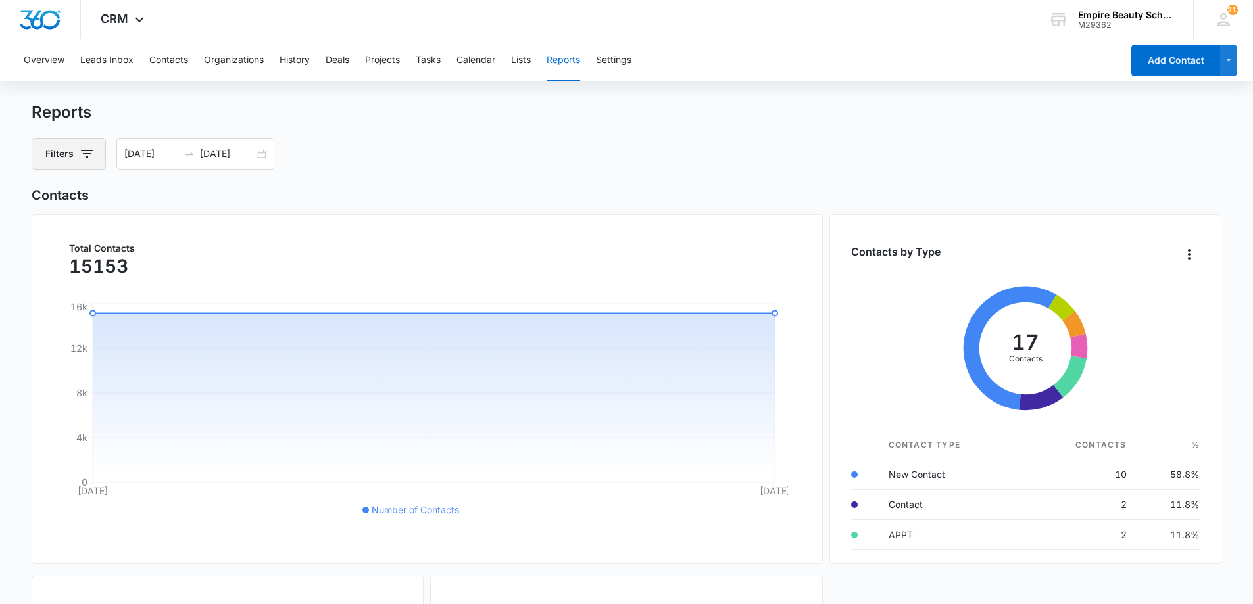
click at [73, 155] on button "Filters" at bounding box center [69, 154] width 74 height 32
click at [182, 206] on icon "Show Assigned To filters" at bounding box center [189, 202] width 16 height 16
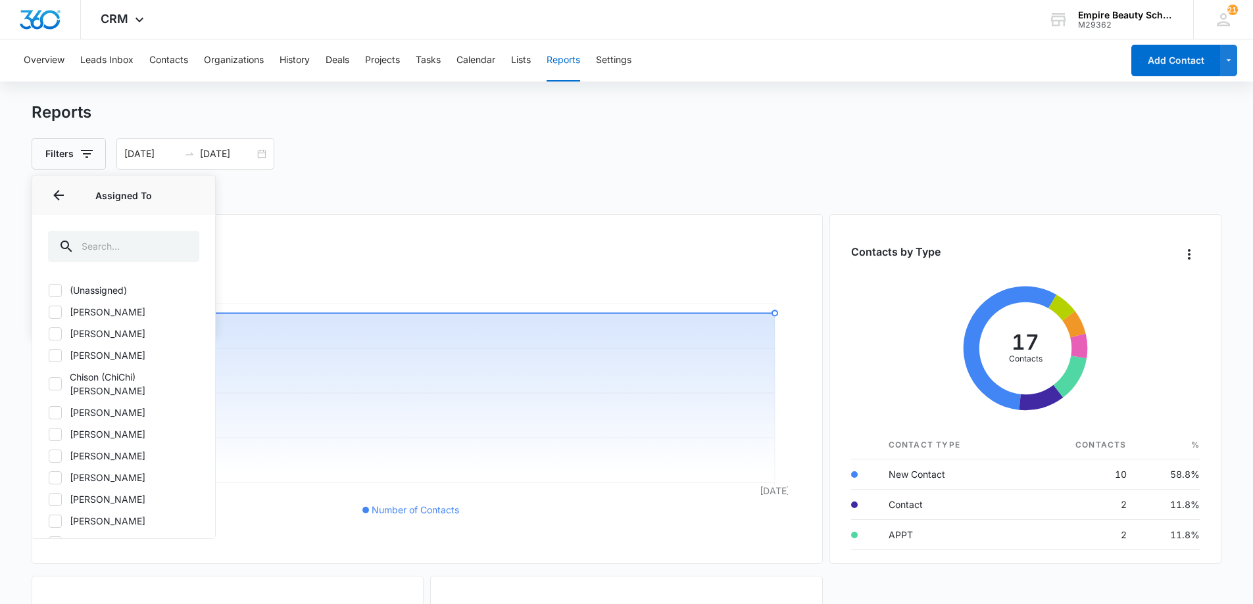
click at [66, 427] on label "[PERSON_NAME]" at bounding box center [123, 434] width 151 height 14
click at [49, 434] on input "[PERSON_NAME]" at bounding box center [48, 434] width 1 height 1
checkbox input "true"
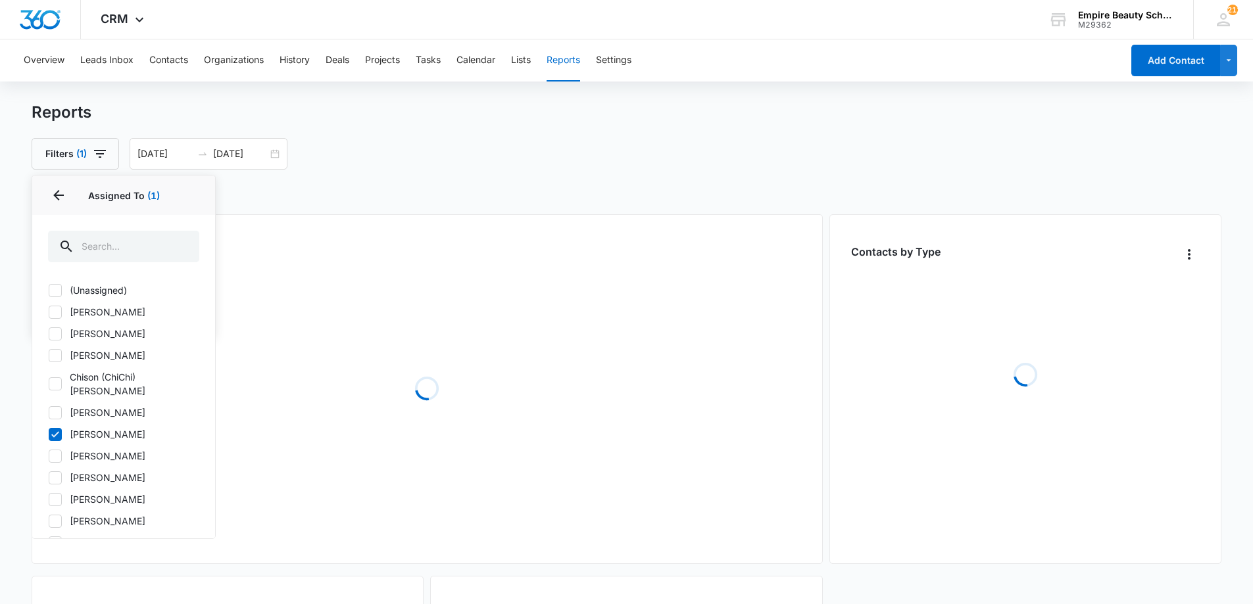
click at [390, 165] on div "Filters (1) Assigned To 1 Assigned To (1) (Unassigned) Alissa Hoy Amelia Gauthi…" at bounding box center [627, 154] width 1190 height 32
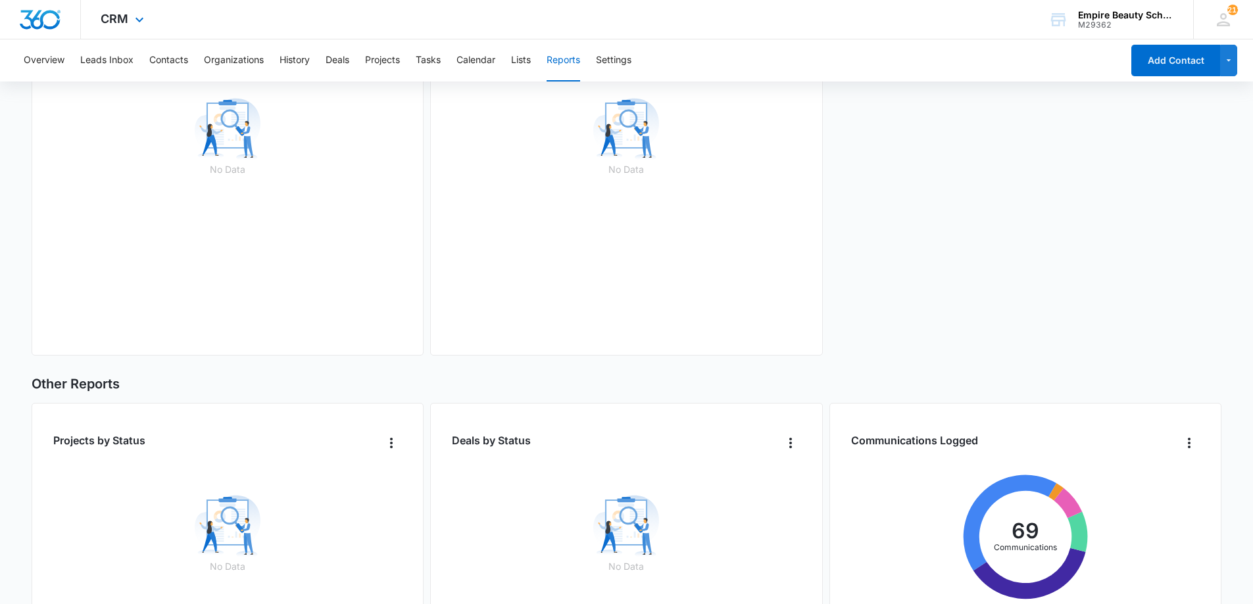
scroll to position [472, 0]
